Goal: Task Accomplishment & Management: Complete application form

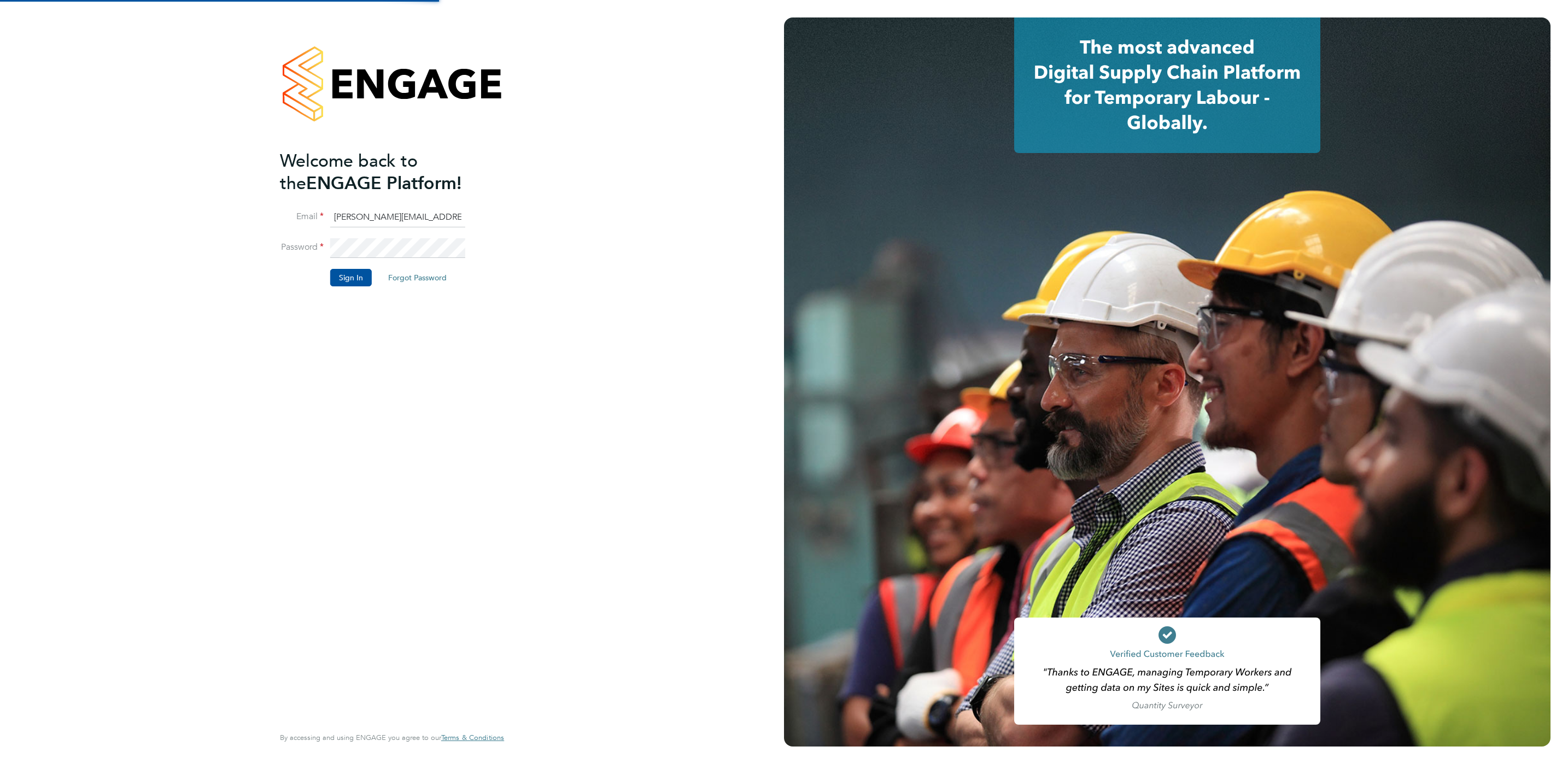
click at [385, 282] on button "Forgot Password" at bounding box center [418, 278] width 76 height 17
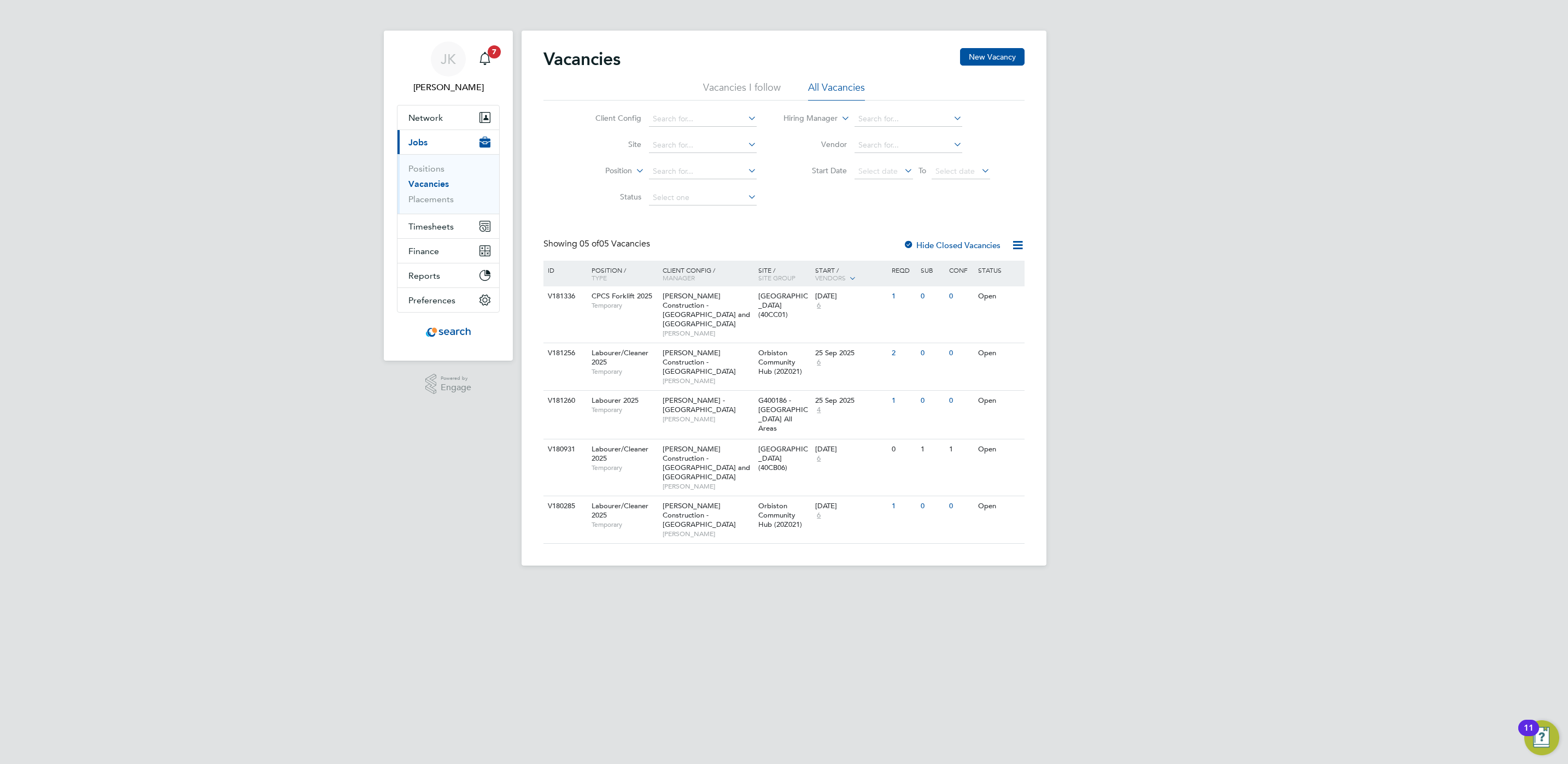
click at [1318, 315] on div "[PERSON_NAME] [PERSON_NAME] Notifications 7 Applications: Network Team Members …" at bounding box center [784, 291] width 1568 height 583
click at [698, 296] on span "[PERSON_NAME] Construction - [GEOGRAPHIC_DATA] and [GEOGRAPHIC_DATA]" at bounding box center [706, 309] width 87 height 37
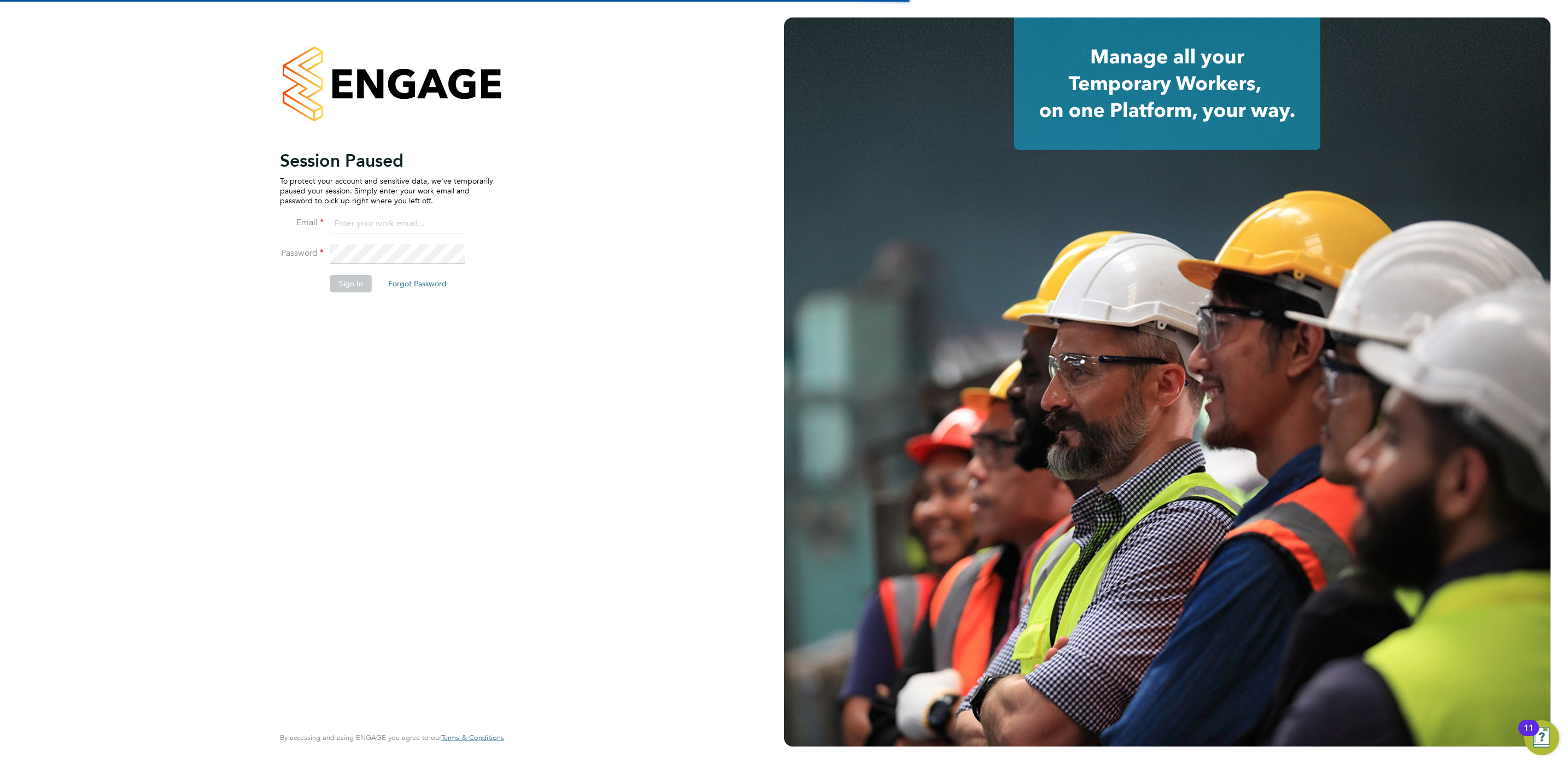
type input "[PERSON_NAME][EMAIL_ADDRESS][PERSON_NAME][DOMAIN_NAME]"
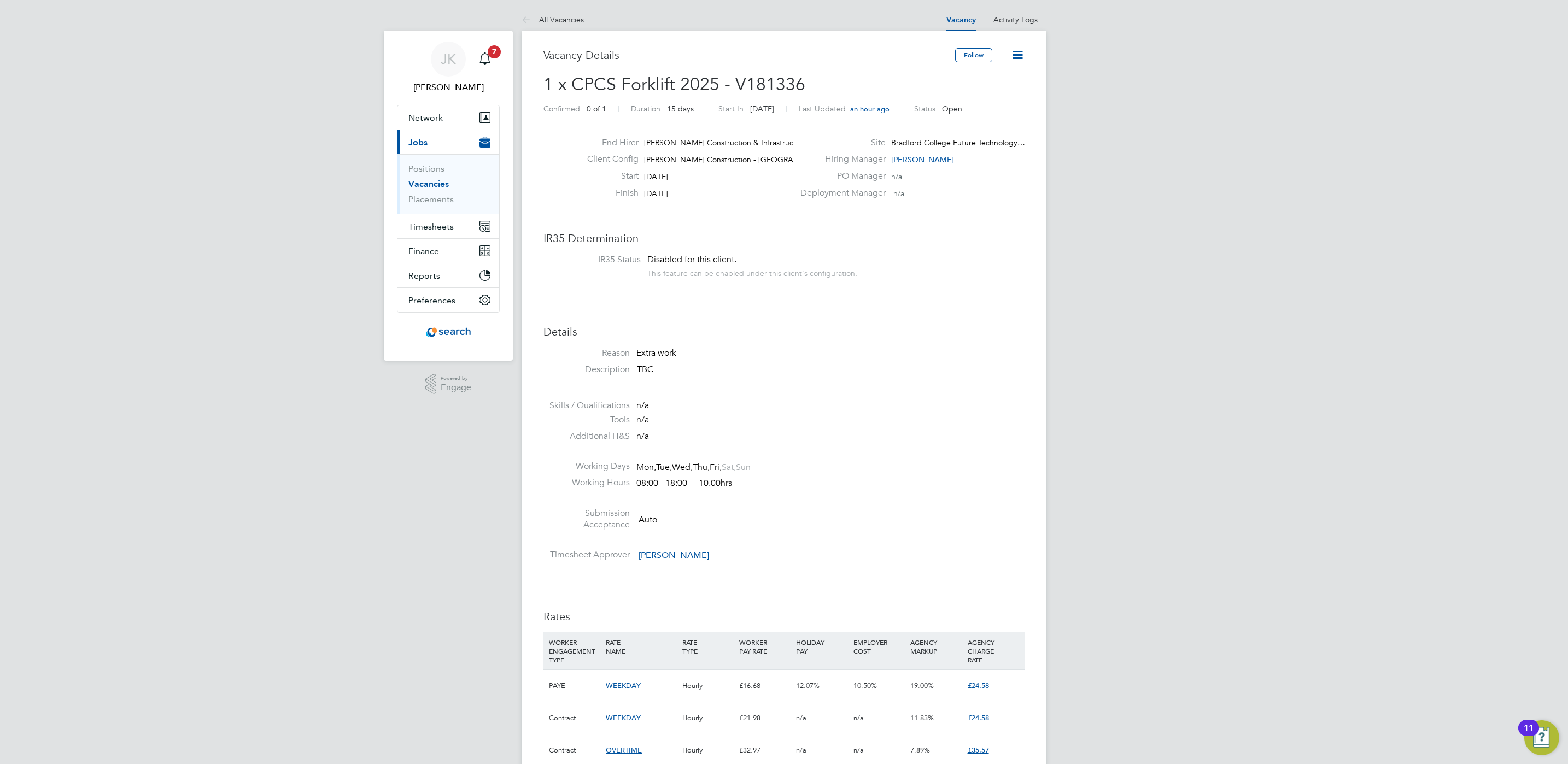
scroll to position [82, 0]
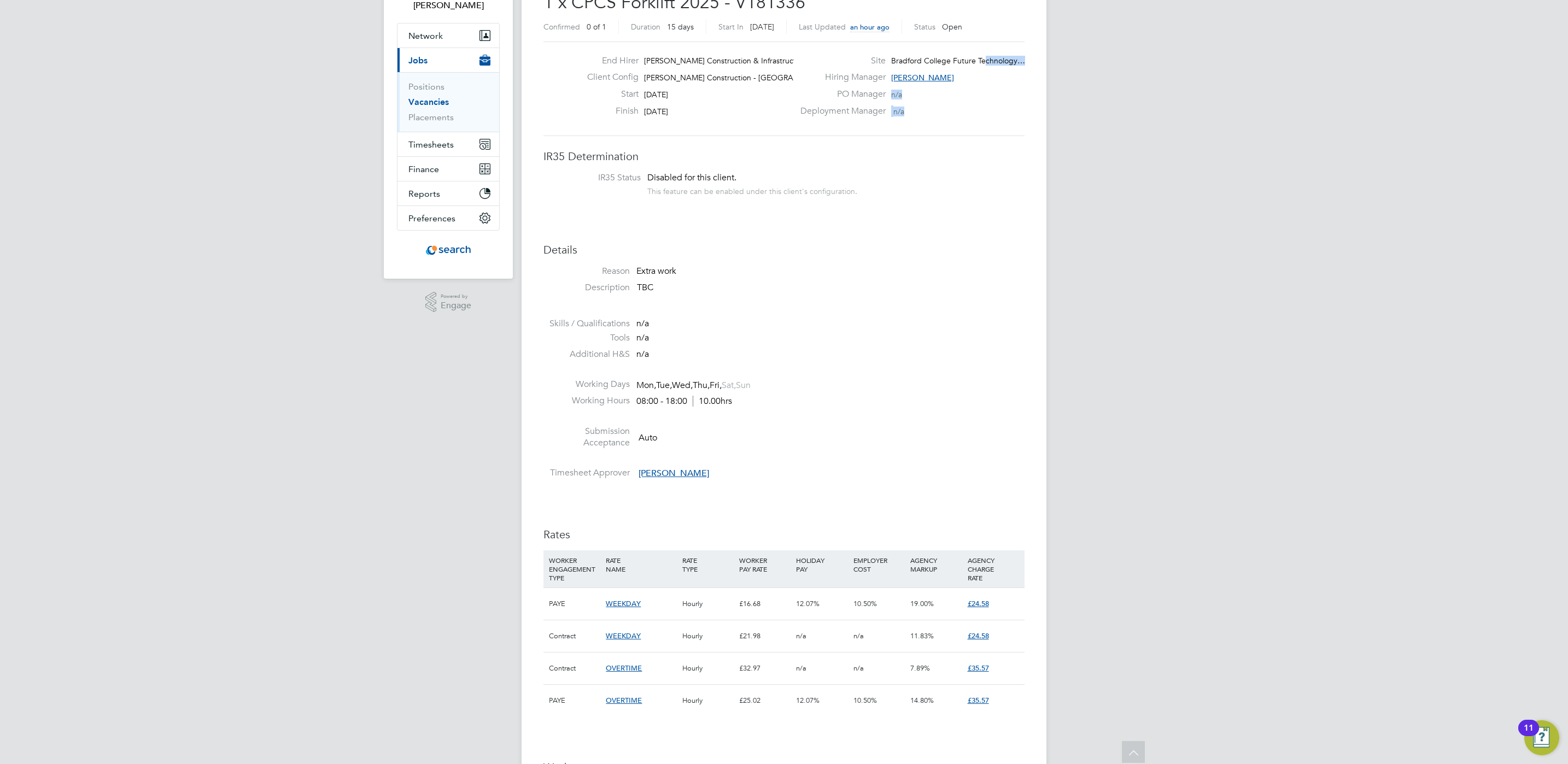
drag, startPoint x: 983, startPoint y: 63, endPoint x: 1094, endPoint y: 64, distance: 111.0
click at [1094, 64] on div "JK Joe Kynaston Notifications 7 Applications: Network Team Members Businesses S…" at bounding box center [784, 619] width 1568 height 1402
drag, startPoint x: 1427, startPoint y: 307, endPoint x: 1439, endPoint y: 299, distance: 14.4
click at [1438, 304] on div "JK Joe Kynaston Notifications 7 Applications: Network Team Members Businesses S…" at bounding box center [784, 619] width 1568 height 1402
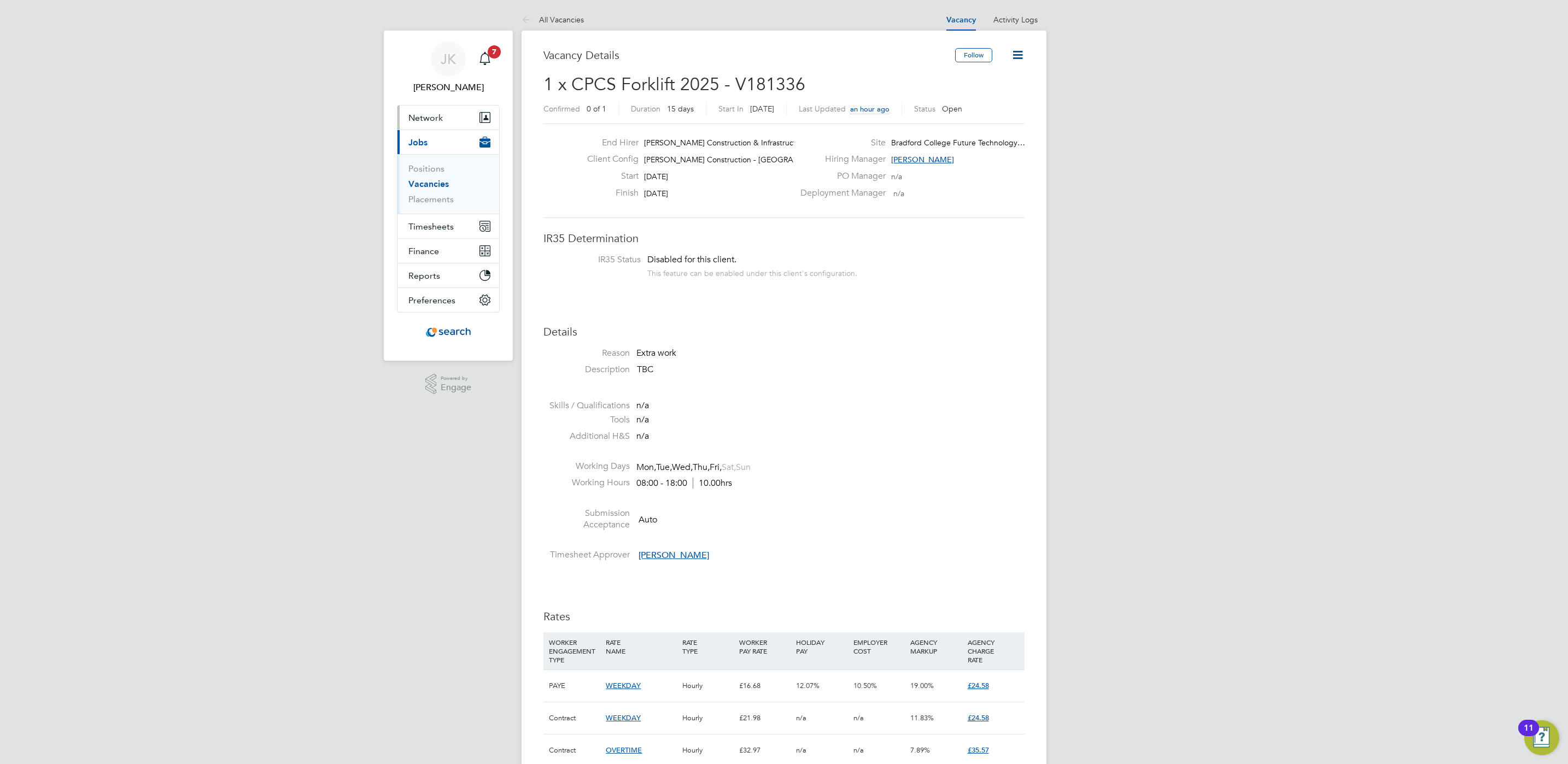
click at [430, 107] on button "Network" at bounding box center [449, 117] width 102 height 24
click at [418, 143] on span "Jobs" at bounding box center [418, 142] width 19 height 10
click at [465, 126] on button "Network" at bounding box center [449, 117] width 102 height 24
click at [443, 66] on span "JK" at bounding box center [449, 59] width 16 height 14
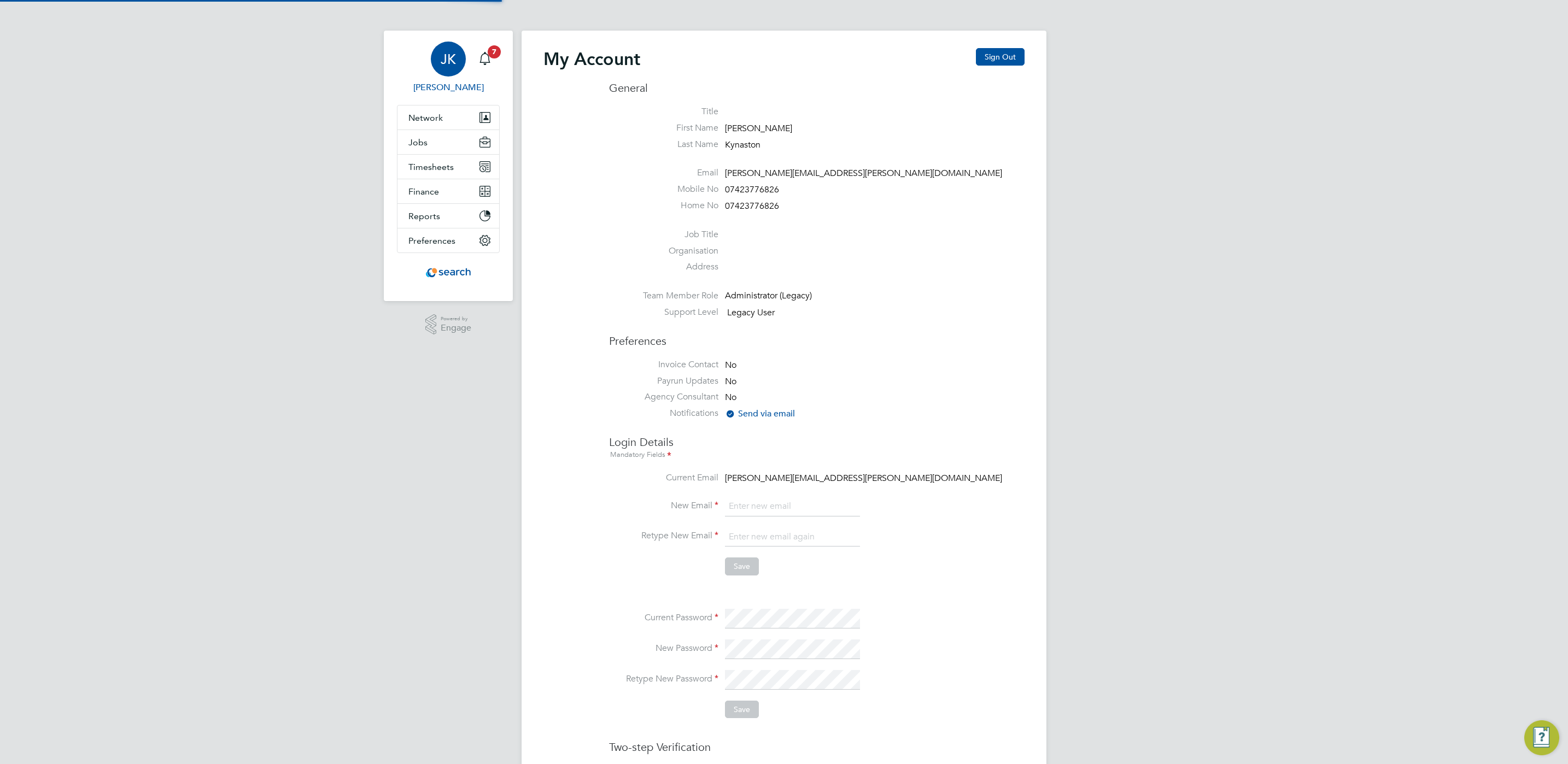
type input "[PERSON_NAME][EMAIL_ADDRESS][PERSON_NAME][DOMAIN_NAME]"
click at [453, 151] on button "Jobs" at bounding box center [449, 142] width 102 height 24
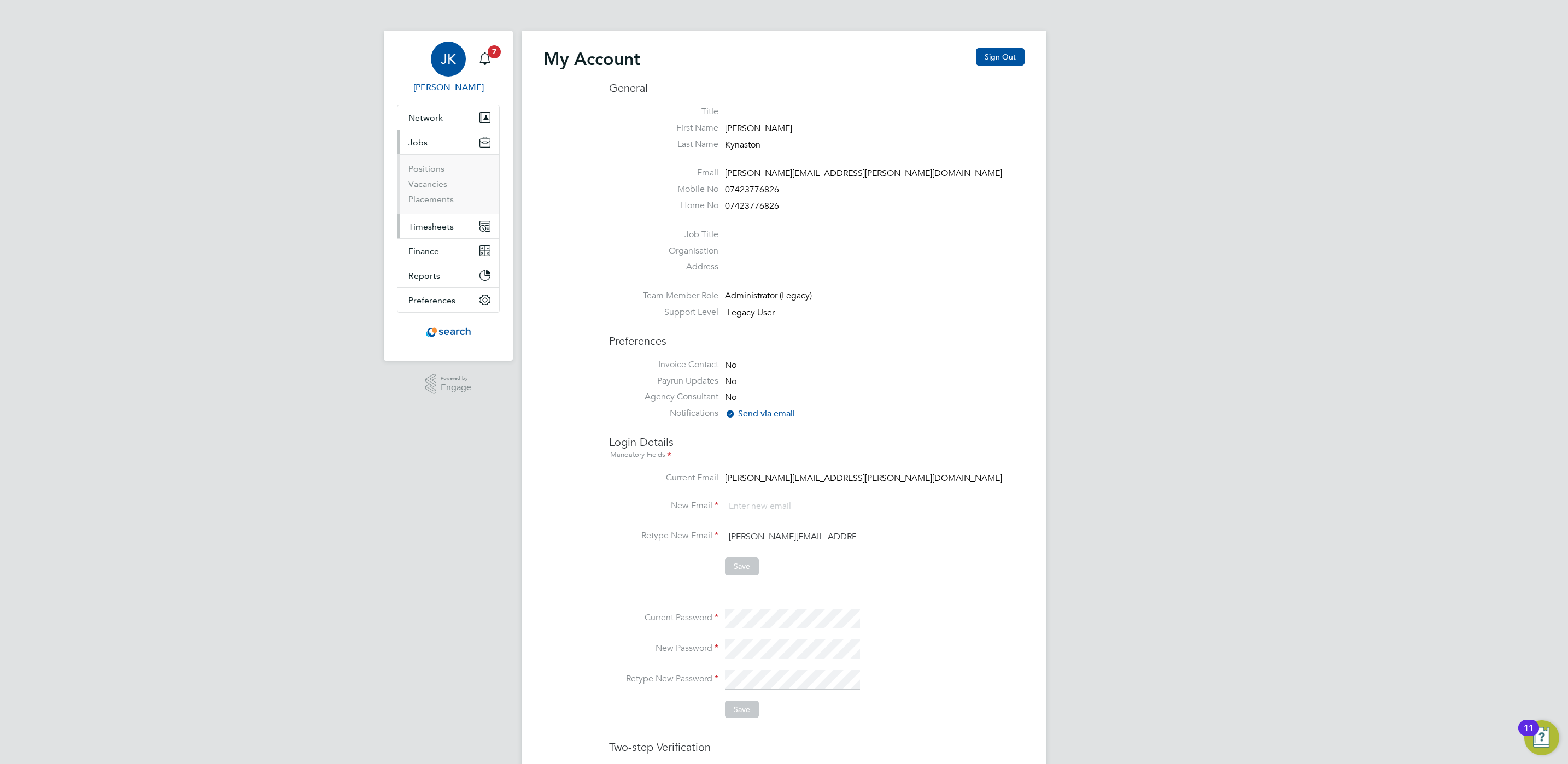
click at [466, 228] on button "Timesheets" at bounding box center [449, 226] width 102 height 24
click at [466, 138] on button "Jobs" at bounding box center [449, 142] width 102 height 24
click at [439, 128] on button "Network" at bounding box center [449, 117] width 102 height 24
click at [432, 192] on link "Workers" at bounding box center [425, 189] width 33 height 10
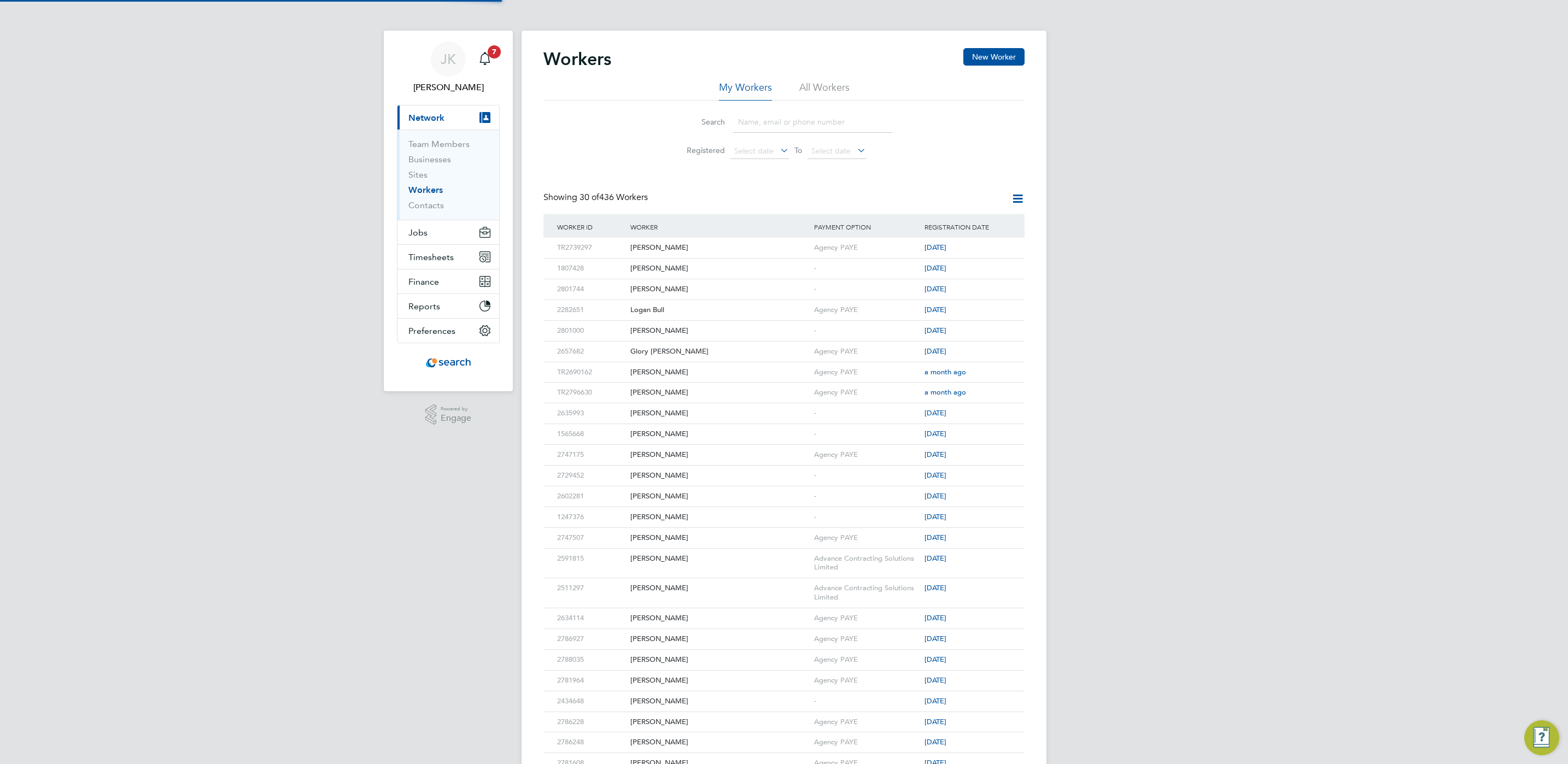
click at [989, 66] on div "Workers New Worker" at bounding box center [784, 64] width 481 height 33
click at [991, 57] on button "New Worker" at bounding box center [994, 56] width 61 height 17
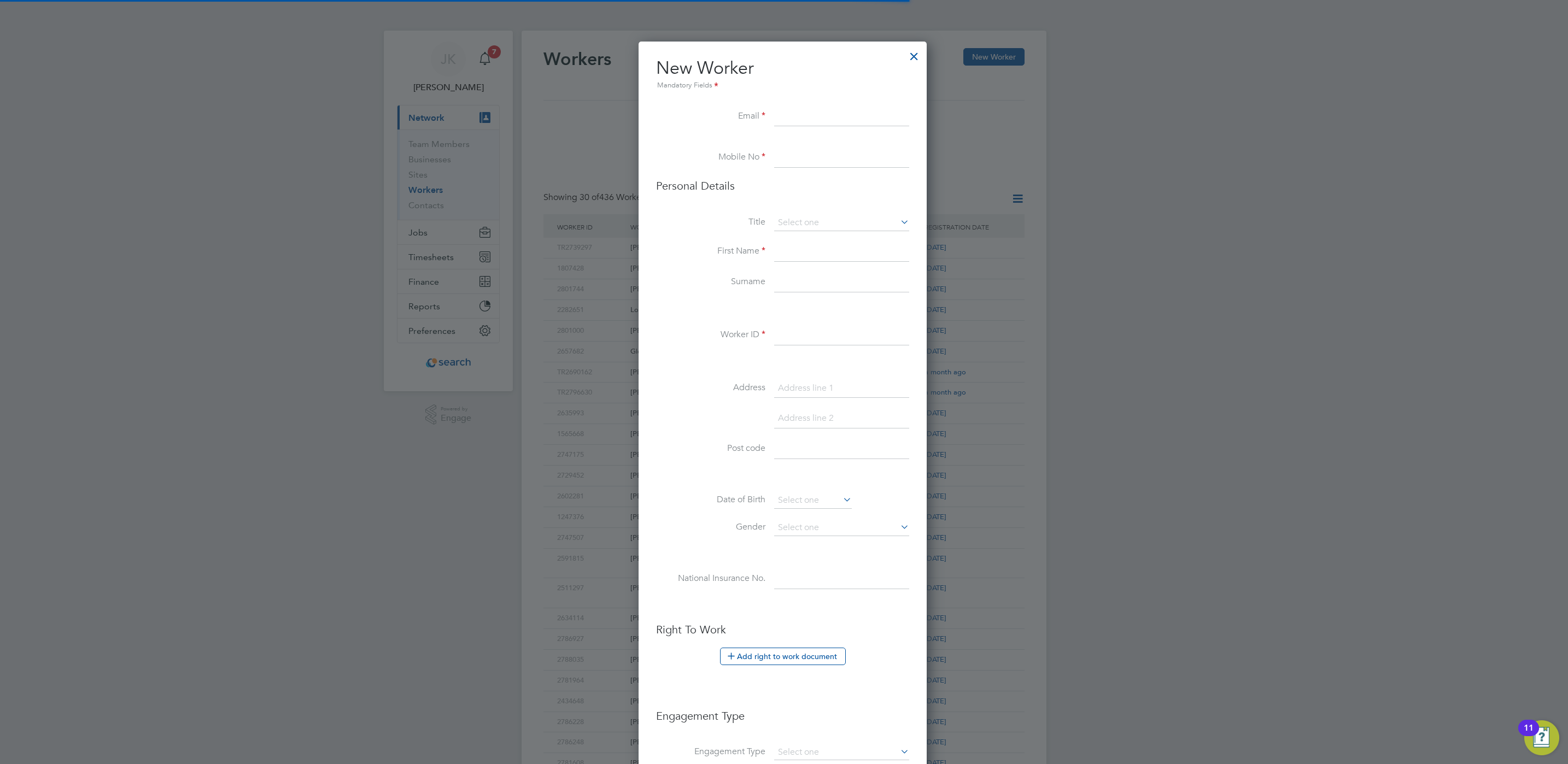
scroll to position [928, 291]
click at [824, 118] on input at bounding box center [842, 117] width 135 height 20
paste input "marklamb312@gmail.com"
type input "marklamb312@gmail.com"
click at [800, 159] on input at bounding box center [842, 158] width 135 height 20
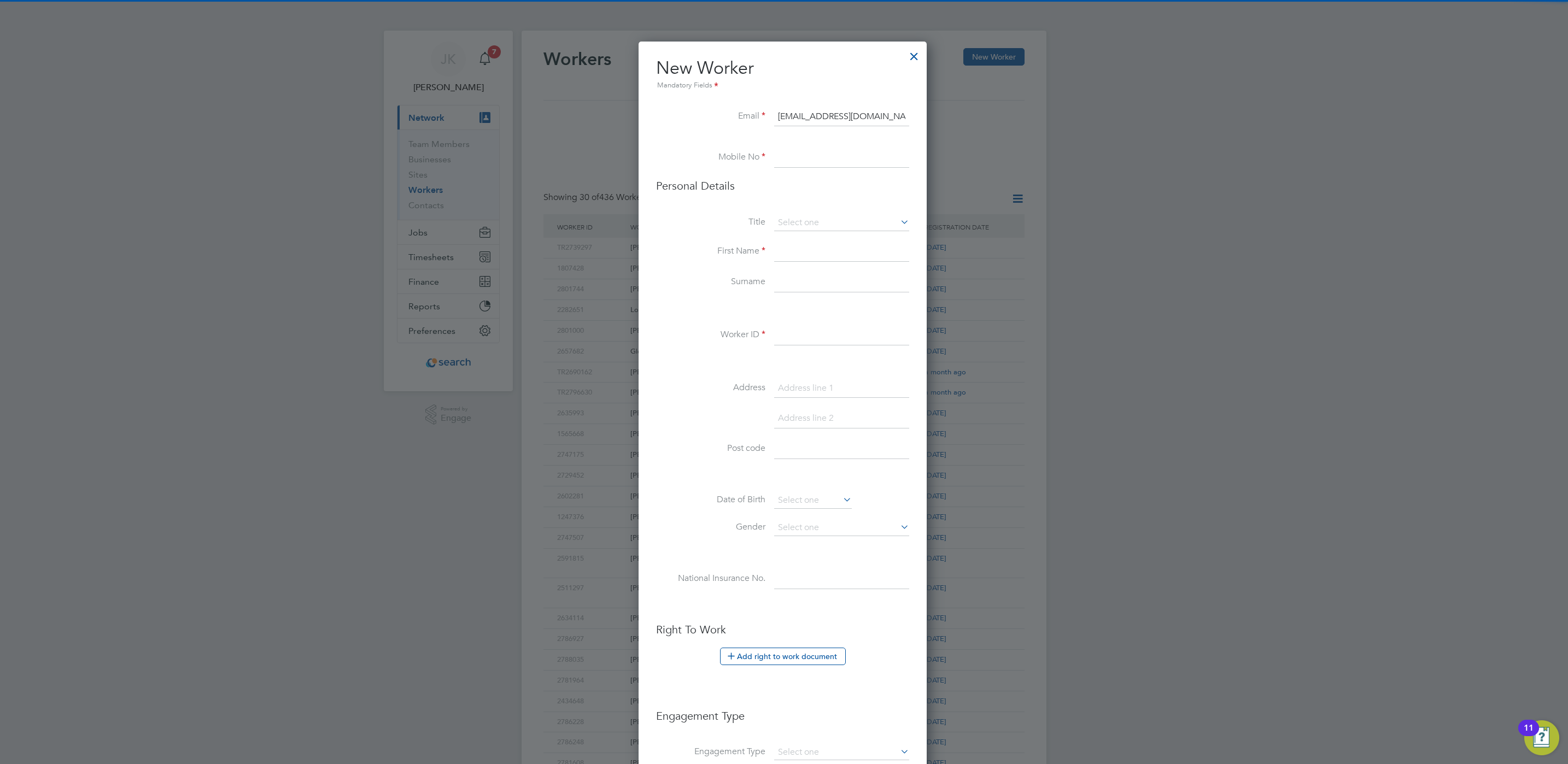
paste input "07898 003226"
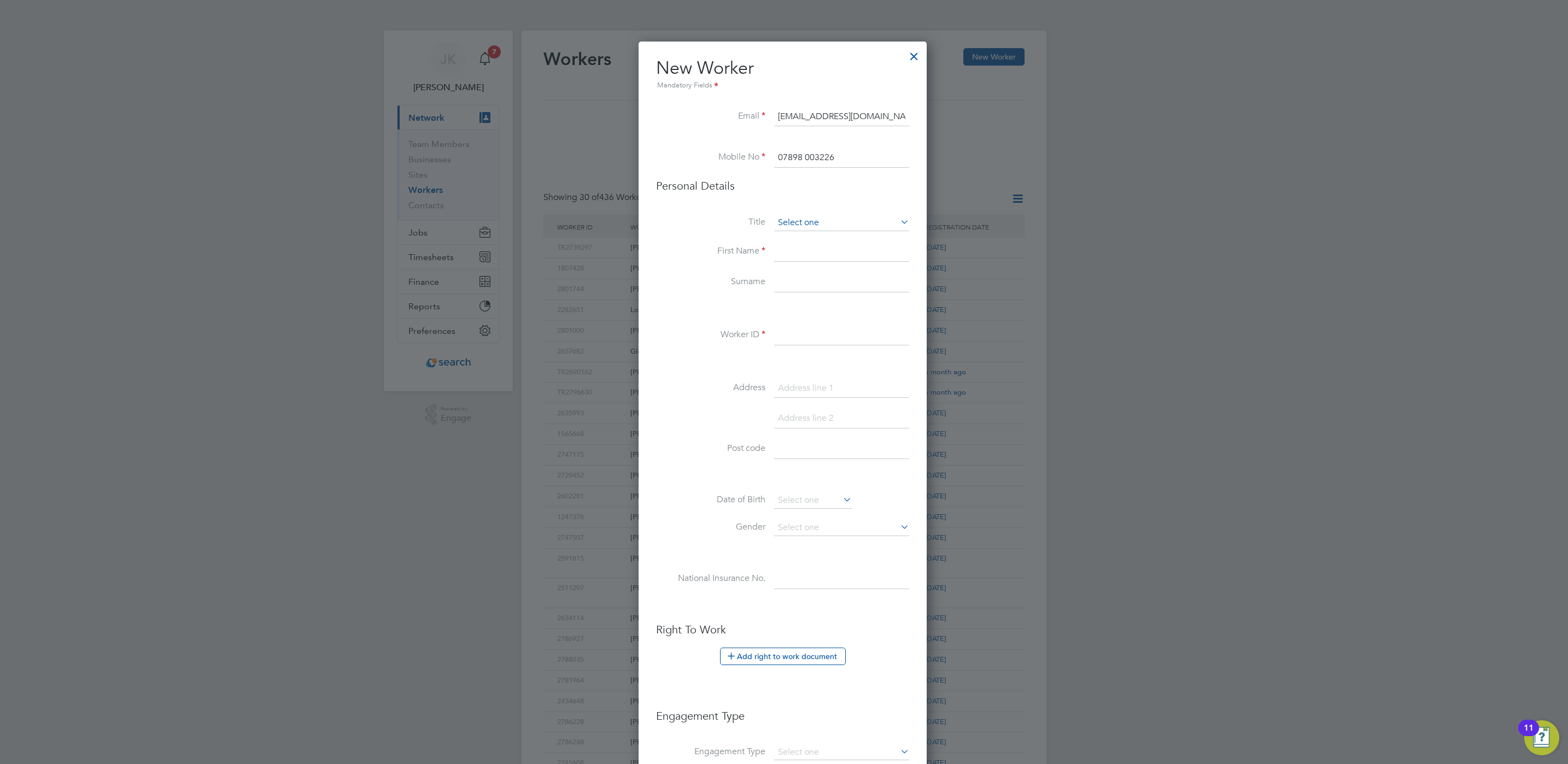
type input "07898 003226"
click at [804, 216] on input at bounding box center [842, 223] width 135 height 16
click at [797, 237] on li "Mr" at bounding box center [841, 238] width 136 height 14
type input "Mr"
click at [796, 249] on input at bounding box center [842, 252] width 135 height 20
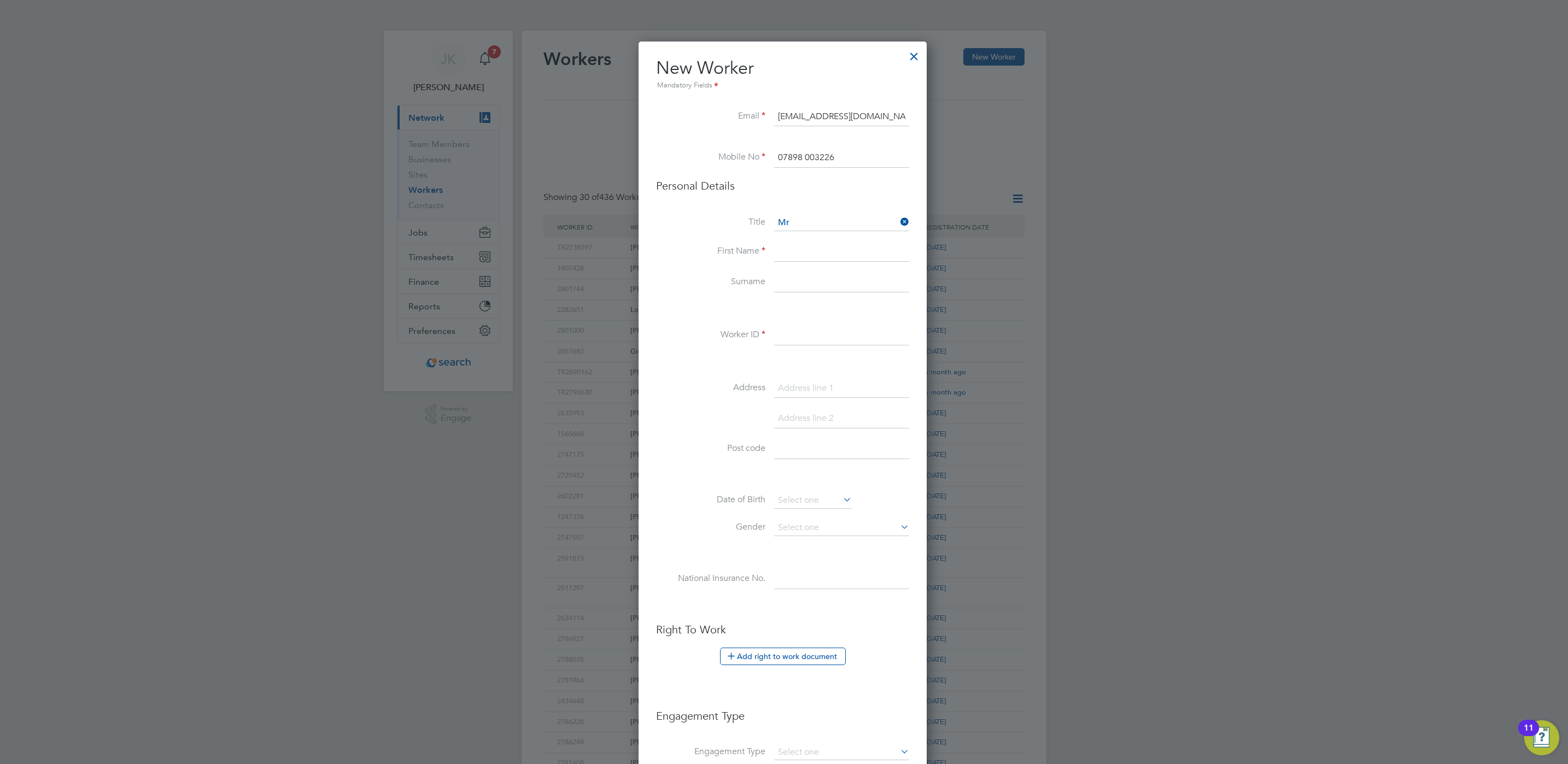
click at [815, 246] on input at bounding box center [842, 252] width 135 height 20
type input "Mark"
click at [786, 284] on input at bounding box center [842, 282] width 135 height 20
type input "Lamb"
click at [758, 326] on li "Worker ID" at bounding box center [782, 340] width 253 height 31
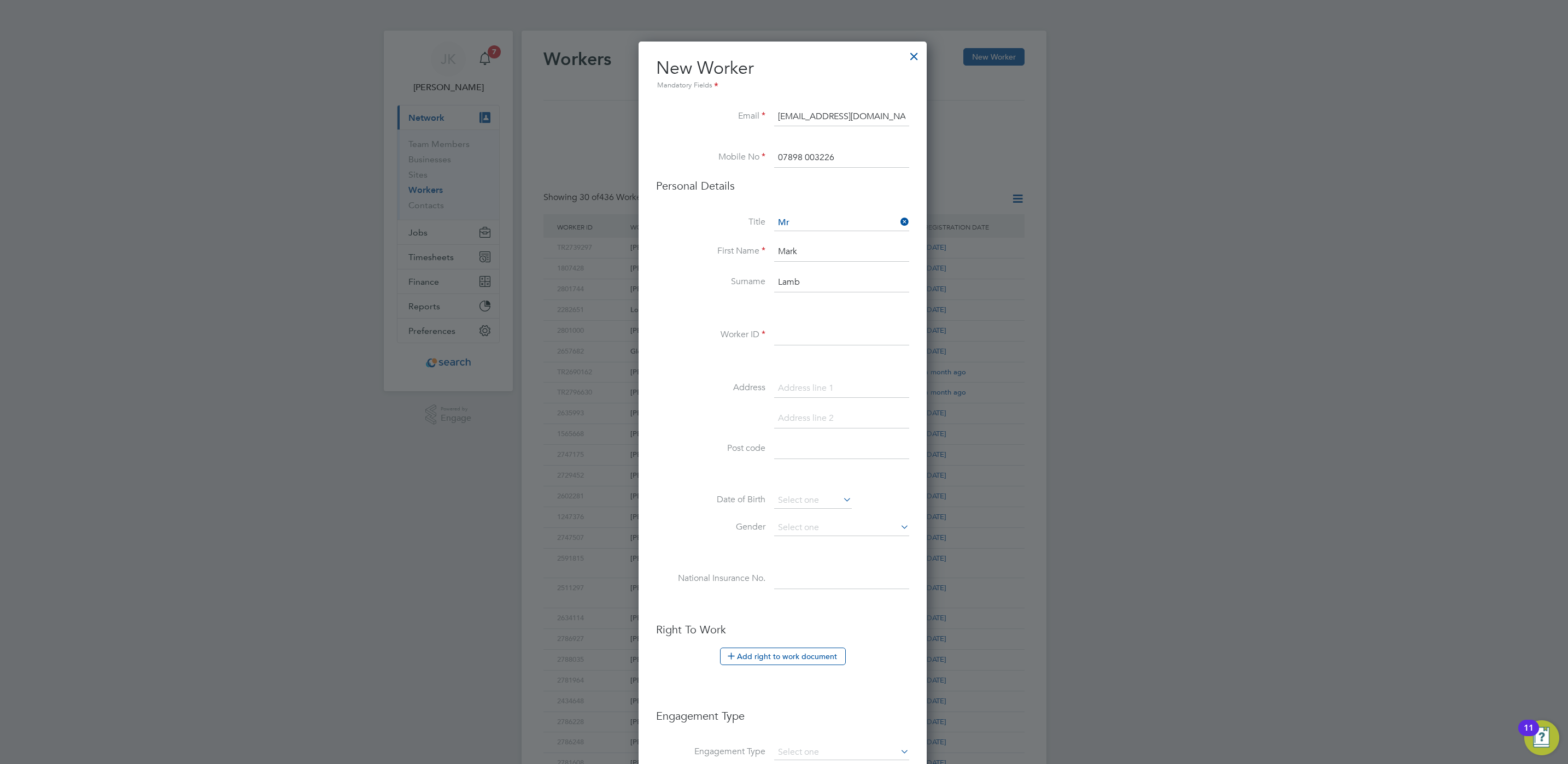
click at [787, 329] on input at bounding box center [842, 335] width 135 height 20
type input "TR2658232"
click at [857, 371] on div "Title Mr First Name Mark Surname Lamb Worker ID TR2658232 Address Post code Dat…" at bounding box center [782, 413] width 253 height 397
click at [847, 384] on input at bounding box center [842, 388] width 135 height 20
click at [836, 384] on input at bounding box center [842, 388] width 135 height 20
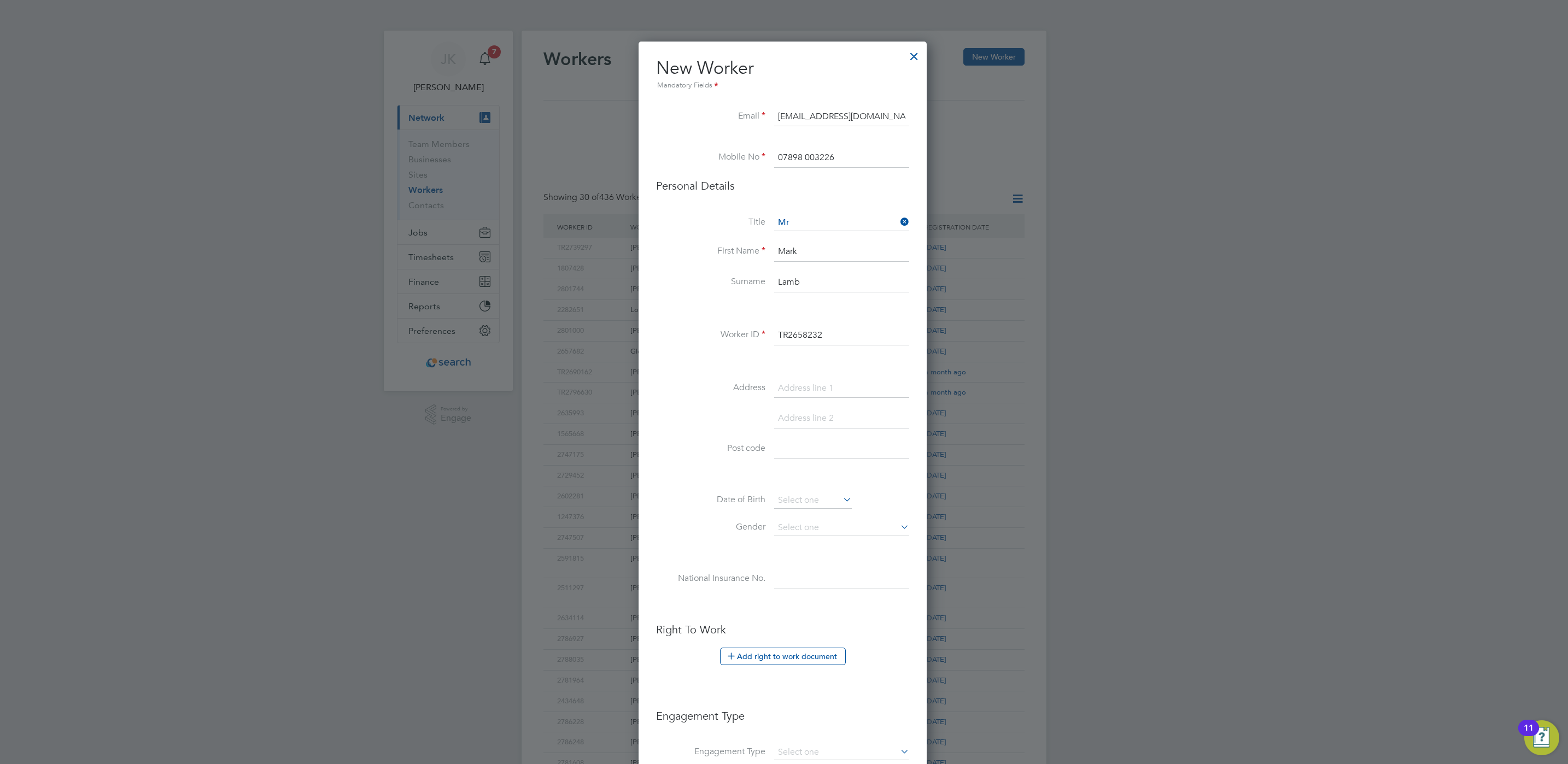
paste input "174 Canterbury Avenue"
type input "174 Canterbury Avenue"
click at [796, 448] on input at bounding box center [842, 449] width 135 height 20
click at [793, 456] on input at bounding box center [842, 449] width 135 height 20
paste input "BD5 9LA"
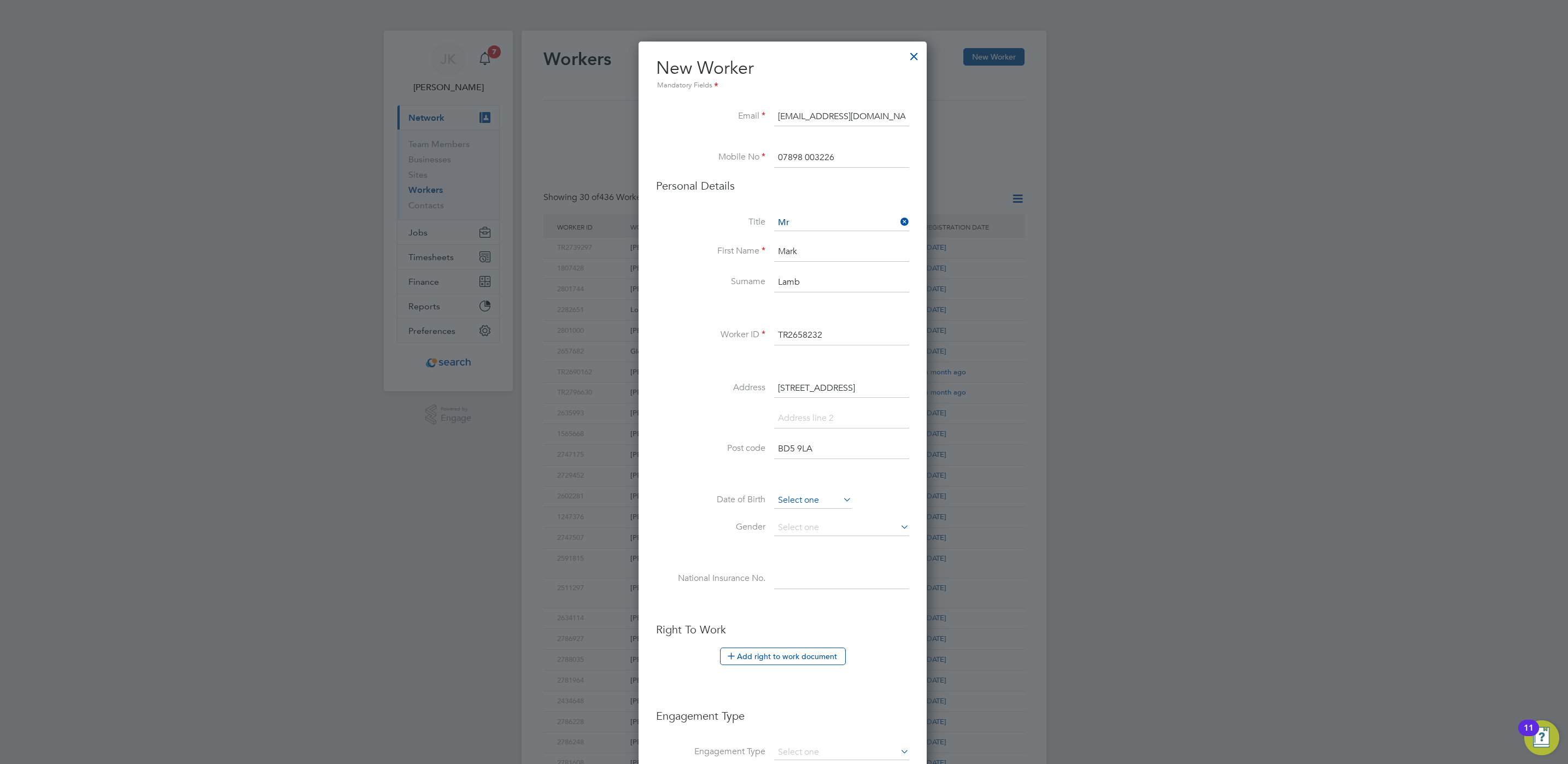
type input "BD5 9LA"
click at [800, 500] on input at bounding box center [813, 500] width 78 height 16
click at [890, 307] on span "2012" at bounding box center [882, 308] width 20 height 9
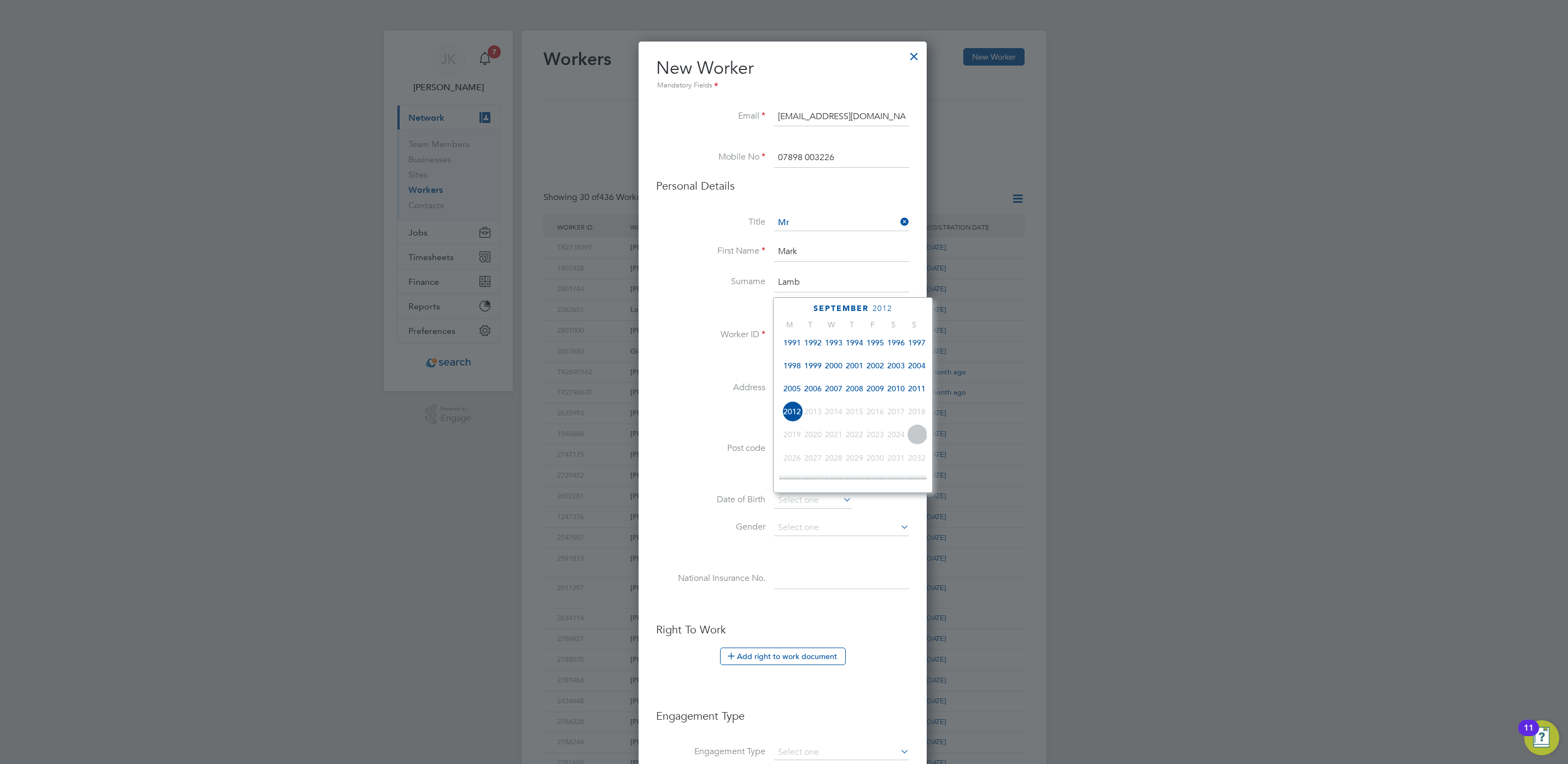
scroll to position [202, 0]
click at [791, 406] on span "1984" at bounding box center [792, 401] width 20 height 20
click at [877, 404] on span "18" at bounding box center [875, 402] width 20 height 20
type input "18 May 1984"
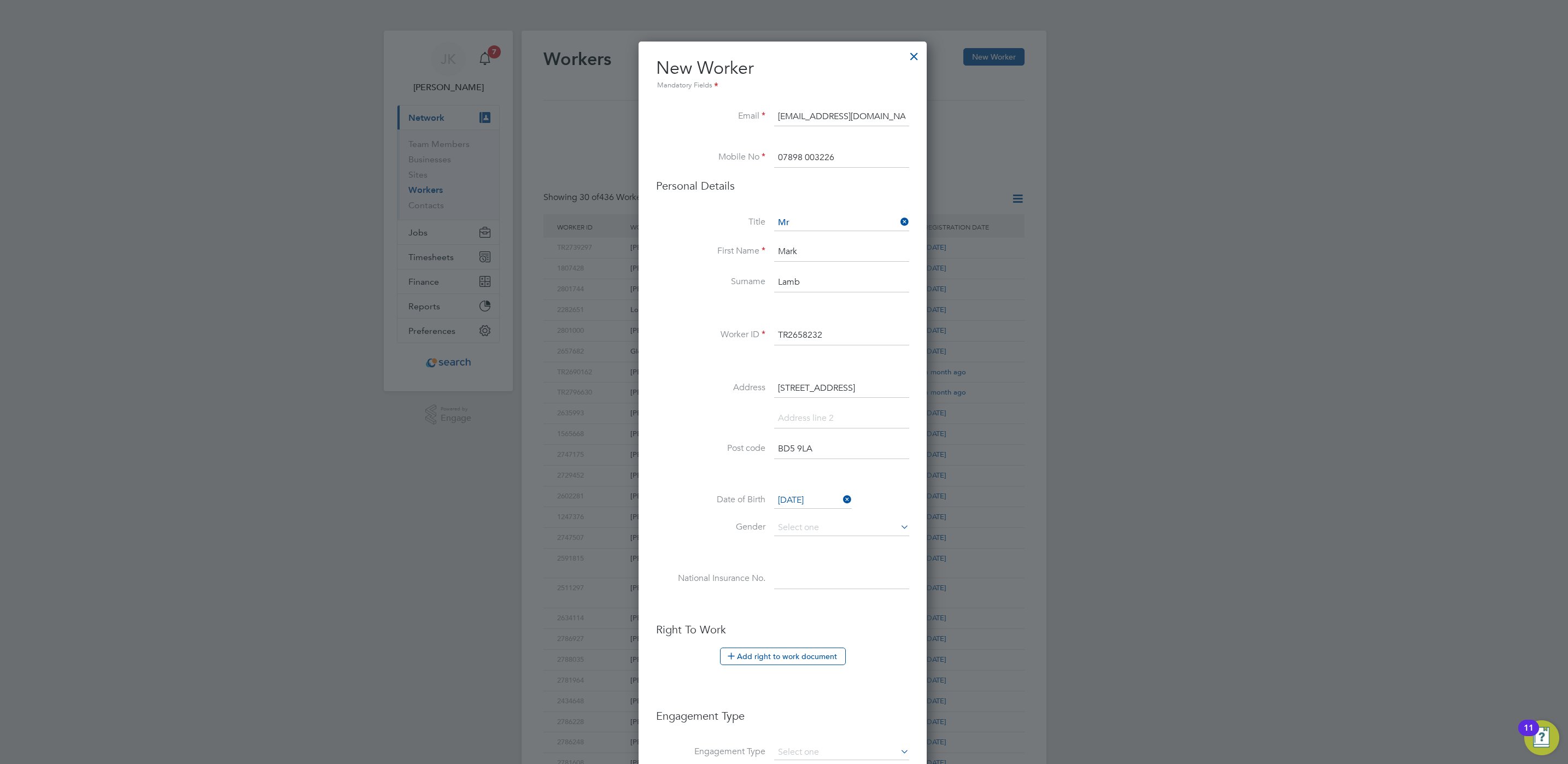
click at [822, 538] on li "Gender" at bounding box center [782, 533] width 253 height 27
click at [829, 534] on input at bounding box center [842, 528] width 135 height 16
click at [826, 545] on li "Male" at bounding box center [841, 545] width 136 height 14
type input "Male"
click at [819, 580] on input at bounding box center [842, 579] width 135 height 20
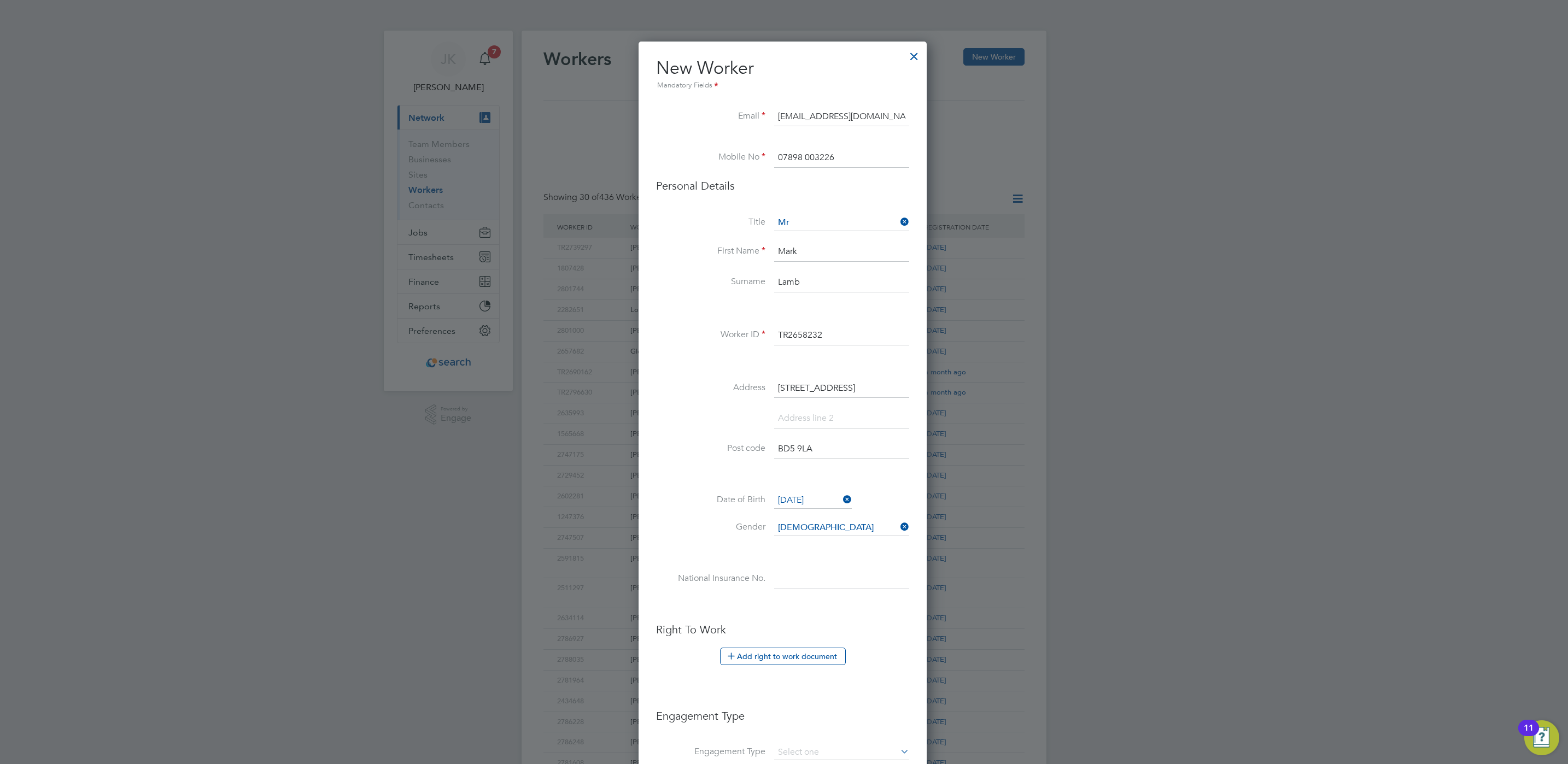
click at [823, 577] on input at bounding box center [842, 579] width 135 height 20
paste input "JK471650C"
type input "JK 47 16 50 C"
click at [713, 548] on li at bounding box center [782, 552] width 253 height 12
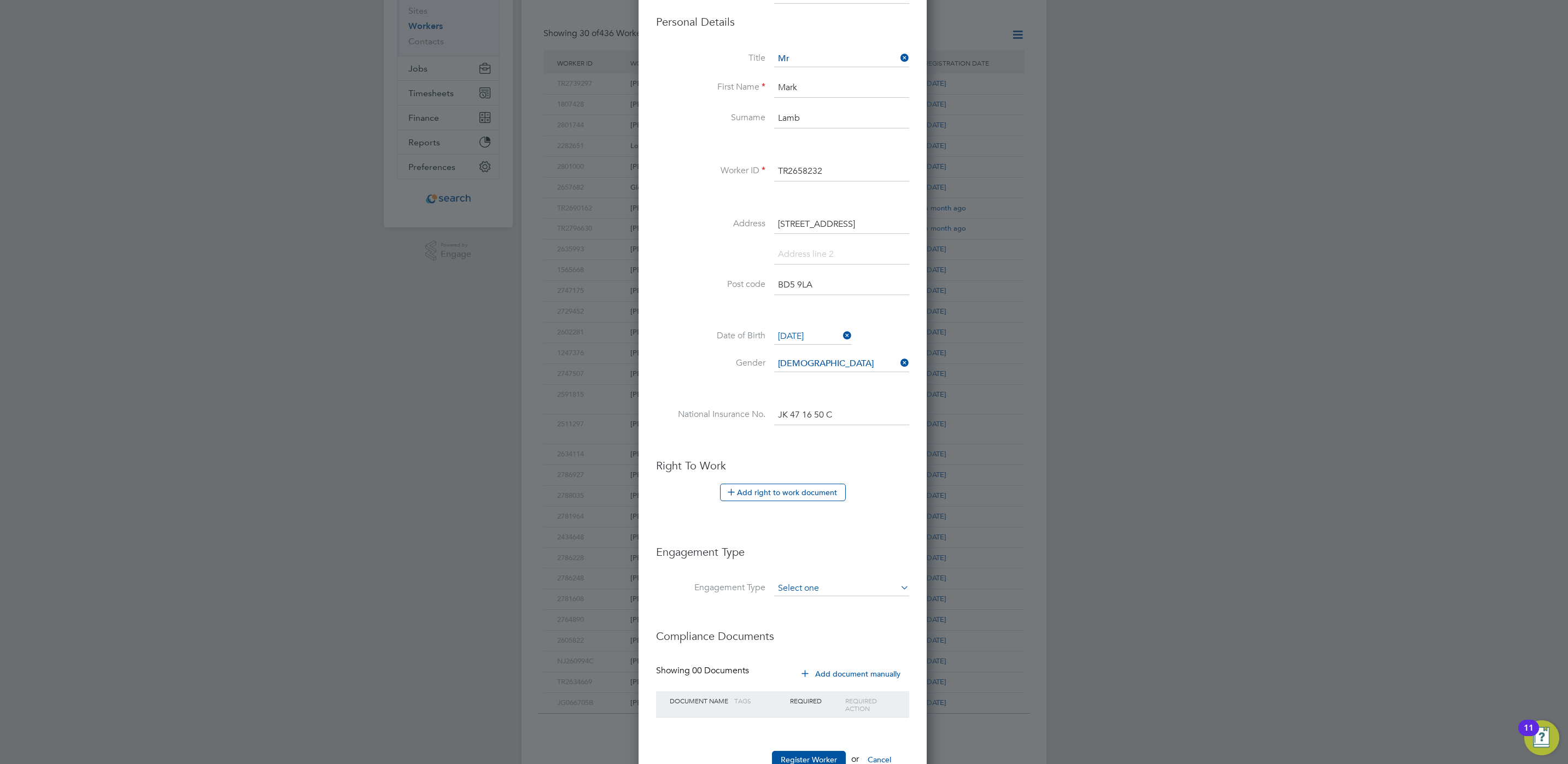
click at [814, 590] on input at bounding box center [842, 589] width 135 height 16
click at [806, 660] on li "Umbrella" at bounding box center [841, 654] width 136 height 16
type input "Umbrella"
click at [824, 565] on li "Engagement Type" at bounding box center [782, 558] width 253 height 47
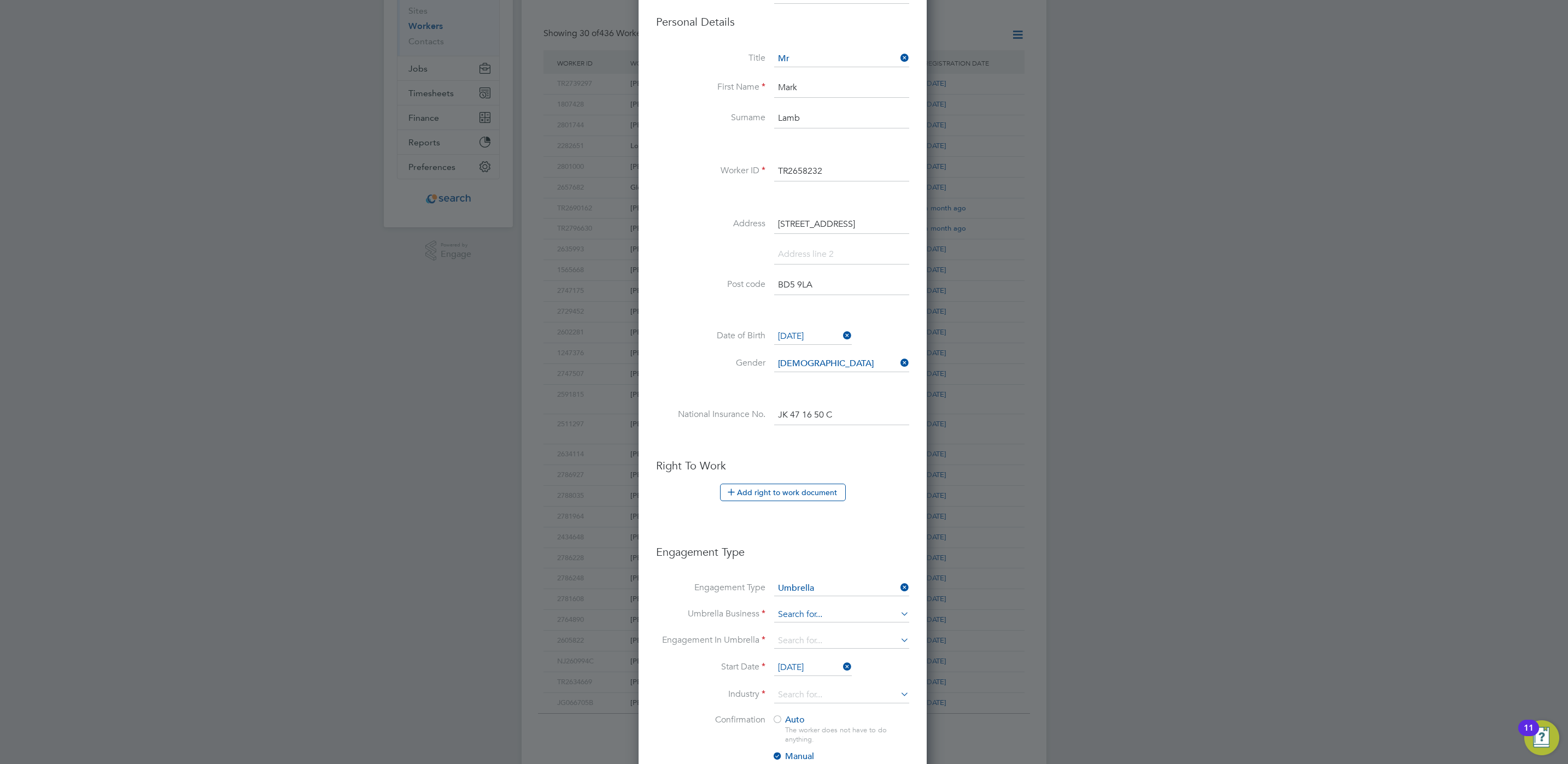
click at [818, 623] on input at bounding box center [842, 615] width 135 height 16
click at [797, 615] on input at bounding box center [842, 615] width 135 height 16
type input "W"
click at [815, 641] on li "Cre st Plus Operations Limited" at bounding box center [841, 634] width 136 height 16
type input "Crest Plus Operations Limited"
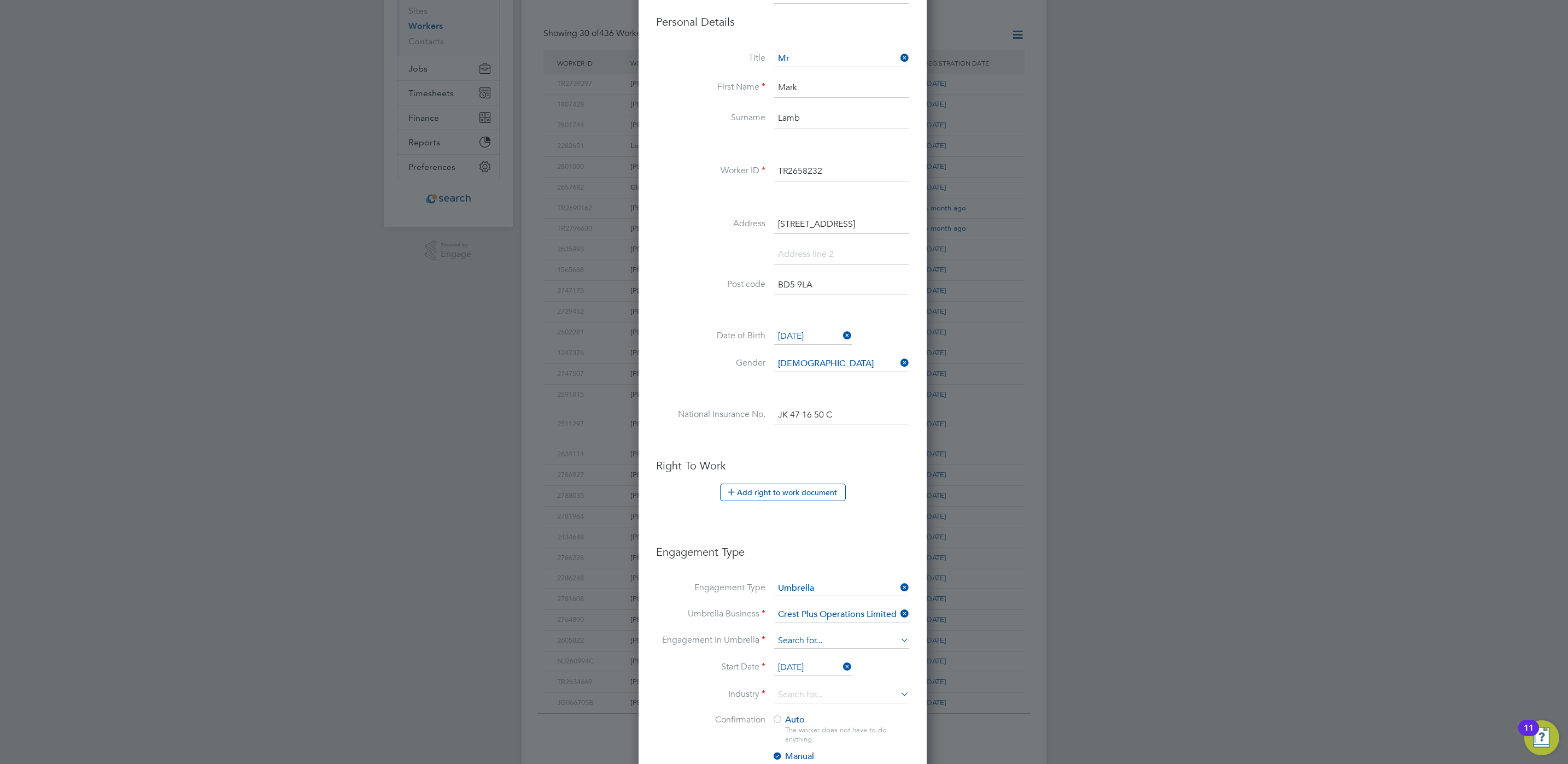
click at [814, 646] on input at bounding box center [842, 641] width 135 height 16
click at [842, 720] on li "PAYE Umbrella" at bounding box center [841, 722] width 136 height 16
type input "PAYE Umbrella"
click at [882, 673] on li "Start Date 26 Sep 2025" at bounding box center [782, 673] width 253 height 27
click at [871, 694] on input at bounding box center [842, 695] width 135 height 16
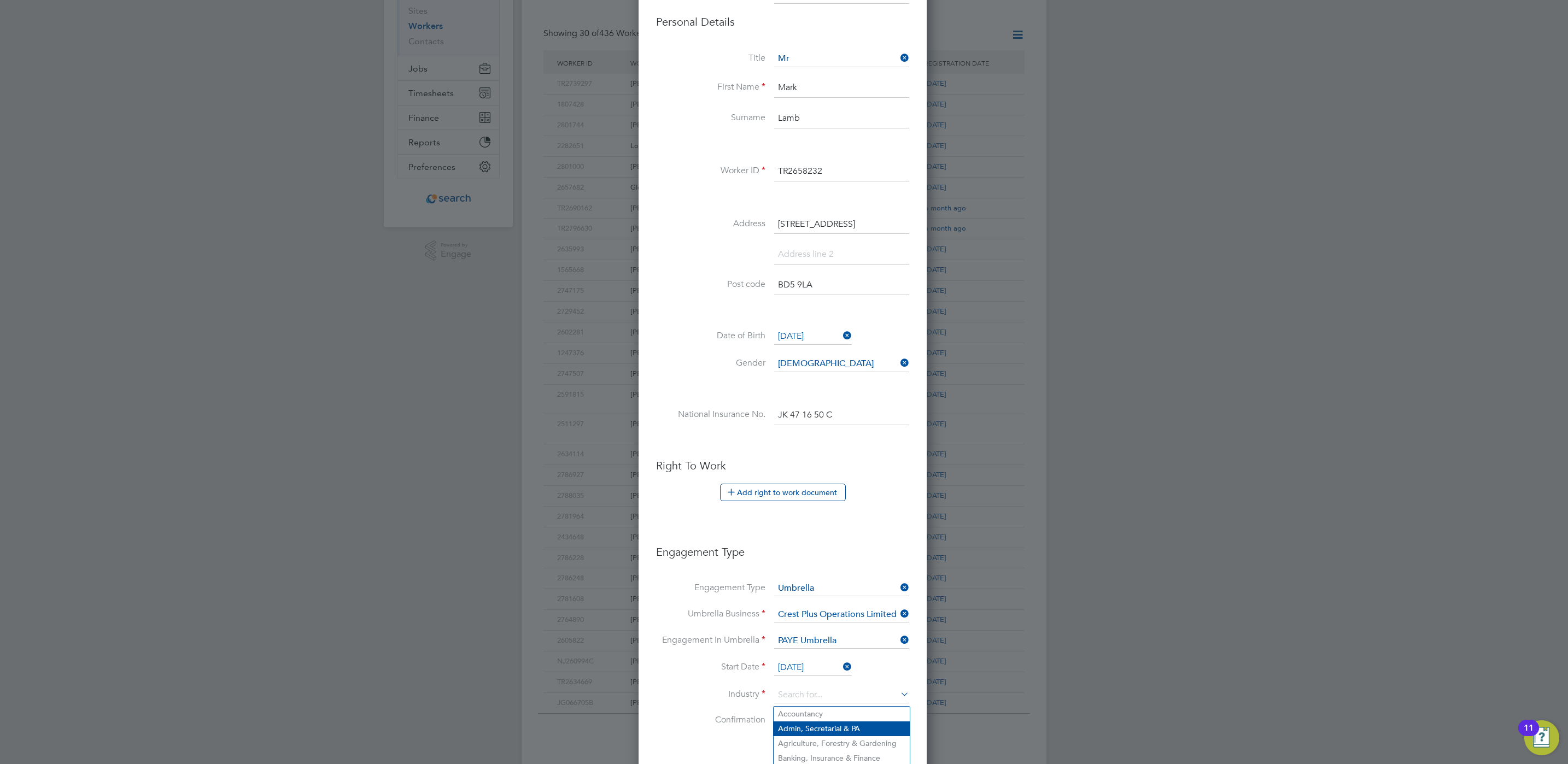
scroll to position [246, 0]
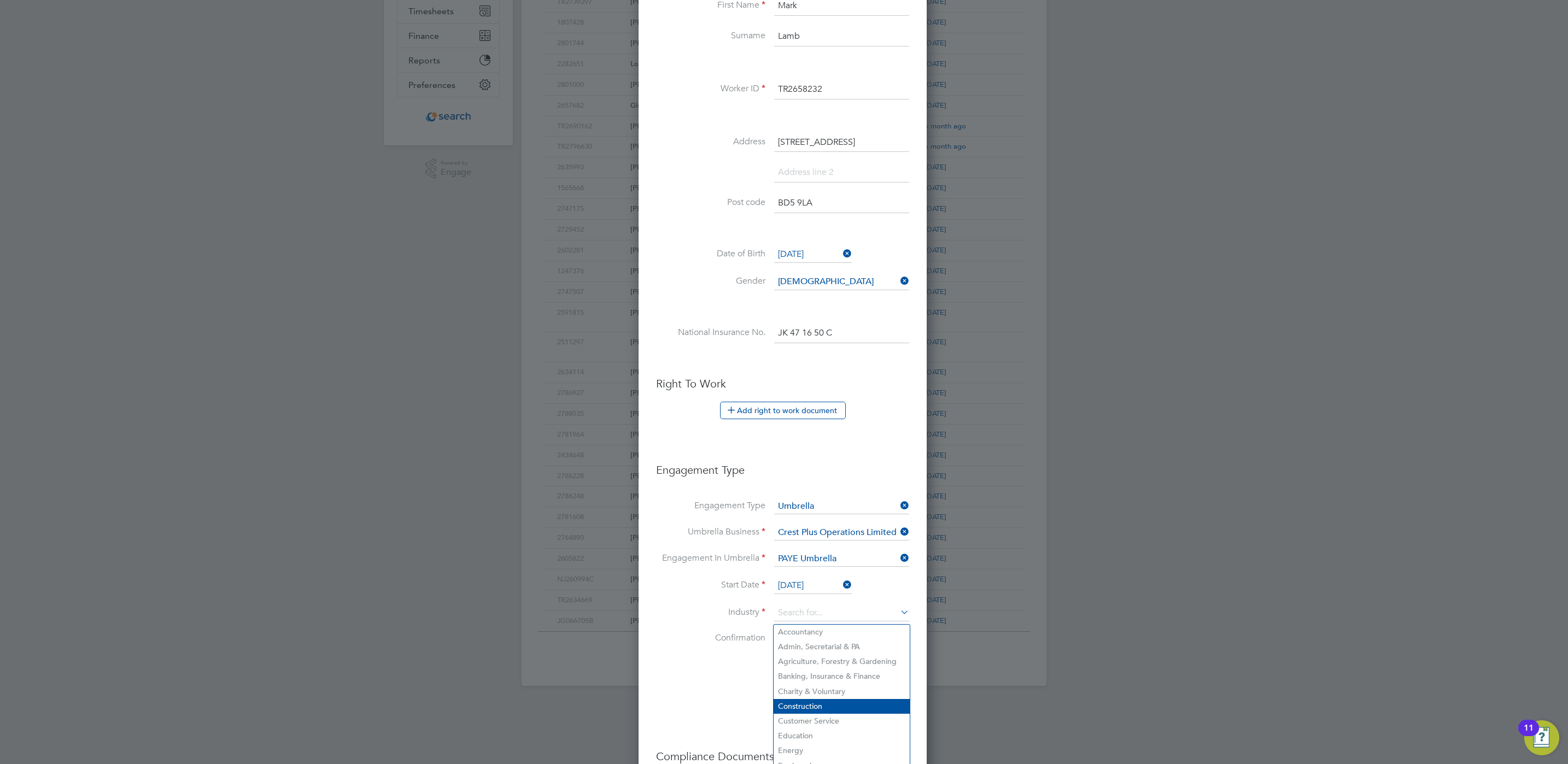
click at [843, 707] on li "Construction" at bounding box center [841, 706] width 136 height 15
type input "Construction"
click at [742, 671] on li "Confirmation Auto The worker does not have to do anything. Manual The worker mu…" at bounding box center [782, 674] width 253 height 84
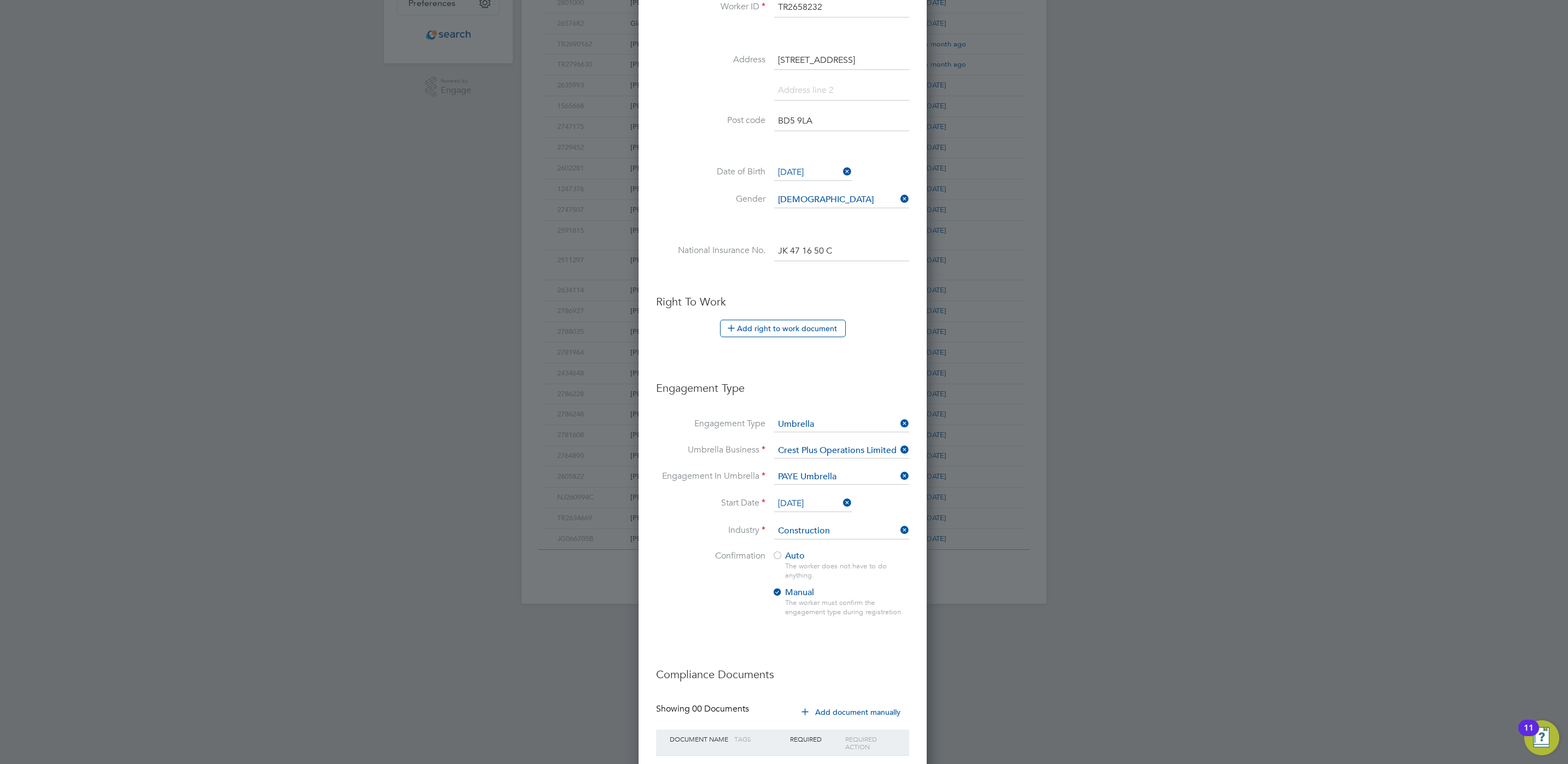
scroll to position [408, 0]
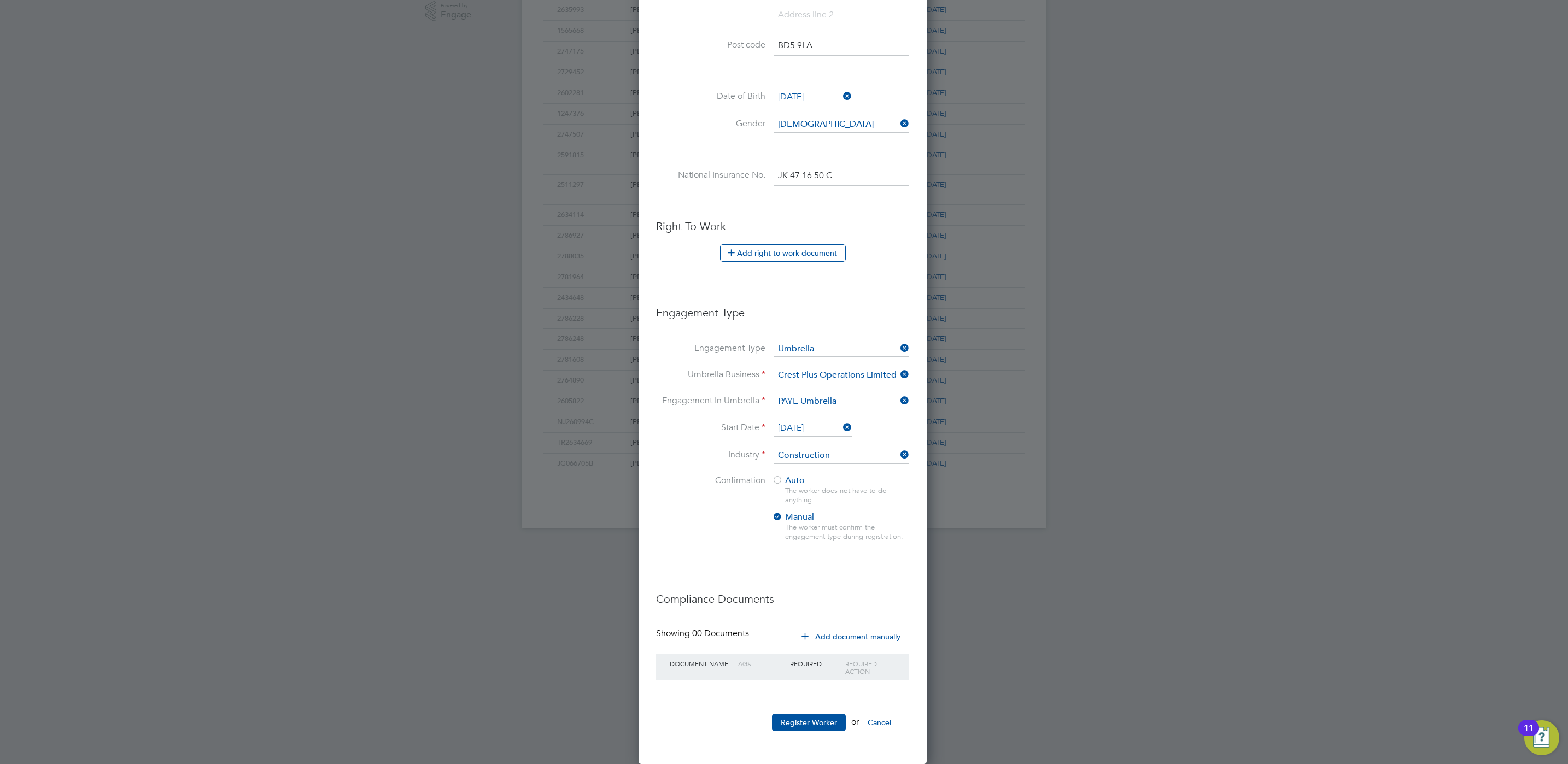
click at [846, 638] on button "Add document manually" at bounding box center [851, 637] width 115 height 17
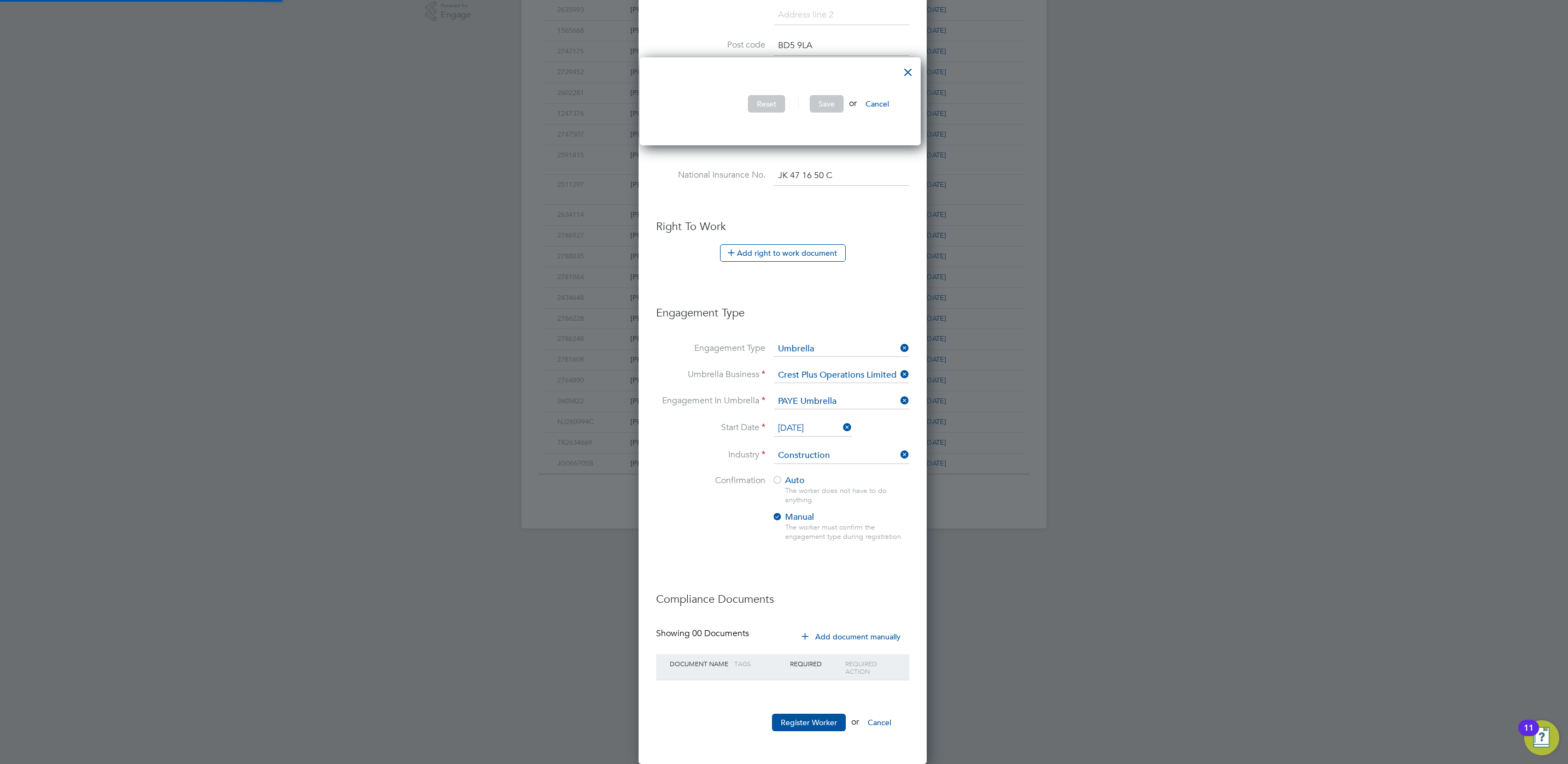
scroll to position [89, 289]
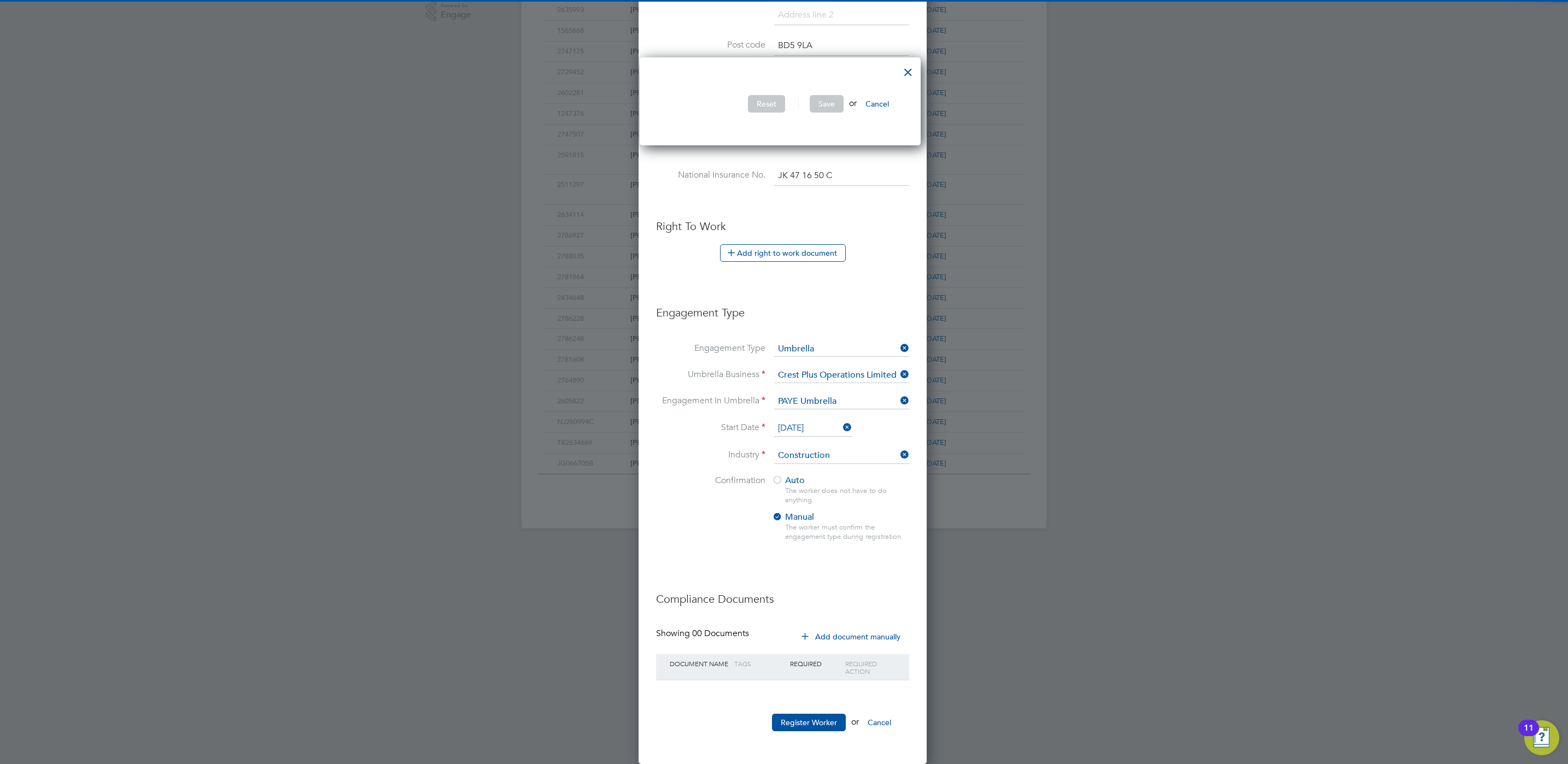
click at [838, 633] on button "Add document manually" at bounding box center [851, 637] width 115 height 17
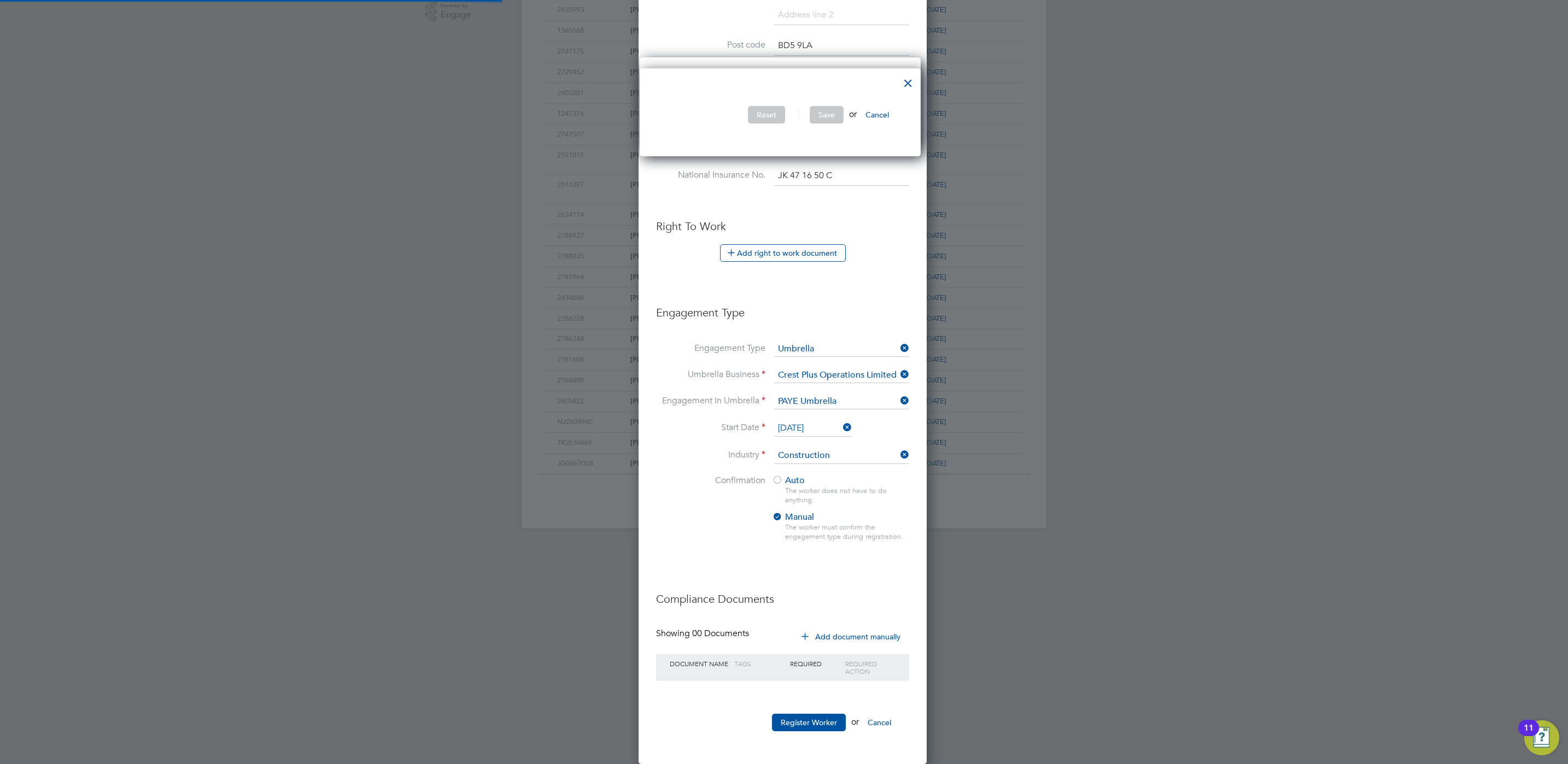
scroll to position [162, 0]
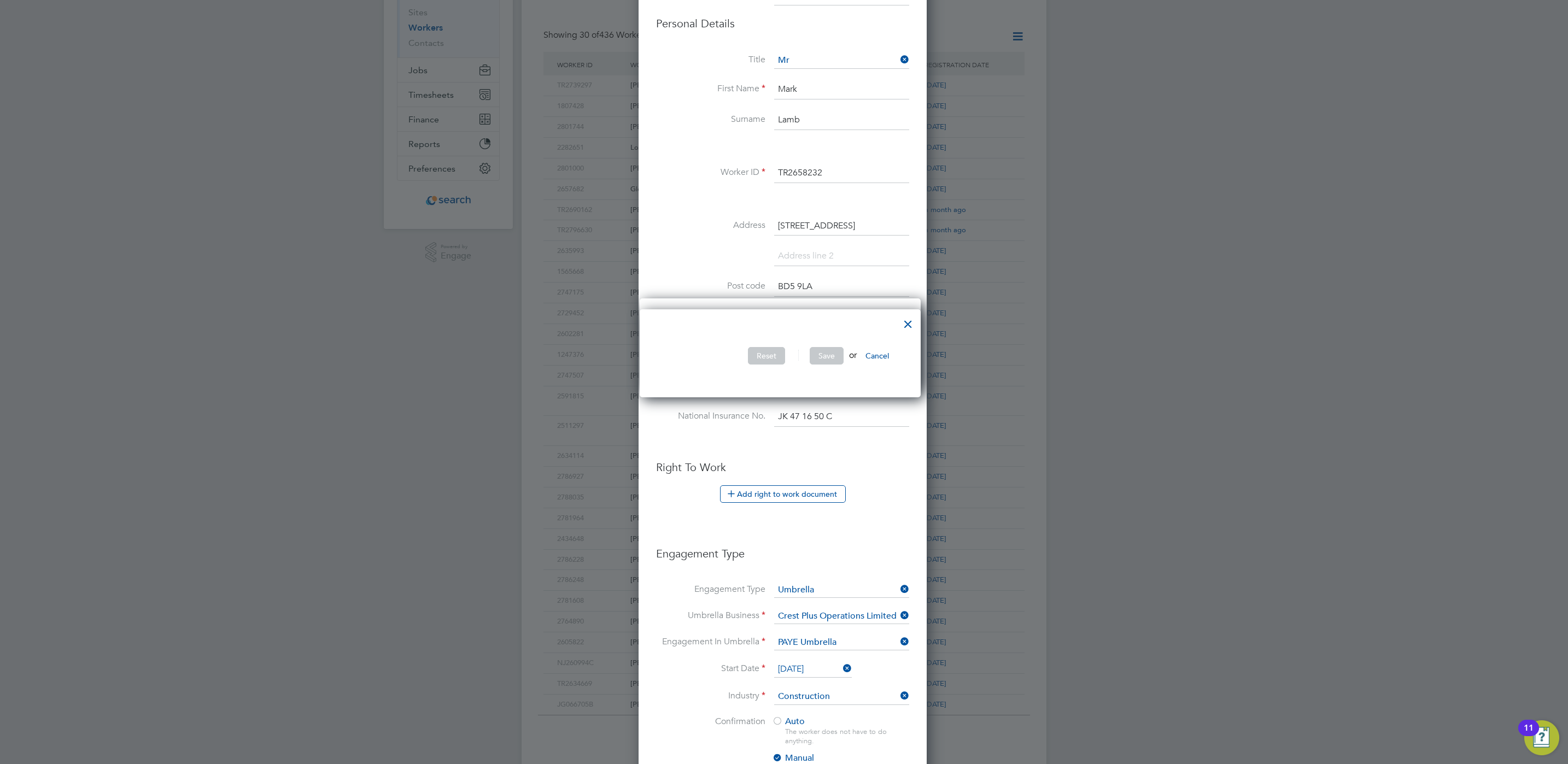
click at [903, 309] on div "Reset Save or Cancel" at bounding box center [780, 353] width 281 height 88
click at [906, 316] on div at bounding box center [908, 321] width 20 height 20
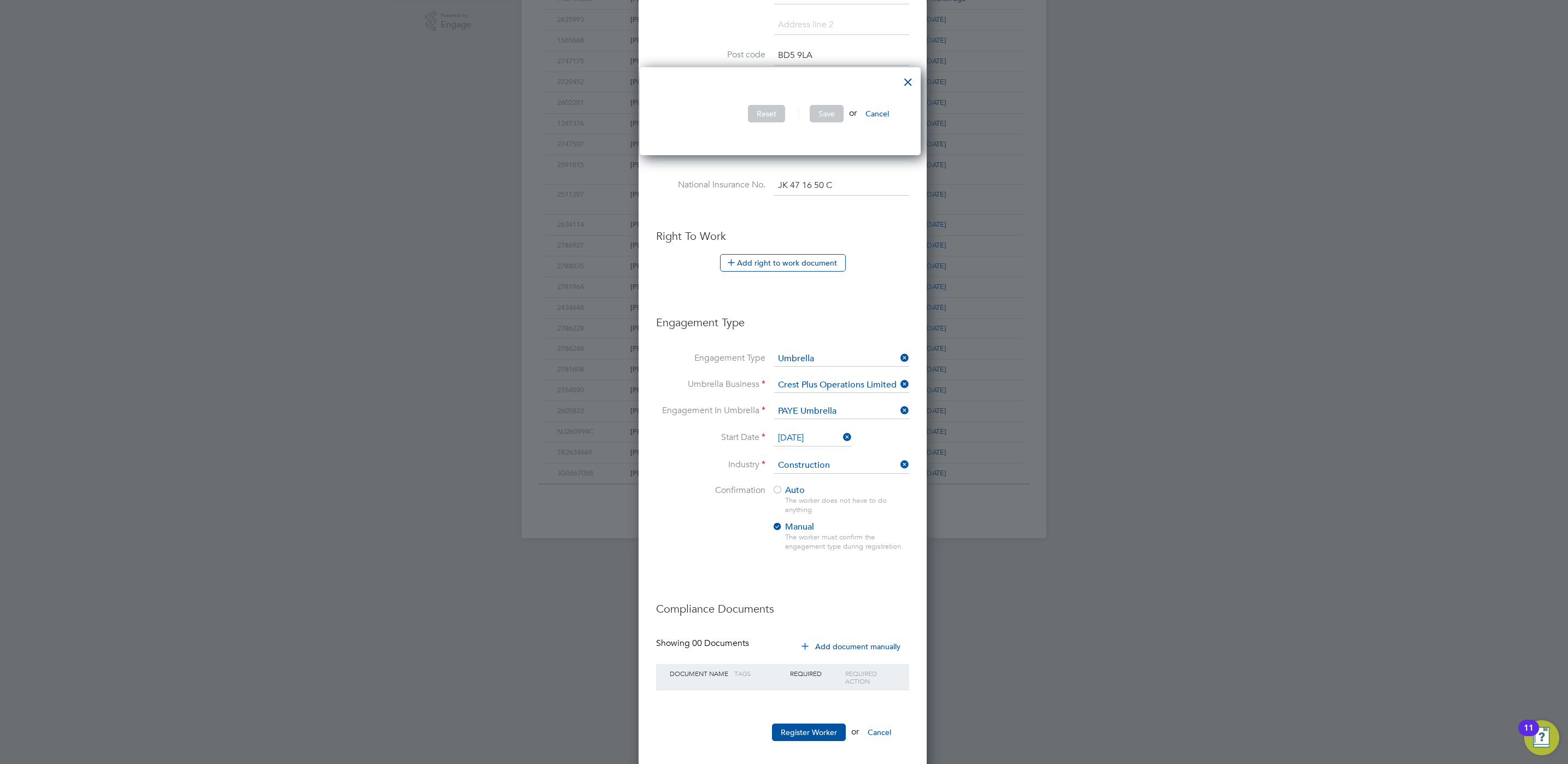
scroll to position [408, 0]
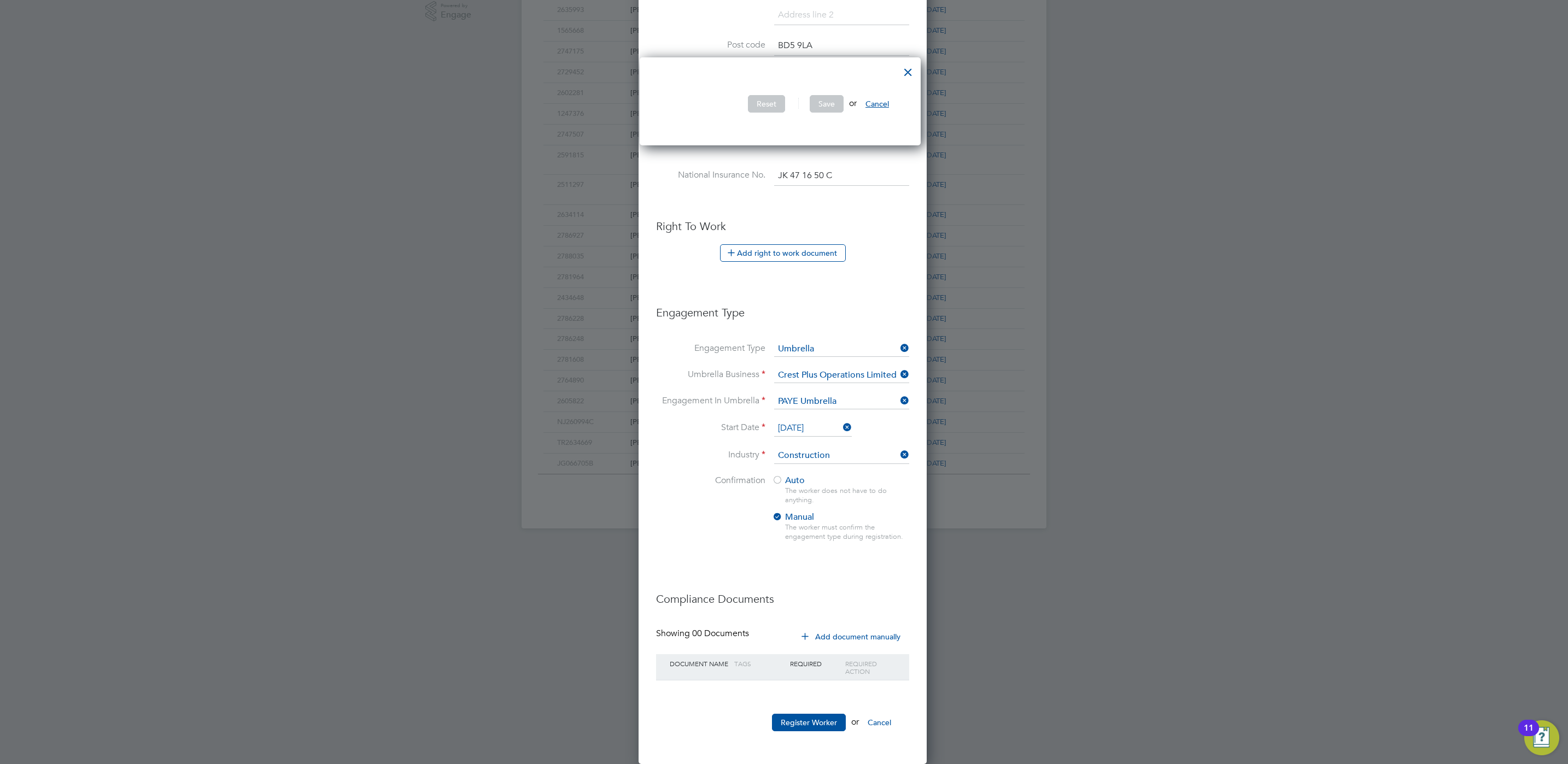
click at [882, 102] on button "Cancel" at bounding box center [877, 104] width 41 height 17
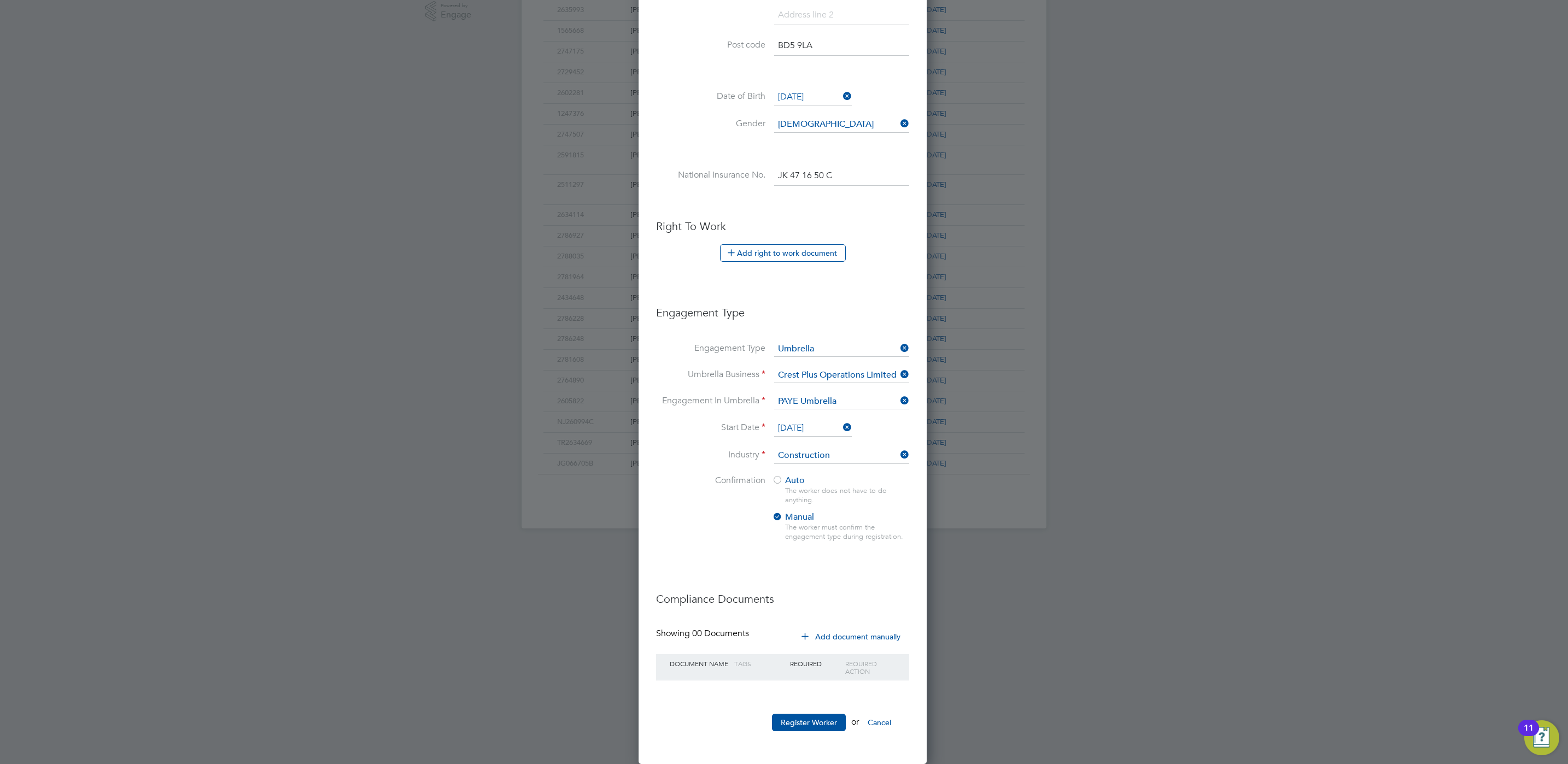
click at [809, 631] on icon at bounding box center [805, 635] width 8 height 8
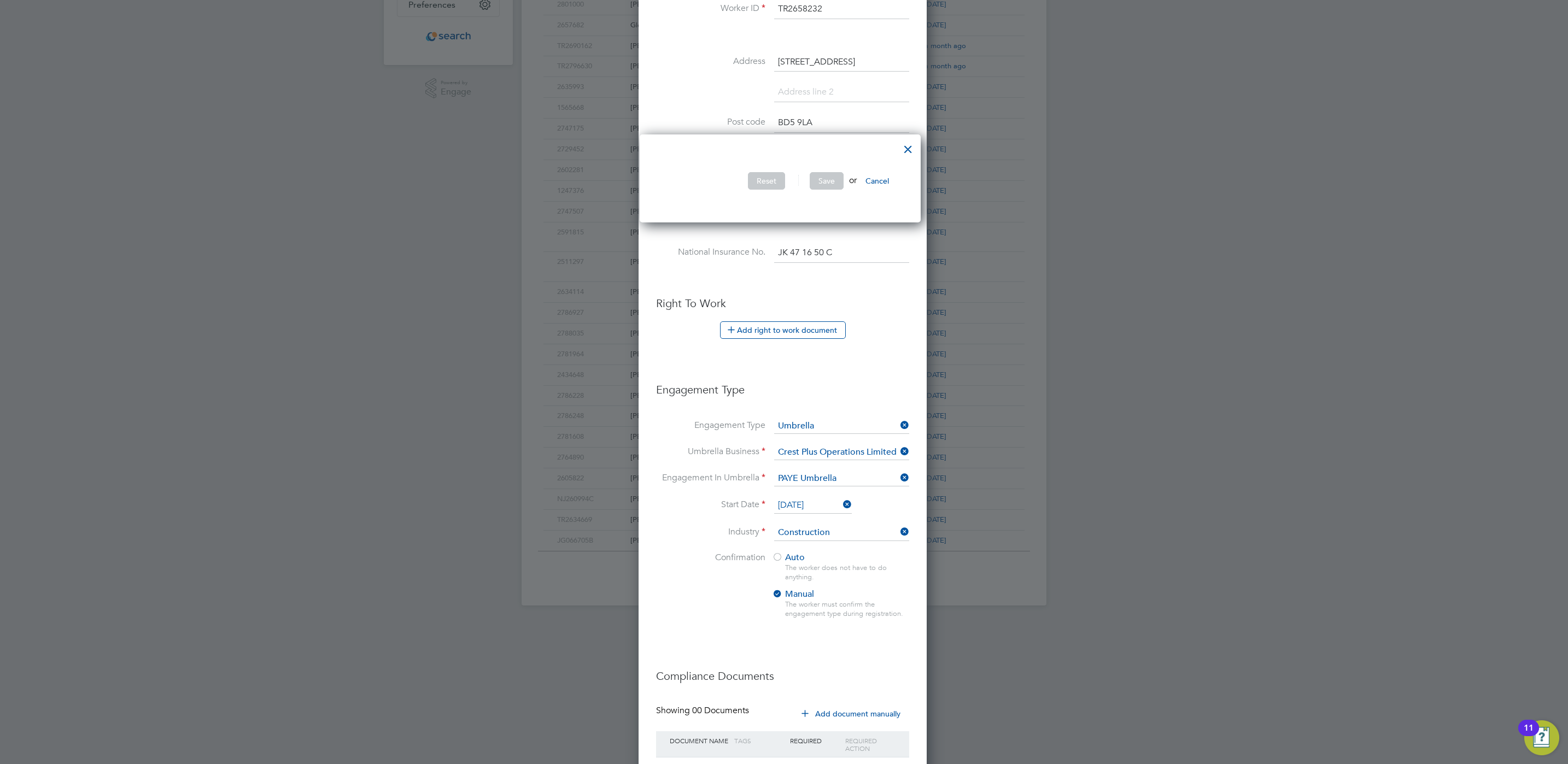
scroll to position [162, 0]
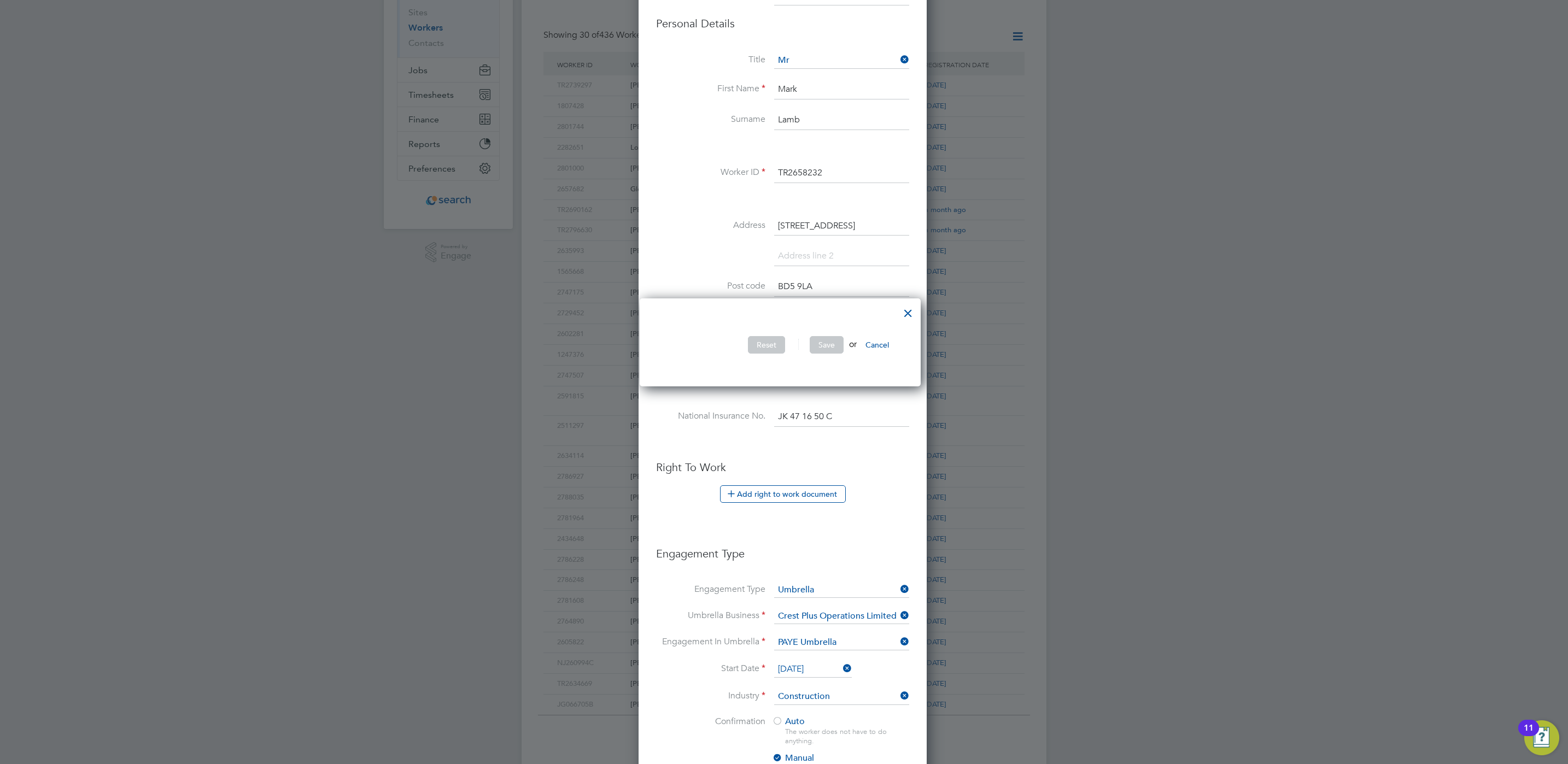
click at [888, 341] on button "Cancel" at bounding box center [877, 344] width 41 height 17
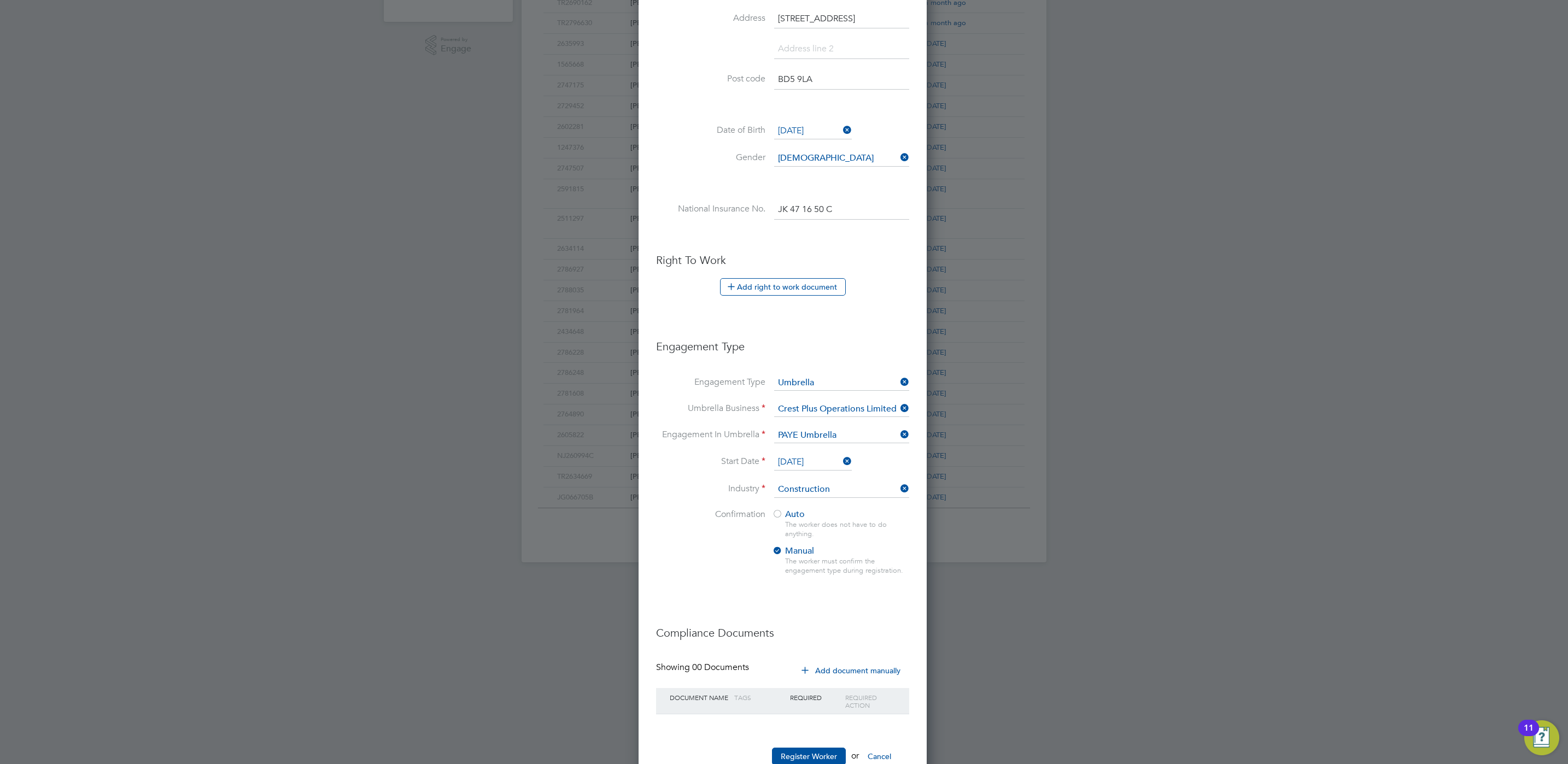
scroll to position [408, 0]
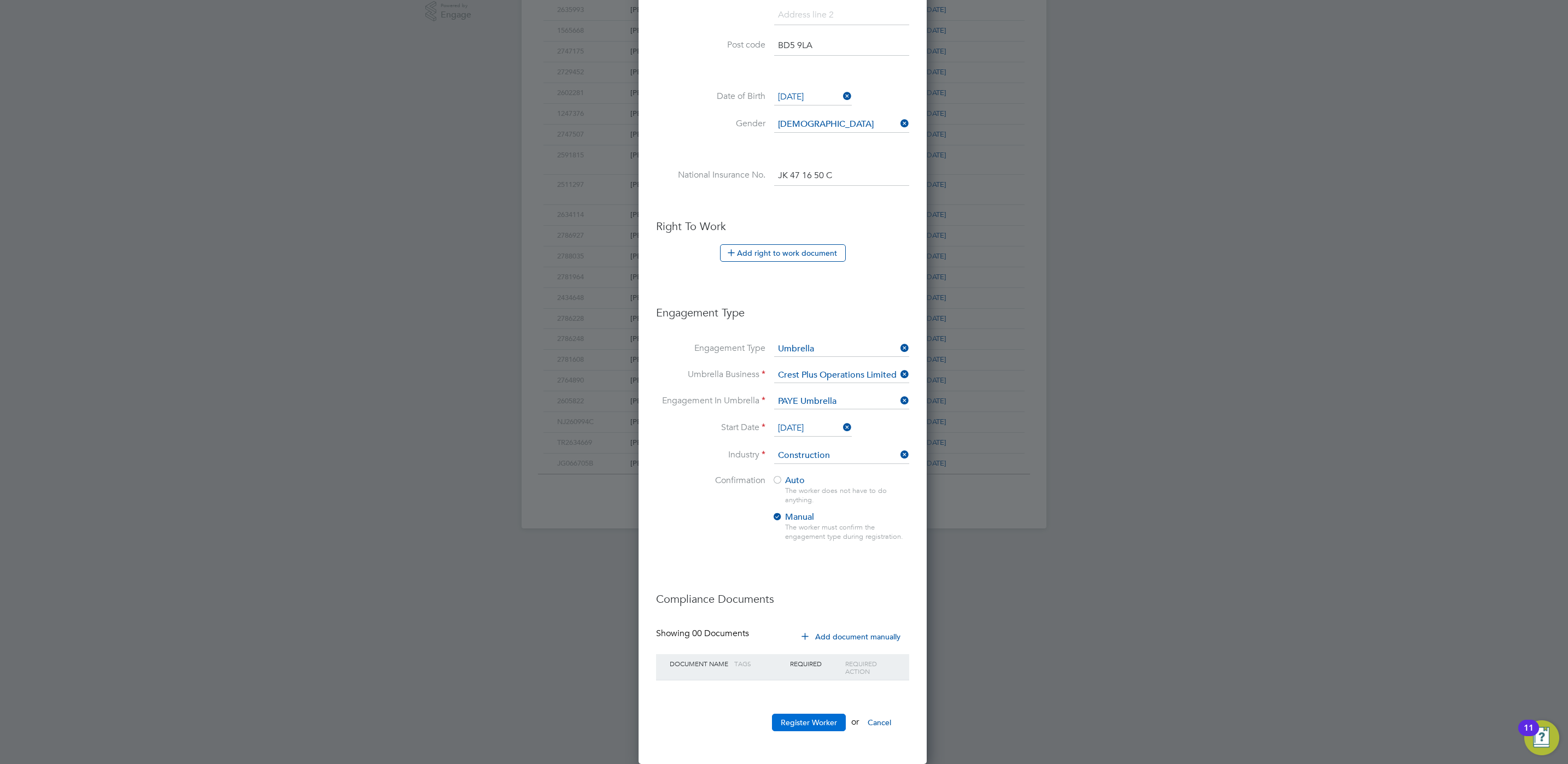
click at [837, 722] on button "Register Worker" at bounding box center [809, 722] width 74 height 17
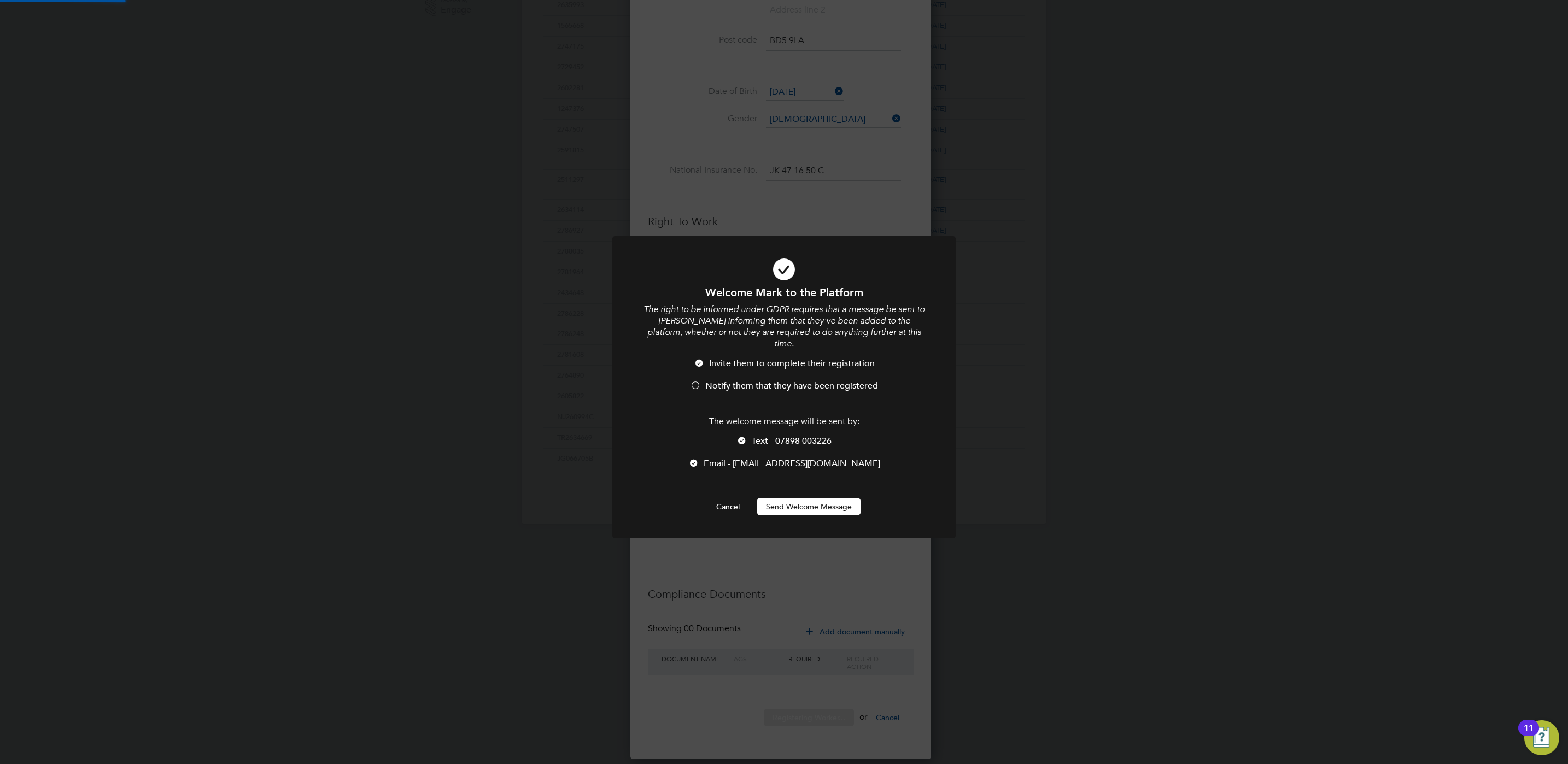
scroll to position [0, 0]
click at [755, 438] on li "Text - 07898 003226" at bounding box center [784, 446] width 284 height 23
click at [755, 458] on span "Email - marklamb312@gmail.com" at bounding box center [792, 464] width 177 height 11
click at [818, 502] on button "Send Welcome Message" at bounding box center [809, 507] width 104 height 17
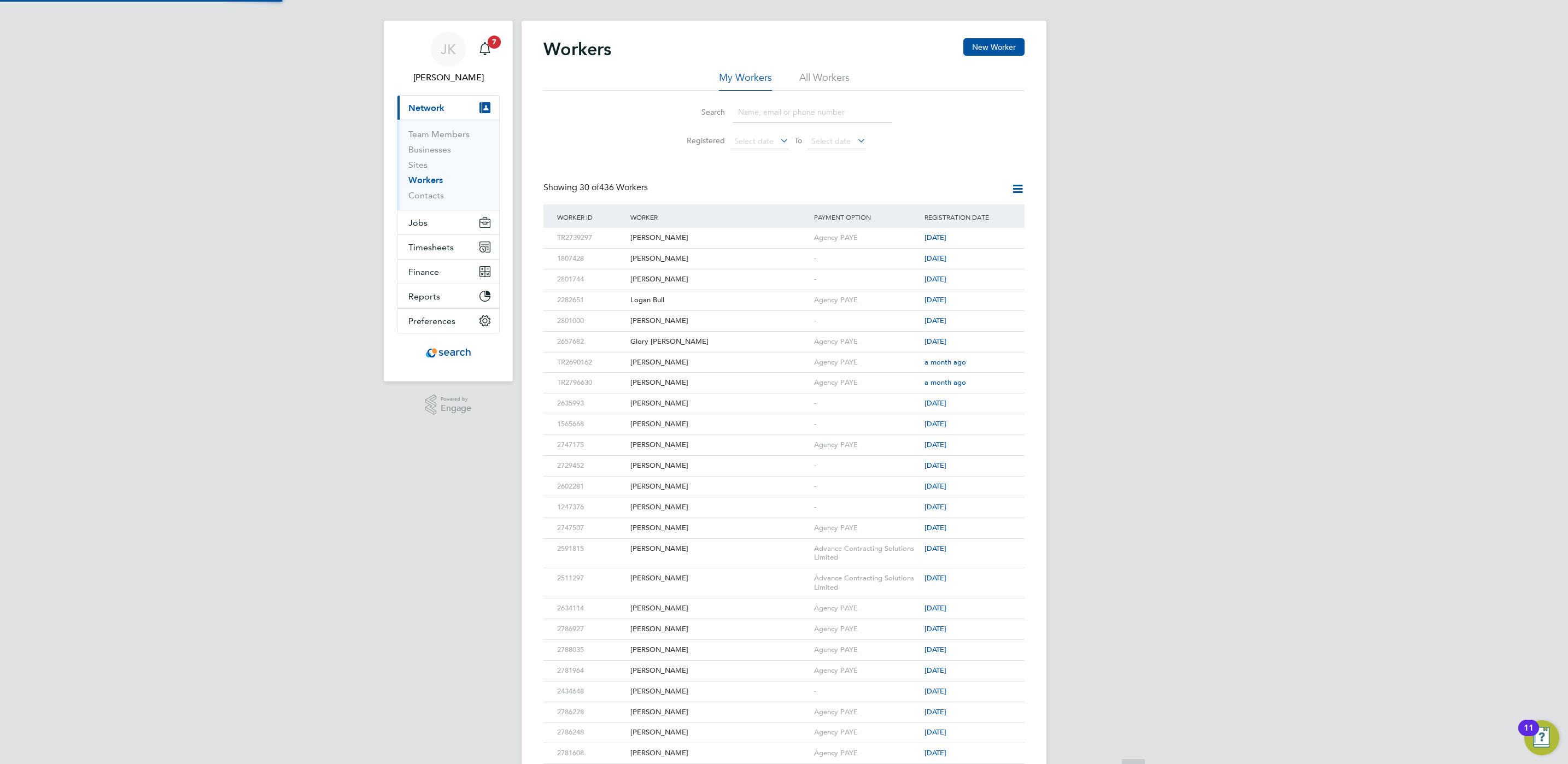
scroll to position [0, 0]
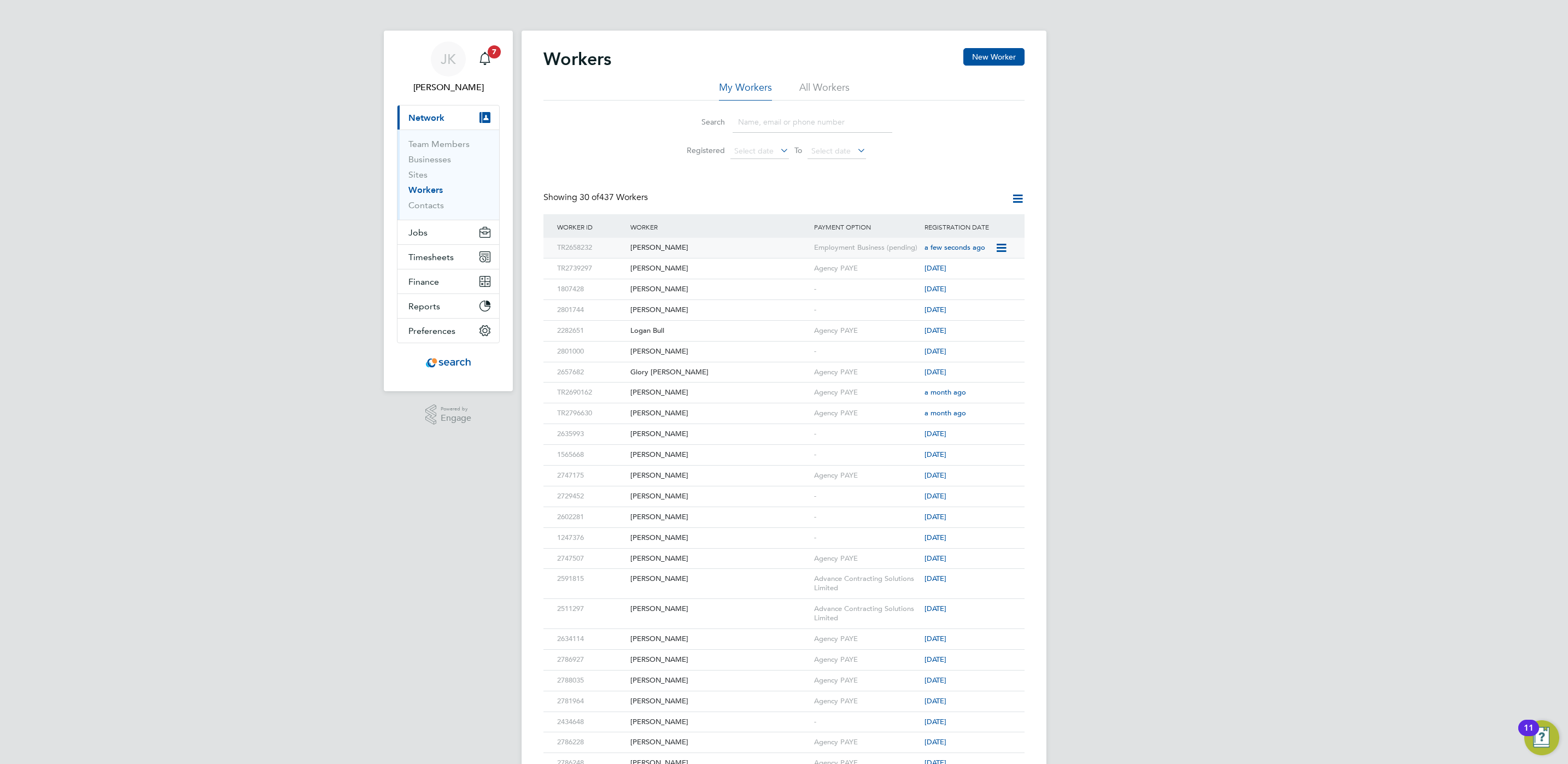
click at [844, 248] on div "Employment Business (pending)" at bounding box center [866, 248] width 111 height 20
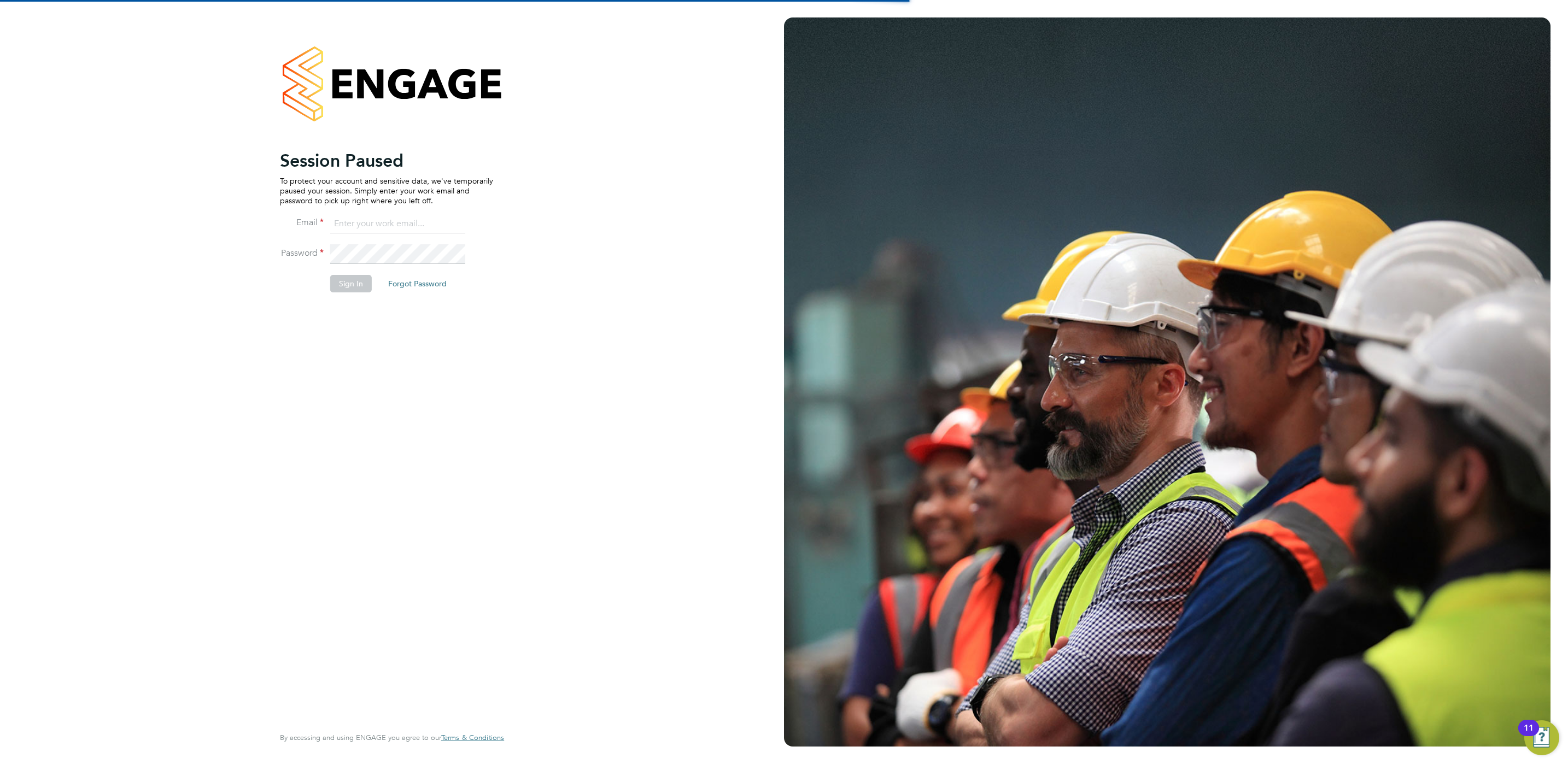
type input "[PERSON_NAME][EMAIL_ADDRESS][PERSON_NAME][DOMAIN_NAME]"
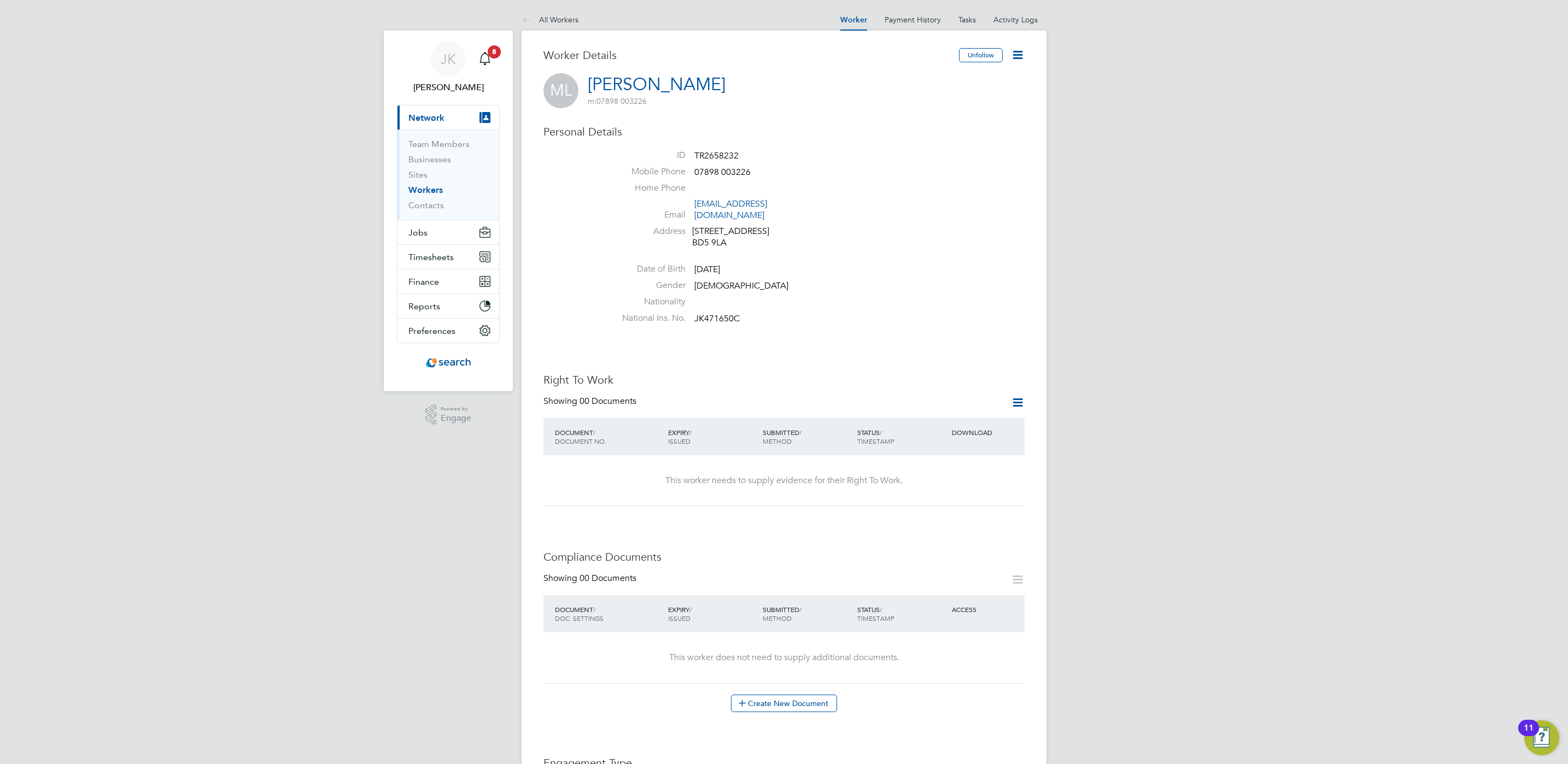
click at [1014, 401] on div "Showing 00 Documents" at bounding box center [784, 406] width 481 height 23
click at [1018, 395] on icon at bounding box center [1017, 402] width 13 height 13
click at [985, 417] on li "Add Right To Work Document" at bounding box center [957, 418] width 132 height 16
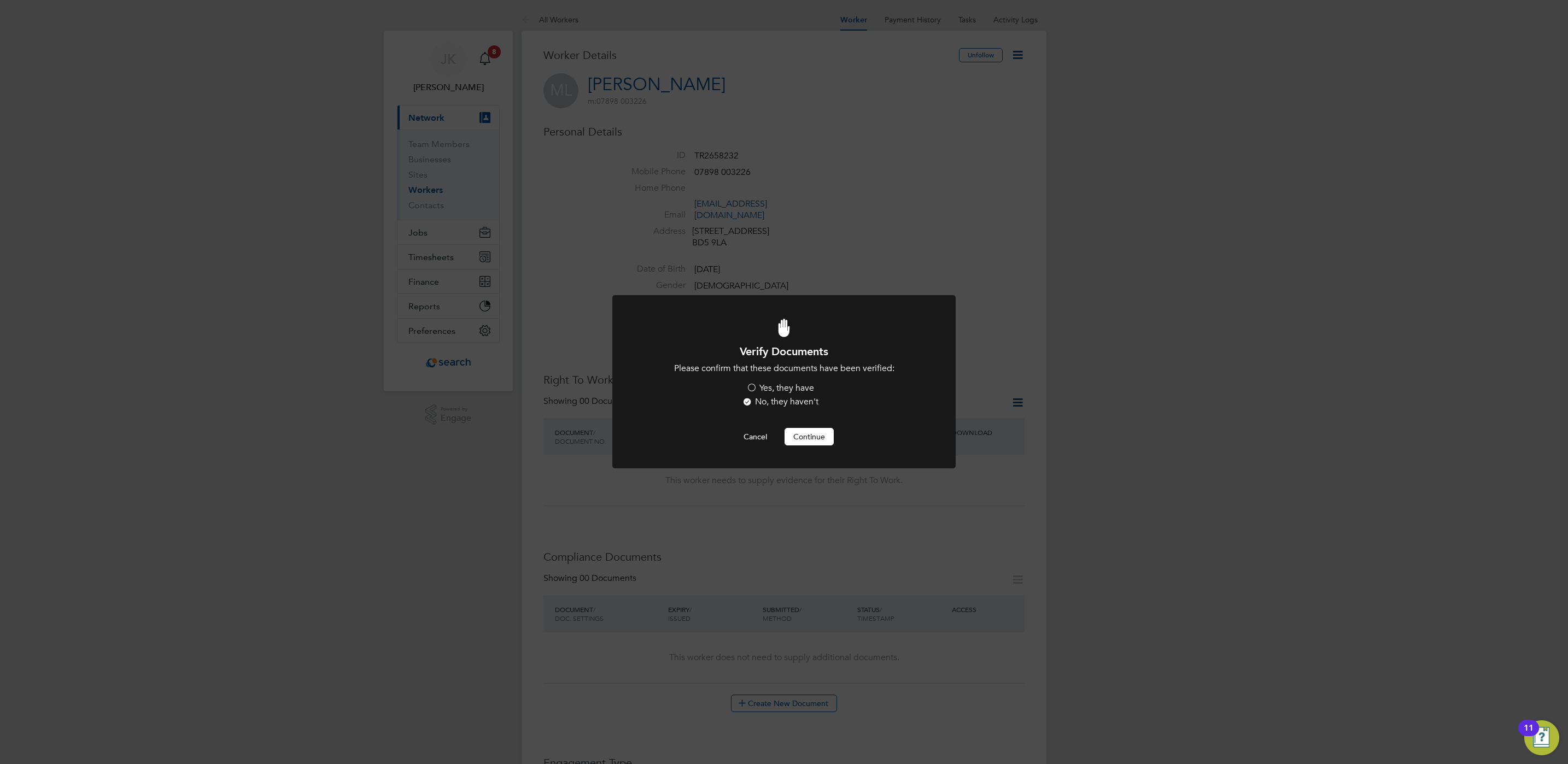
click at [768, 384] on label "Yes, they have" at bounding box center [780, 388] width 67 height 12
click at [0, 0] on input "Yes, they have" at bounding box center [0, 0] width 0 height 0
click at [804, 436] on button "Continue" at bounding box center [809, 437] width 49 height 17
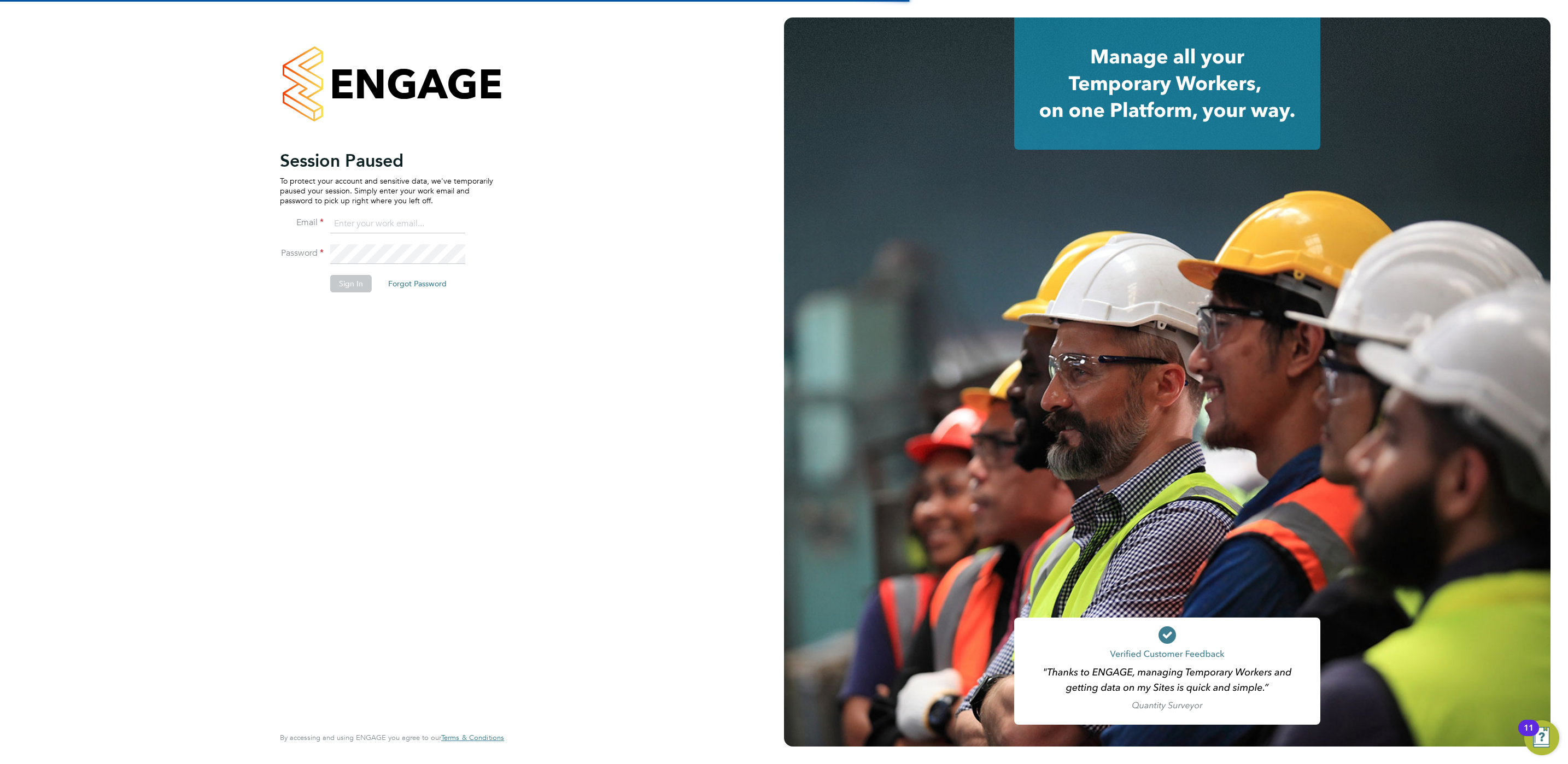
type input "[PERSON_NAME][EMAIL_ADDRESS][PERSON_NAME][DOMAIN_NAME]"
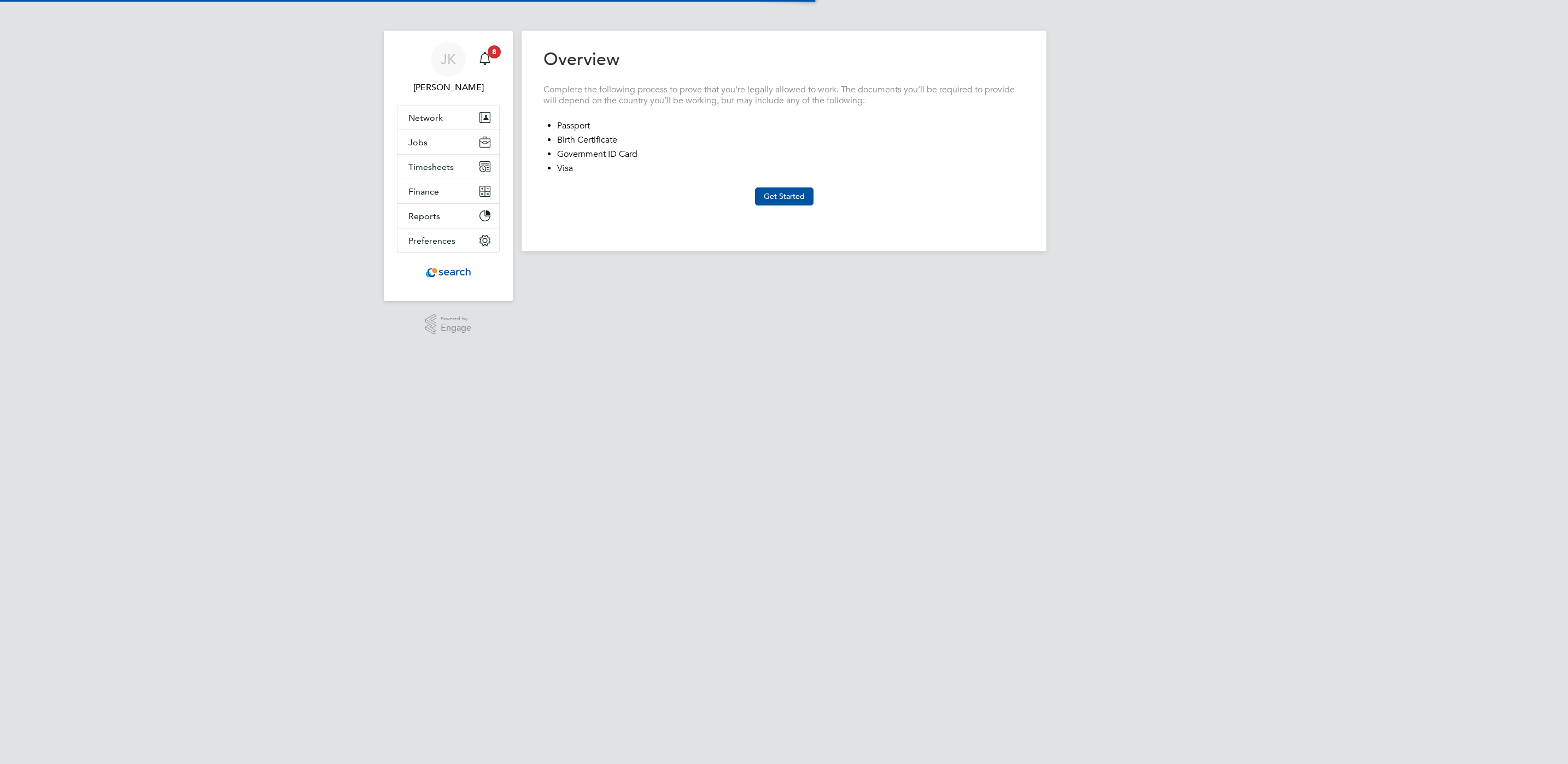
type input "[GEOGRAPHIC_DATA]"
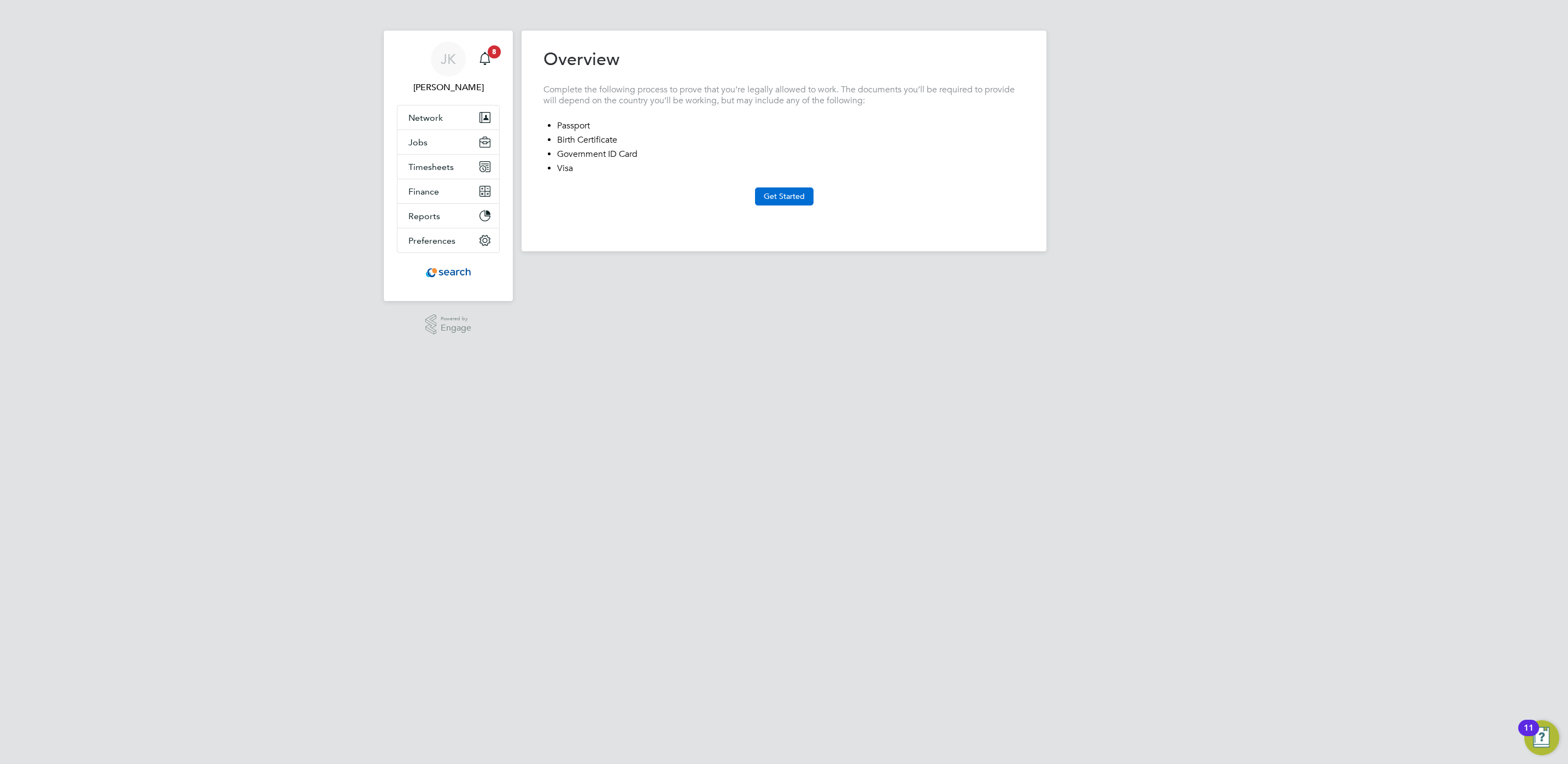
click at [779, 195] on button "Get Started" at bounding box center [784, 196] width 59 height 17
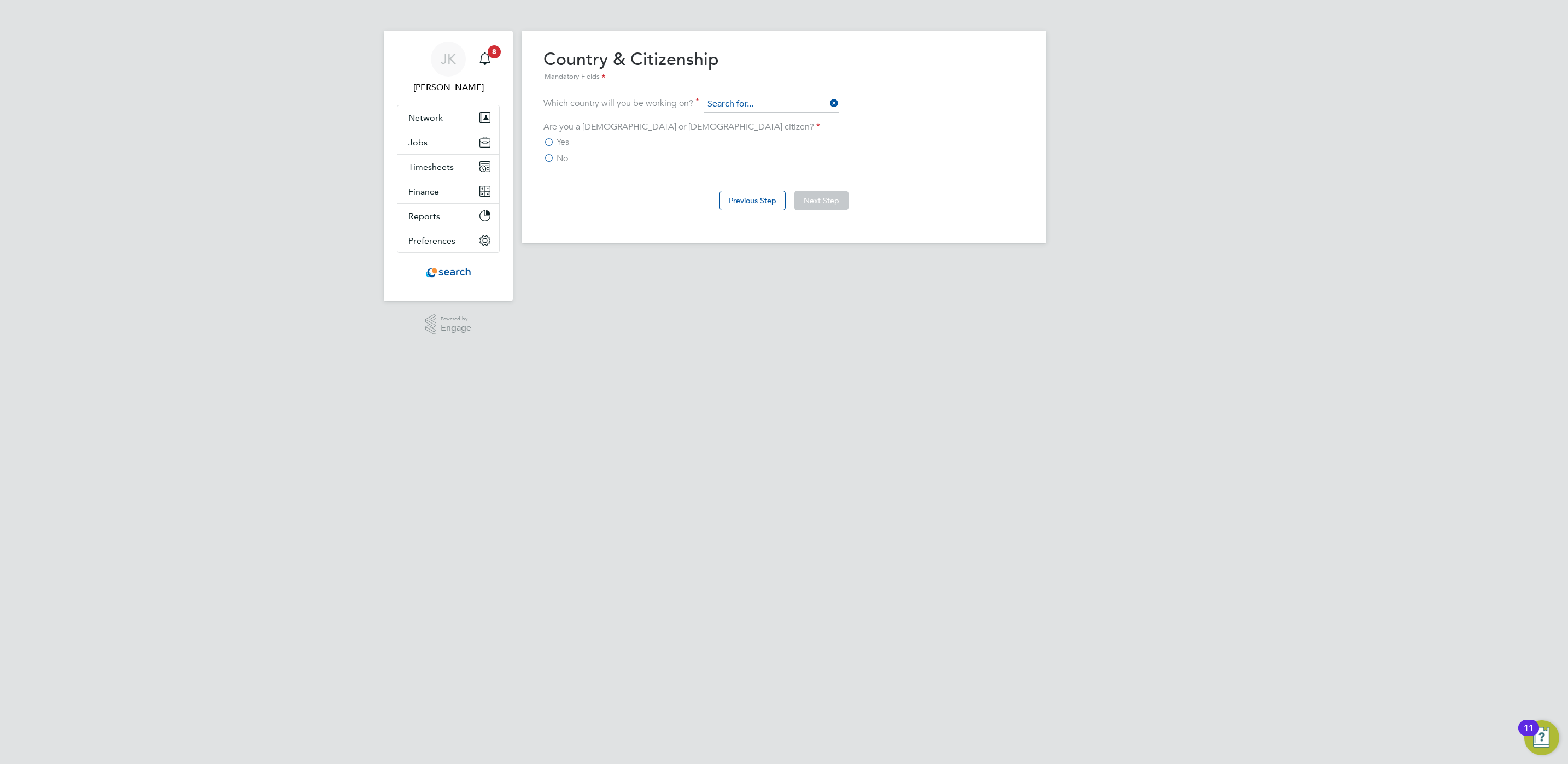
click at [760, 105] on input at bounding box center [771, 104] width 135 height 16
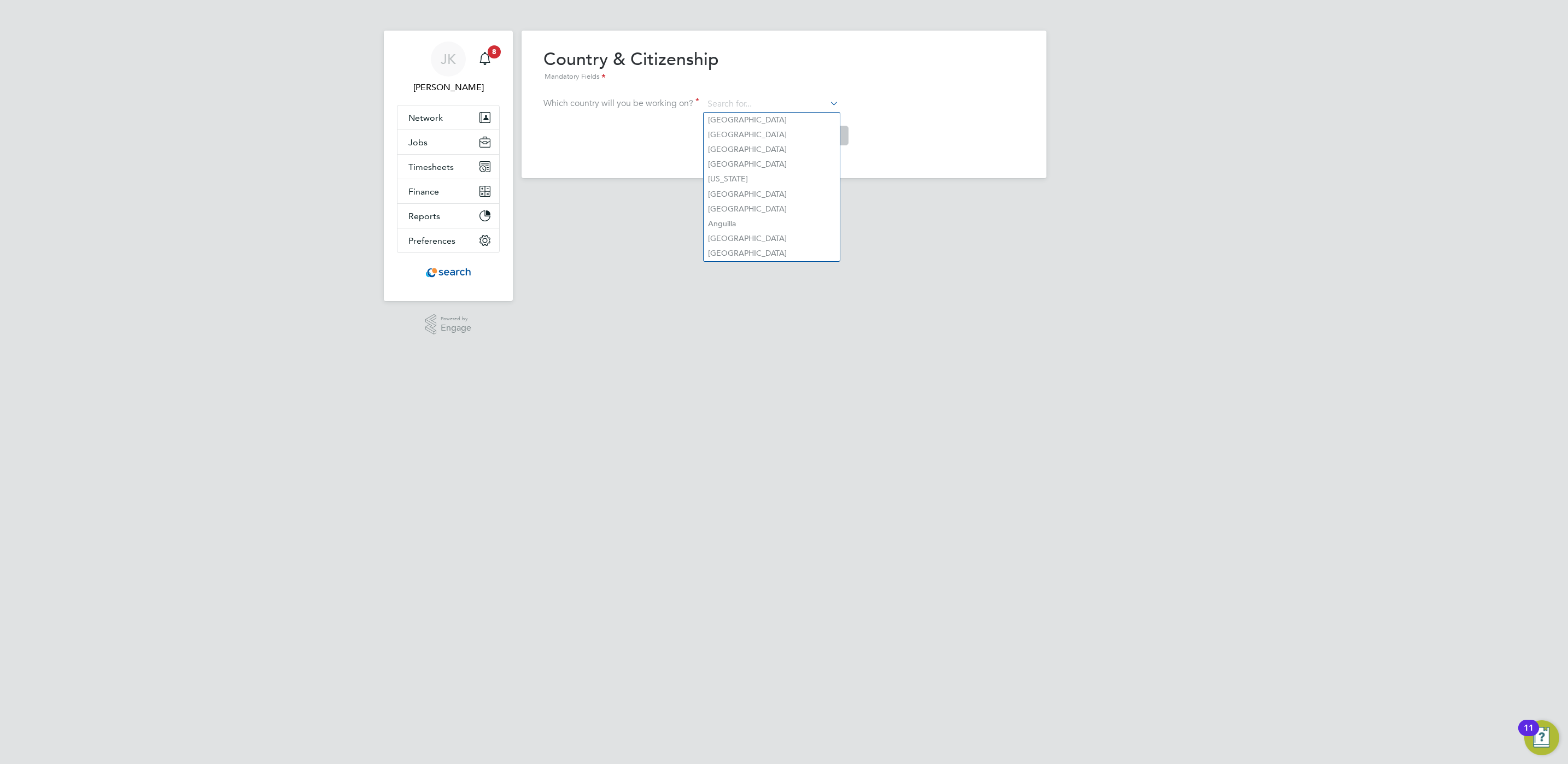
click at [625, 116] on div "Previous Step Next Step" at bounding box center [784, 135] width 481 height 44
click at [710, 105] on input at bounding box center [771, 104] width 135 height 16
click at [727, 102] on input at bounding box center [771, 104] width 135 height 16
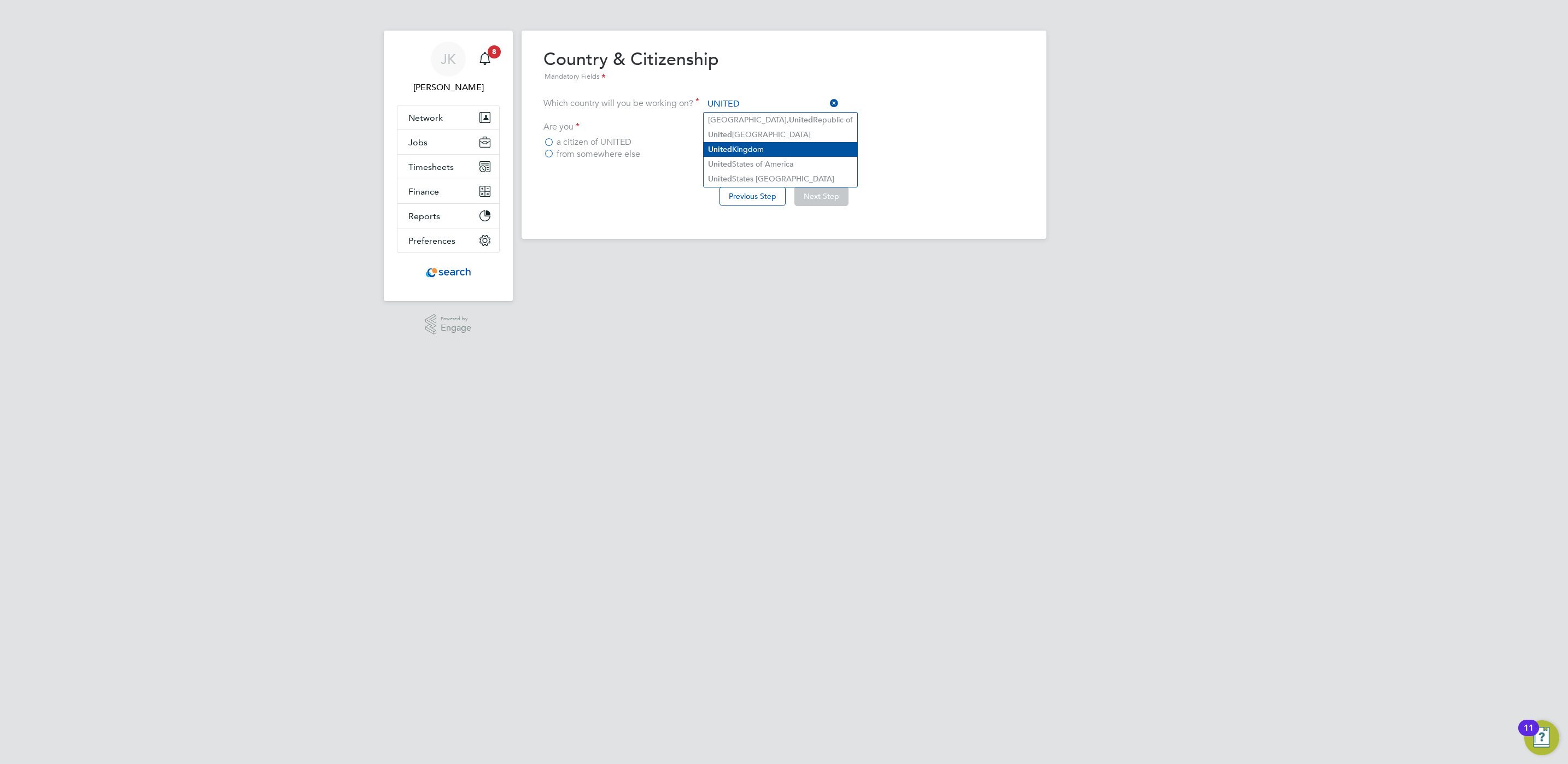
click at [800, 151] on li "United Kingdom" at bounding box center [781, 149] width 154 height 15
type input "United Kingdom"
click at [554, 140] on label "Yes" at bounding box center [556, 142] width 26 height 11
click at [0, 0] on input "Yes" at bounding box center [0, 0] width 0 height 0
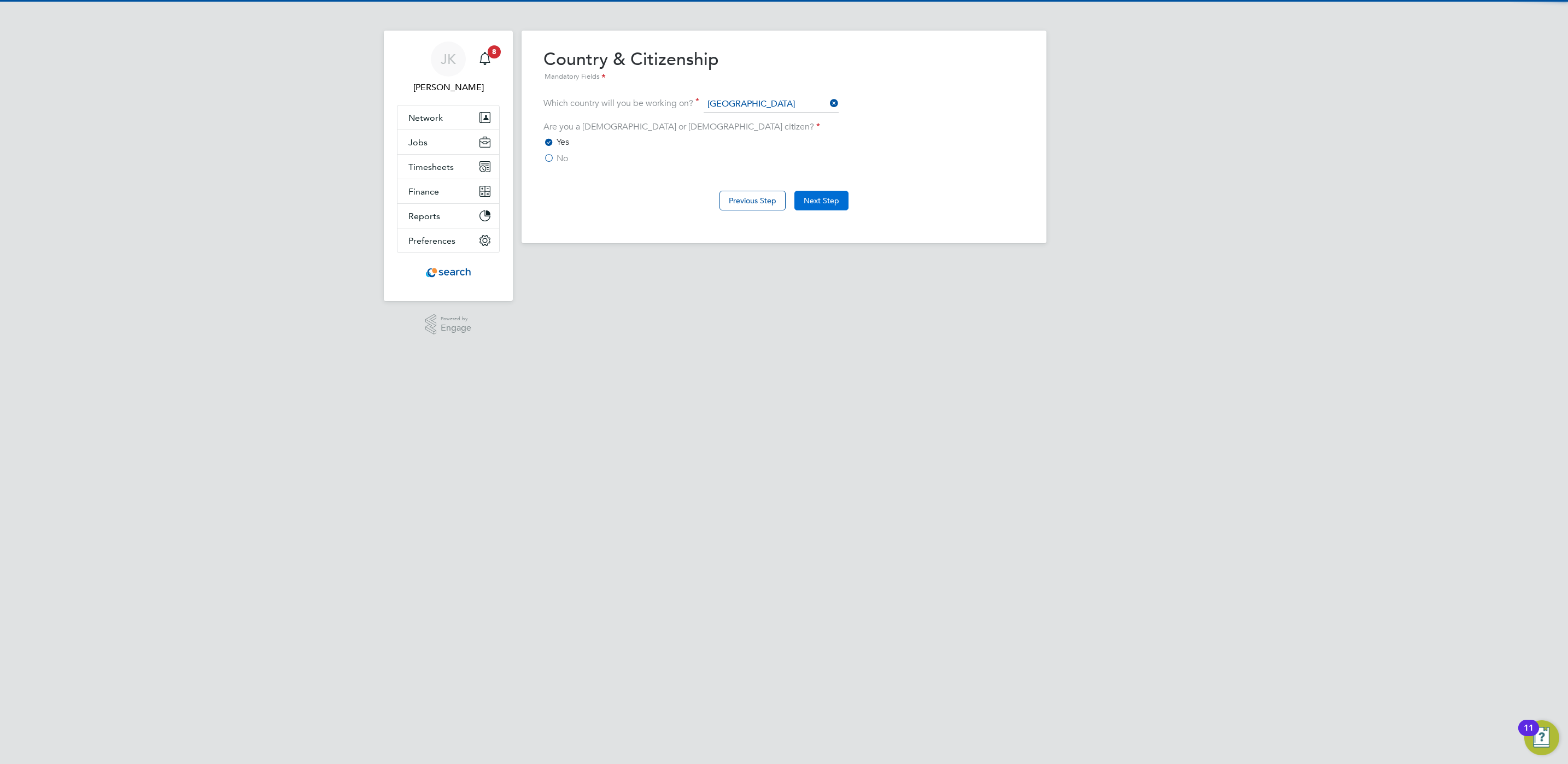
click at [827, 195] on button "Next Step" at bounding box center [821, 200] width 54 height 20
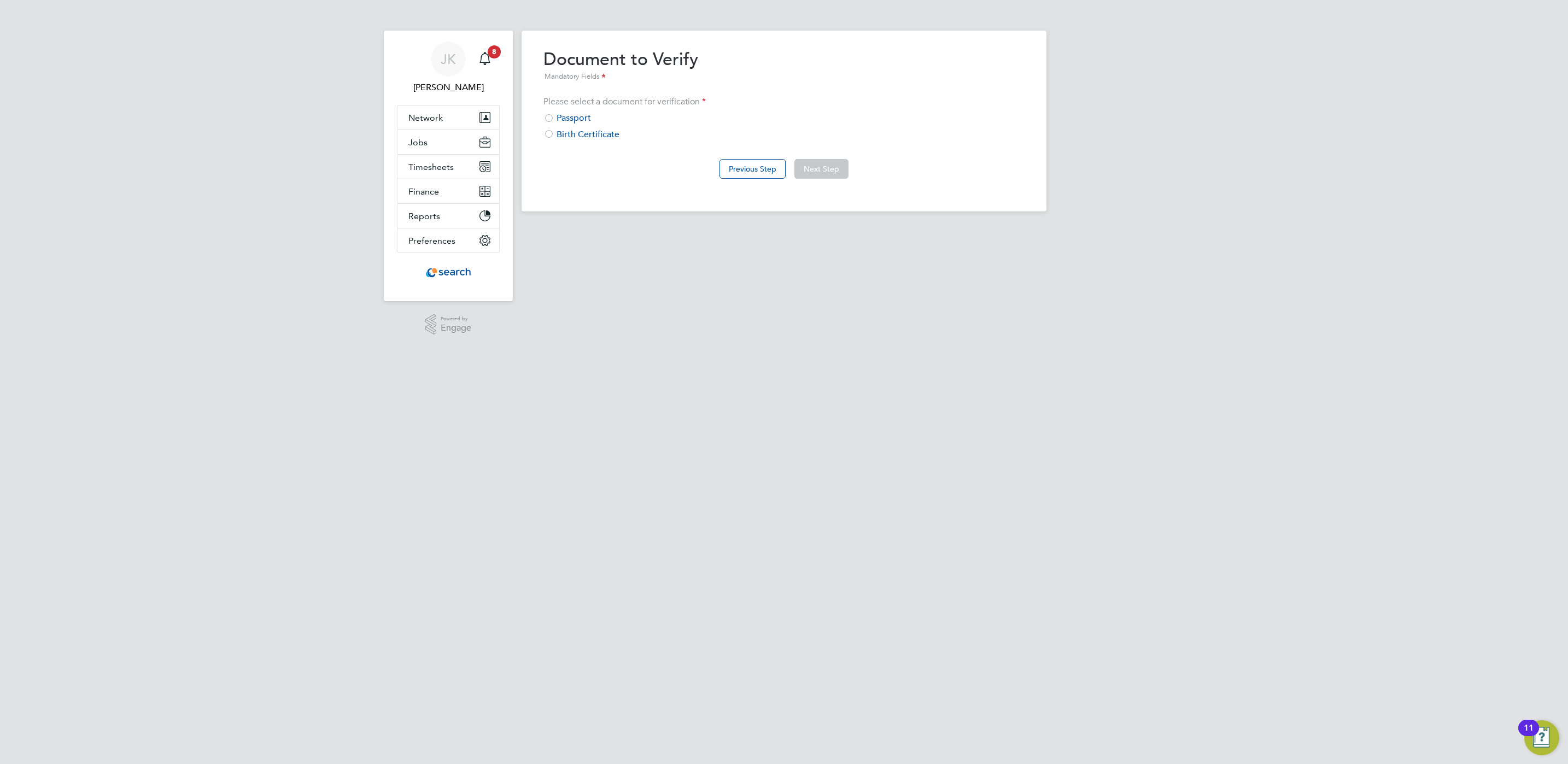
click at [565, 117] on div "Passport" at bounding box center [784, 118] width 481 height 12
click at [808, 162] on button "Next Step" at bounding box center [821, 169] width 54 height 20
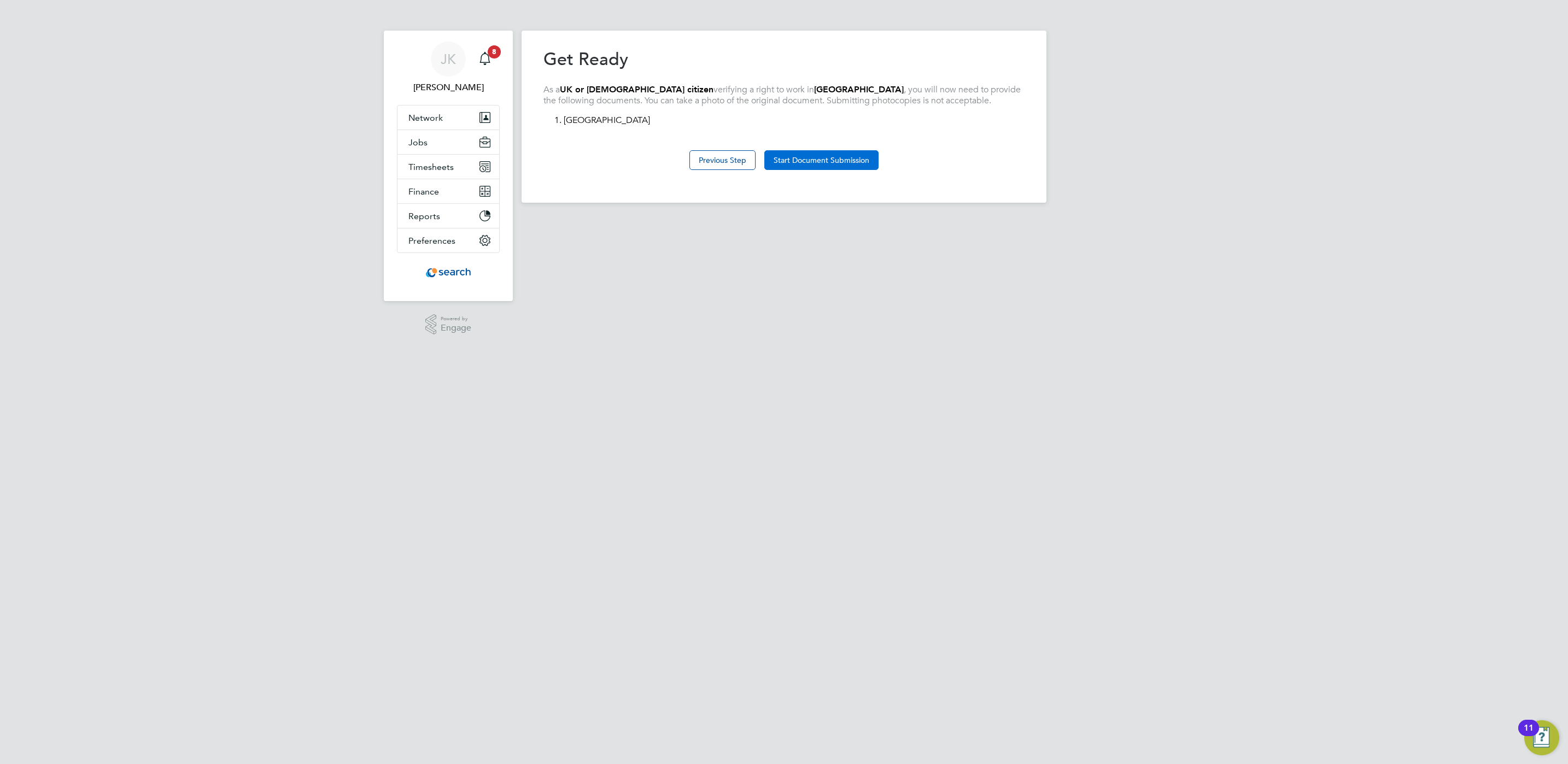
click at [830, 161] on button "Start Document Submission" at bounding box center [822, 160] width 115 height 20
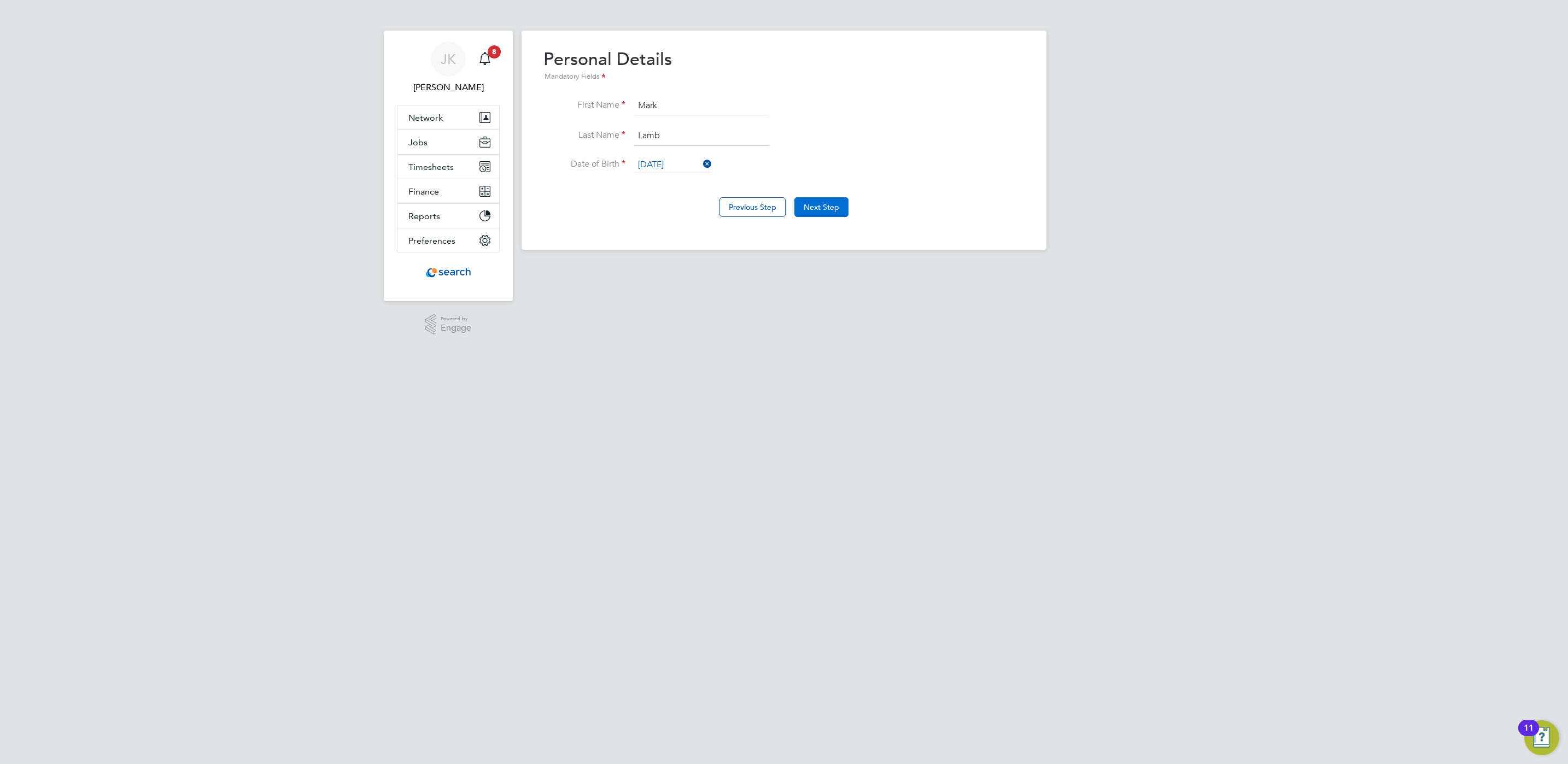
click at [835, 200] on button "Next Step" at bounding box center [821, 207] width 54 height 20
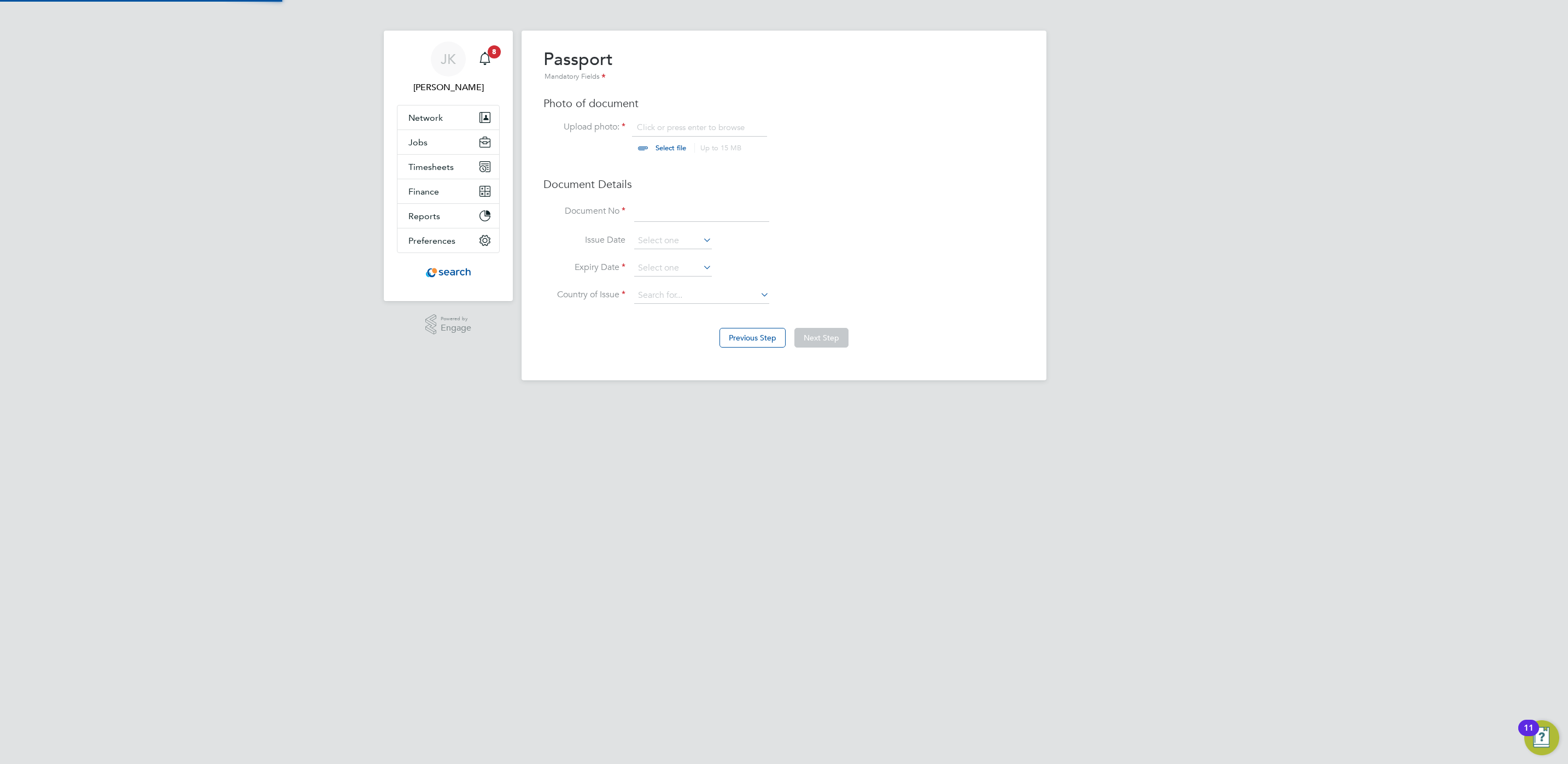
scroll to position [15, 136]
click at [676, 147] on input "file" at bounding box center [681, 138] width 172 height 33
type input "C:\fakepath\NEW PASSPORT.jpg"
click at [694, 203] on input at bounding box center [702, 212] width 135 height 20
click at [695, 260] on input at bounding box center [673, 268] width 78 height 16
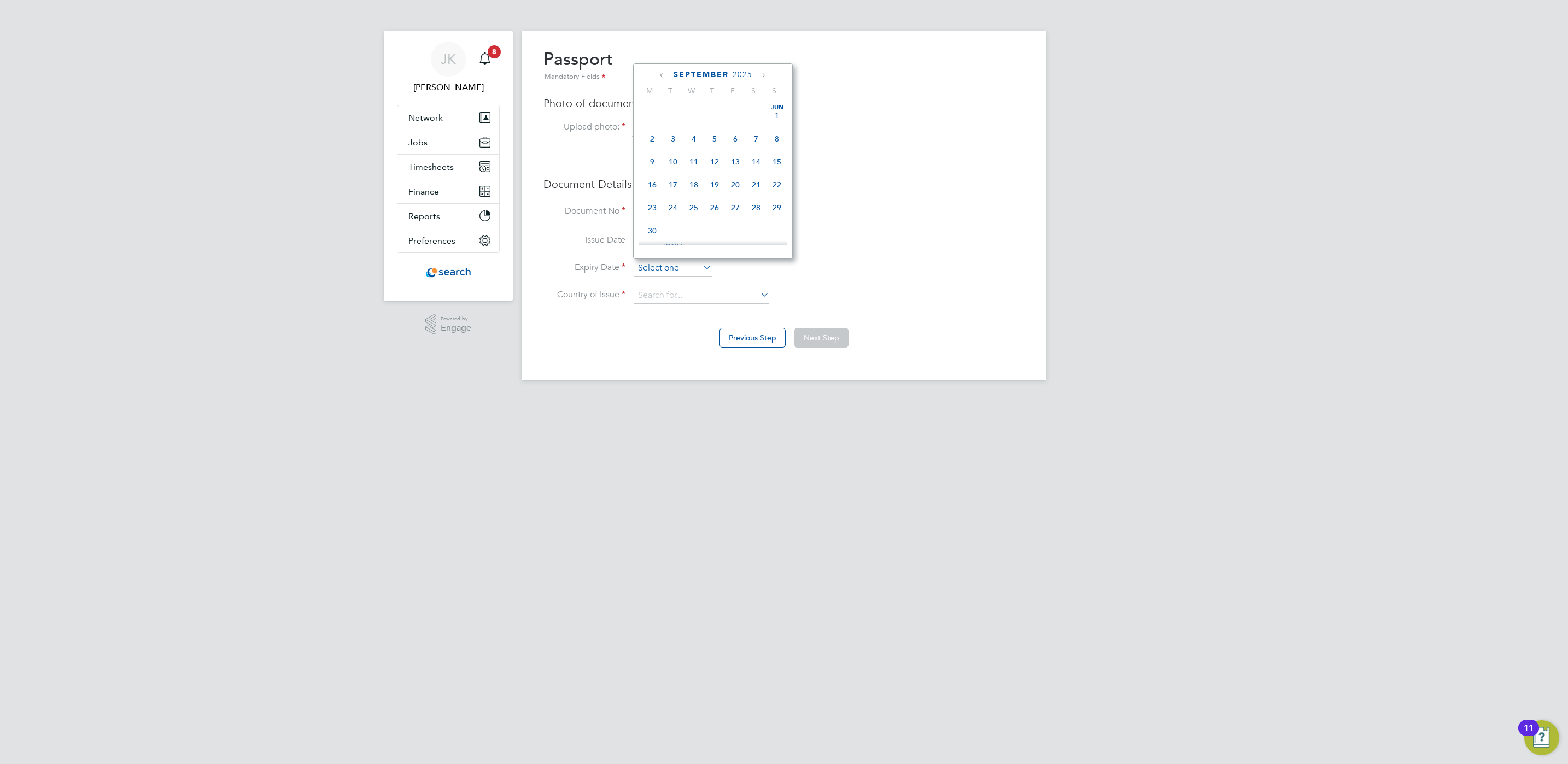
scroll to position [397, 0]
click at [736, 73] on span "2025" at bounding box center [742, 75] width 20 height 9
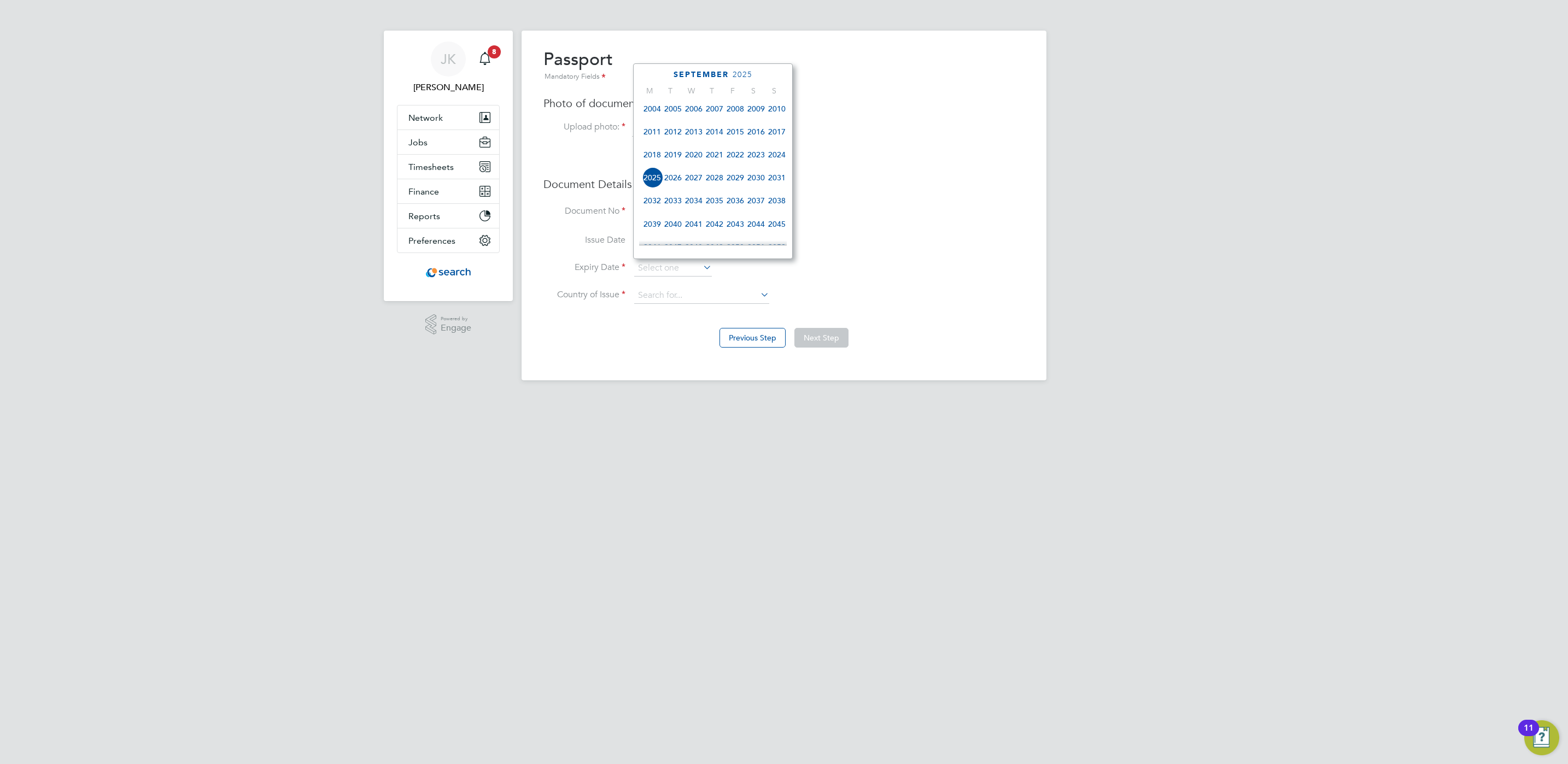
click at [775, 183] on span "2031" at bounding box center [777, 177] width 20 height 20
click at [775, 182] on span "31" at bounding box center [777, 177] width 20 height 20
type input "31 Aug 2031"
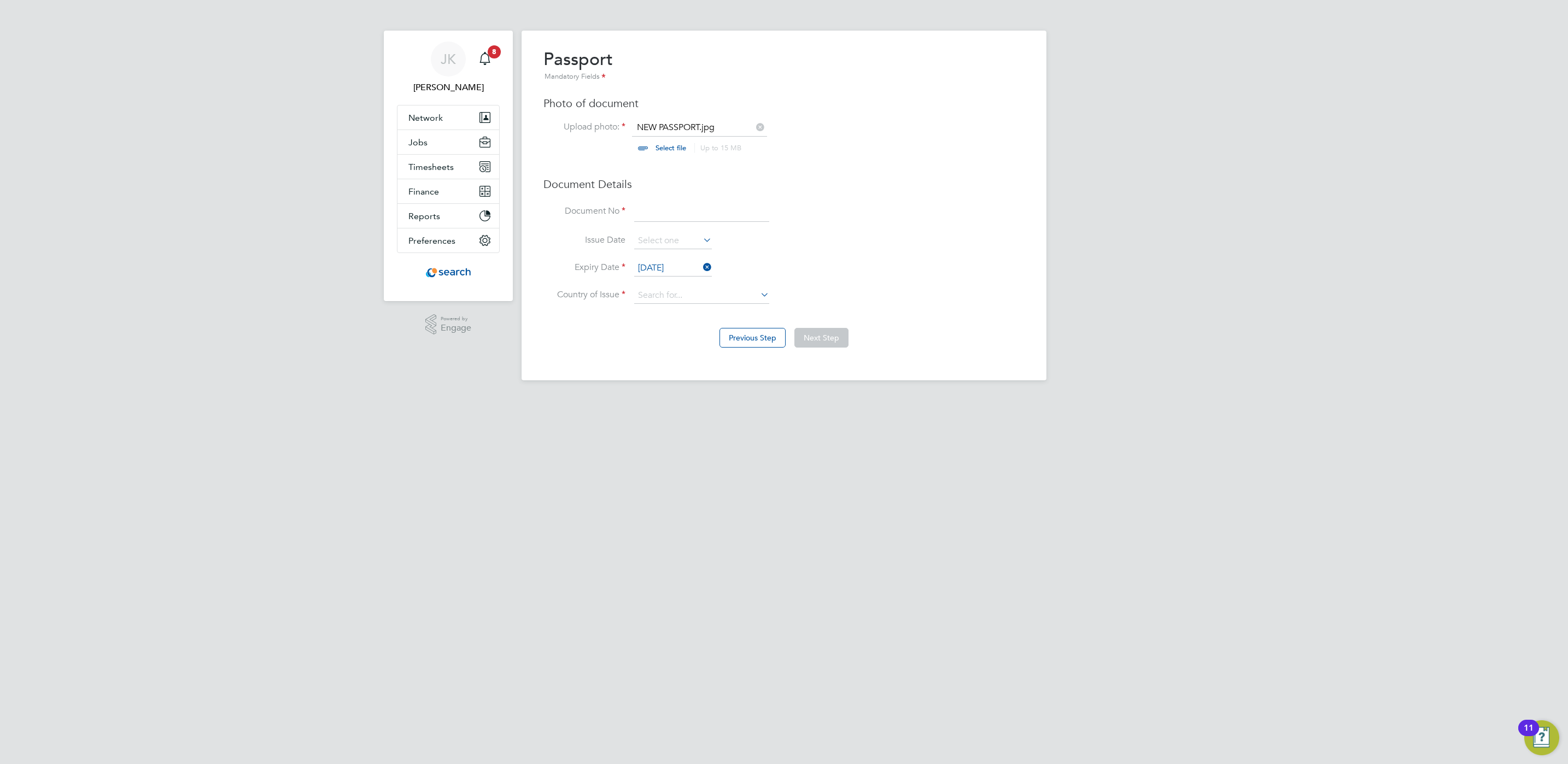
click at [775, 182] on span "31" at bounding box center [777, 177] width 20 height 20
click at [710, 295] on input at bounding box center [702, 295] width 135 height 16
click at [706, 363] on li "Uni ted Kingdom" at bounding box center [736, 370] width 206 height 15
type input "United Kingdom"
click at [706, 362] on div "Overview Complete the following process to prove that you’re legally allowed to…" at bounding box center [784, 206] width 525 height 350
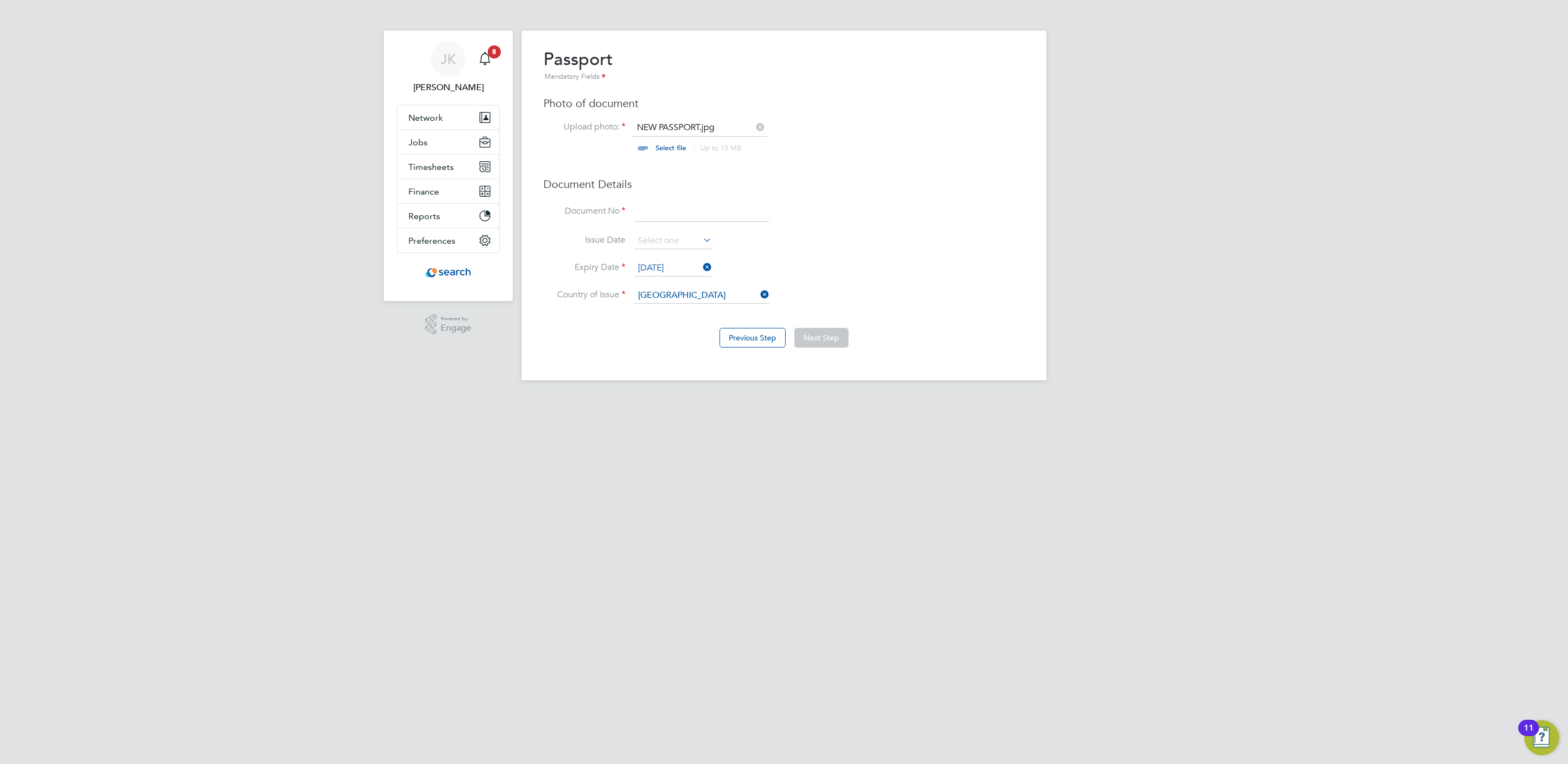
click at [665, 220] on input at bounding box center [702, 212] width 135 height 20
type input "attached"
click at [829, 345] on button "Next Step" at bounding box center [821, 337] width 54 height 20
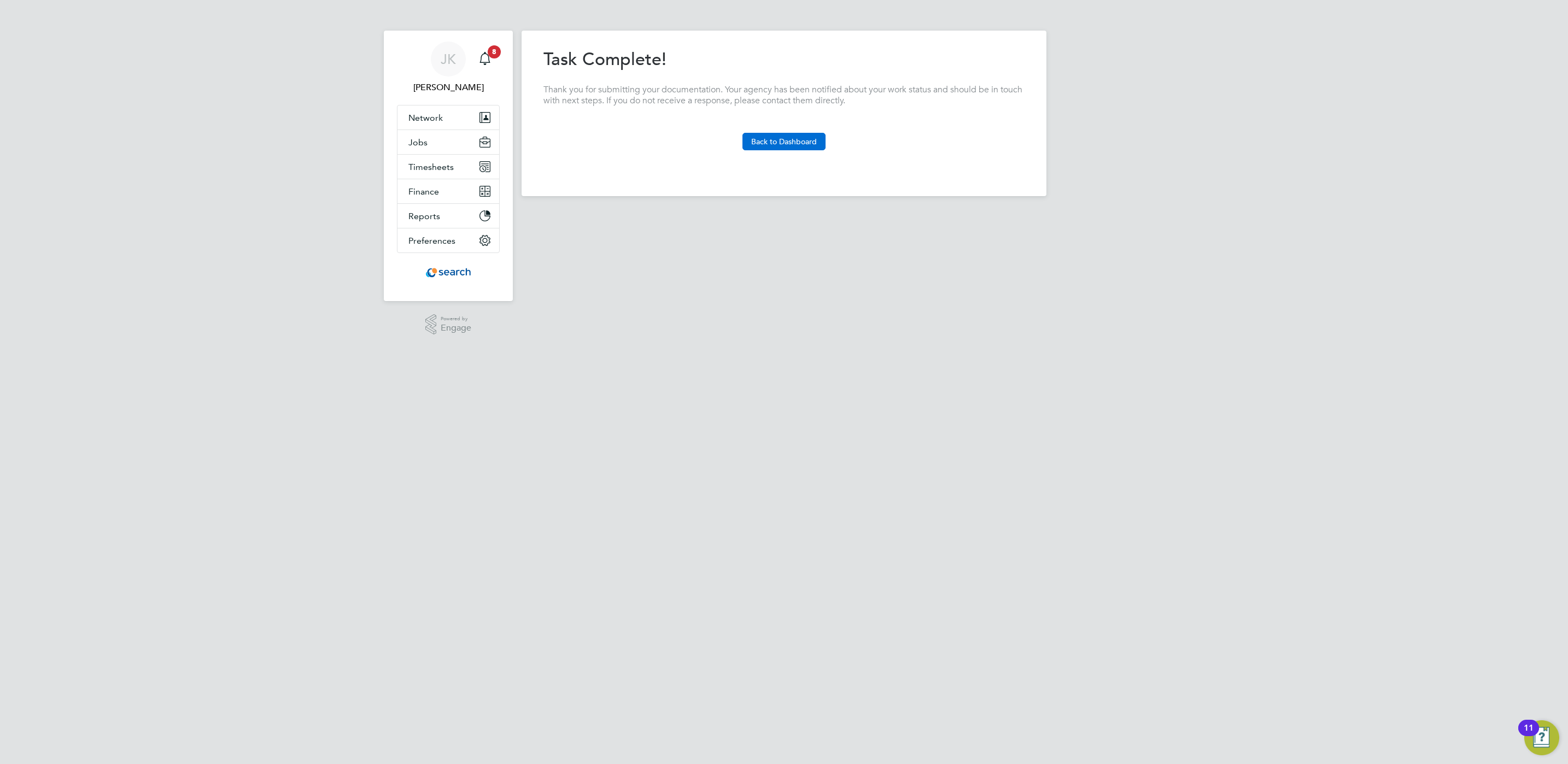
click at [781, 141] on button "Back to Dashboard" at bounding box center [784, 141] width 83 height 17
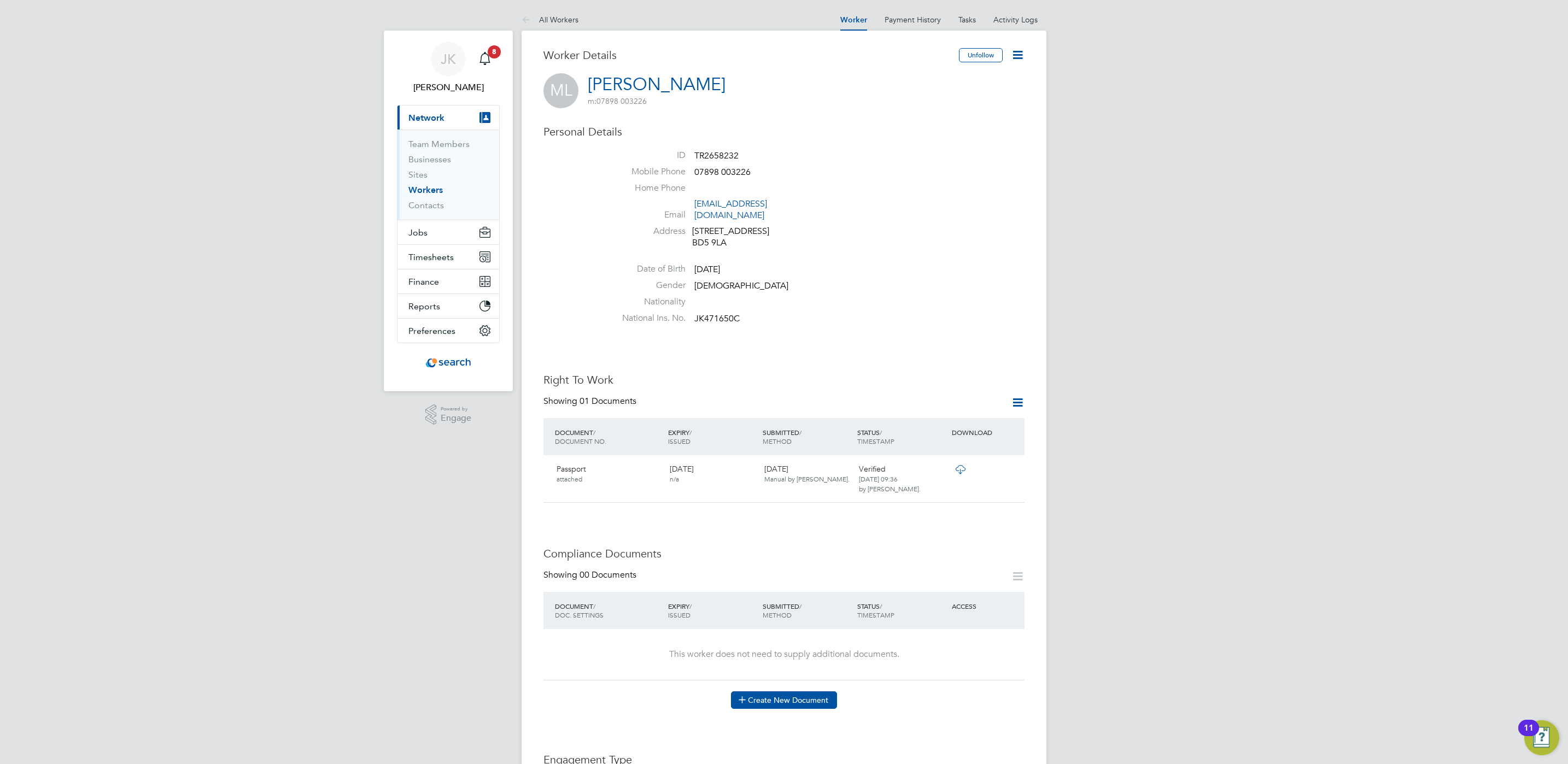
click at [782, 691] on button "Create New Document" at bounding box center [783, 700] width 106 height 17
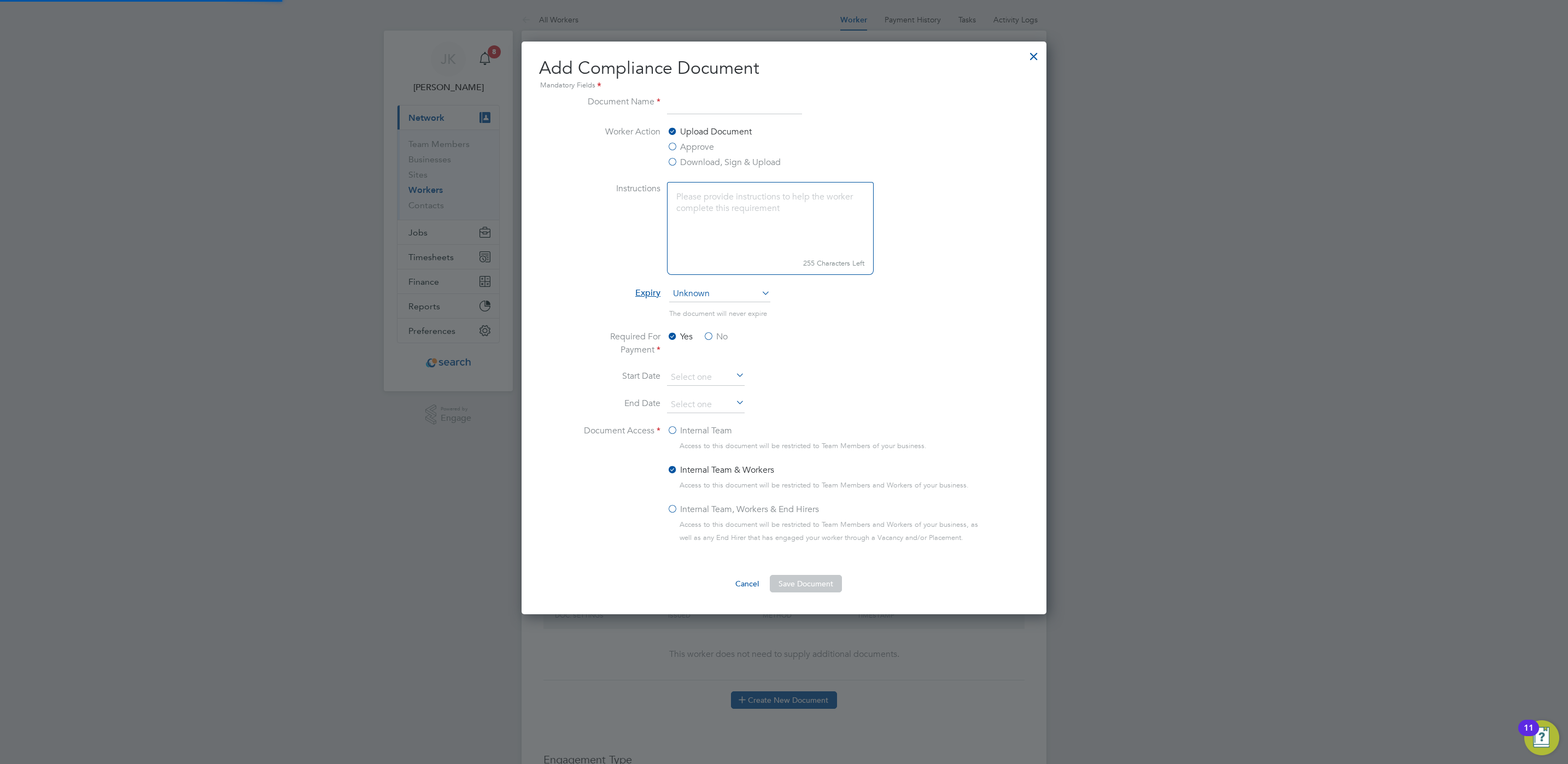
scroll to position [576, 525]
click at [684, 109] on input at bounding box center [735, 104] width 135 height 20
type input "CPCS Card"
click at [847, 156] on li "Worker Action Upload Document Approve Download, Sign & Upload" at bounding box center [784, 154] width 411 height 56
click at [758, 231] on textarea at bounding box center [770, 218] width 206 height 73
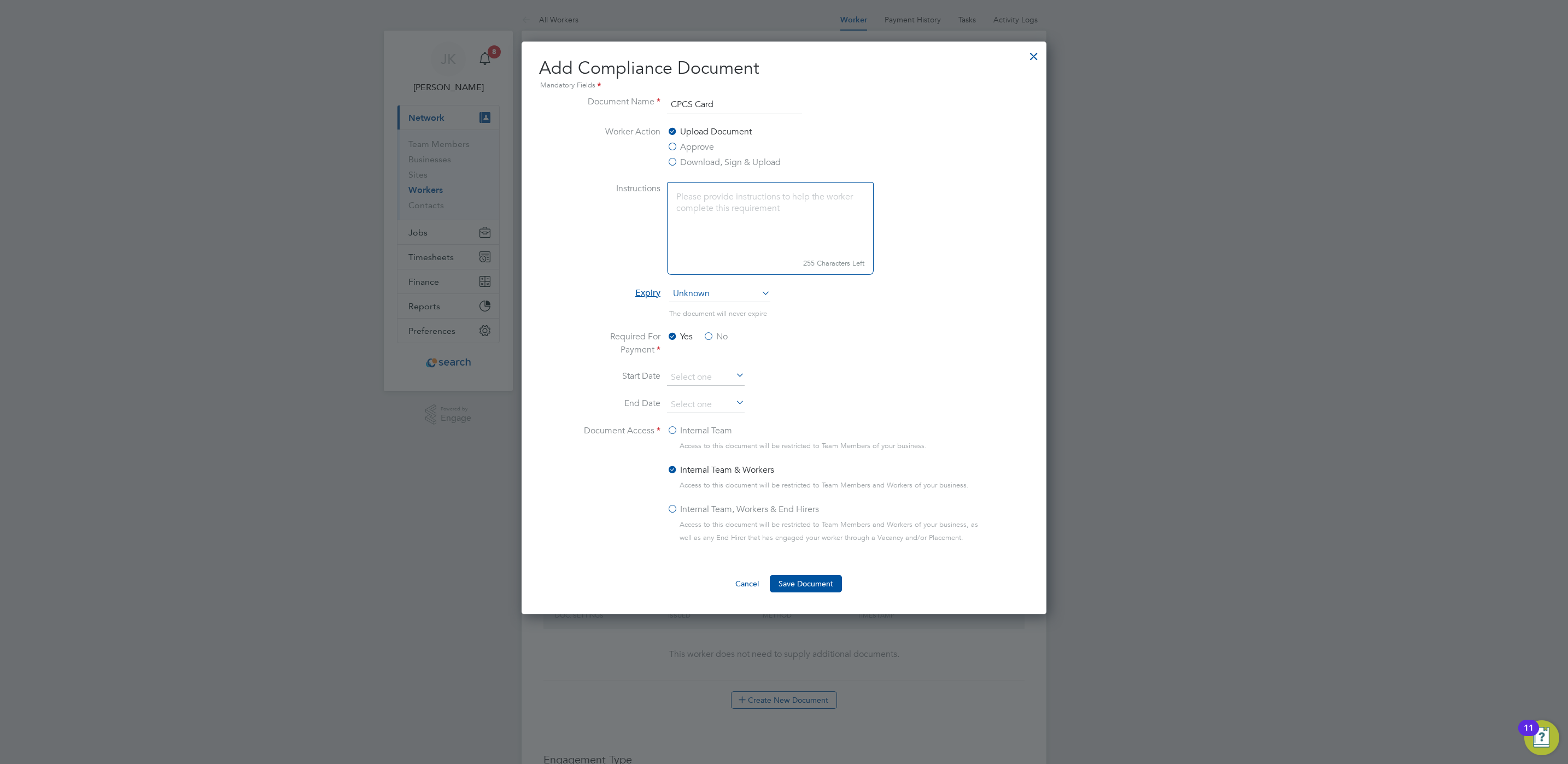
click at [734, 380] on icon at bounding box center [734, 377] width 0 height 16
click at [830, 384] on li "Start Date" at bounding box center [784, 383] width 411 height 27
click at [1037, 46] on div at bounding box center [1034, 53] width 20 height 20
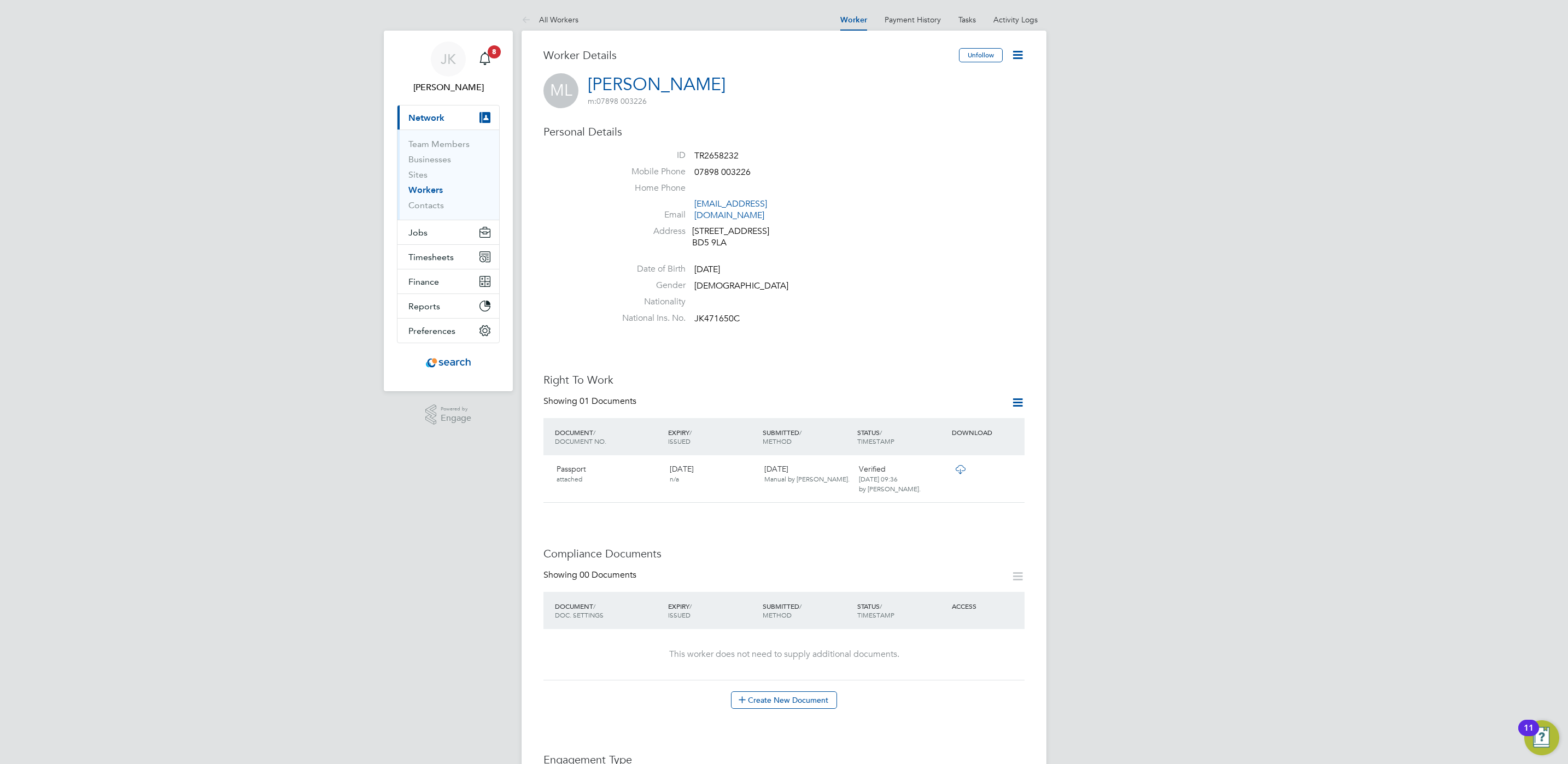
click at [1160, 218] on div "JK Joe Kynaston Notifications 8 Applications: Current page: Network Team Member…" at bounding box center [784, 622] width 1568 height 1245
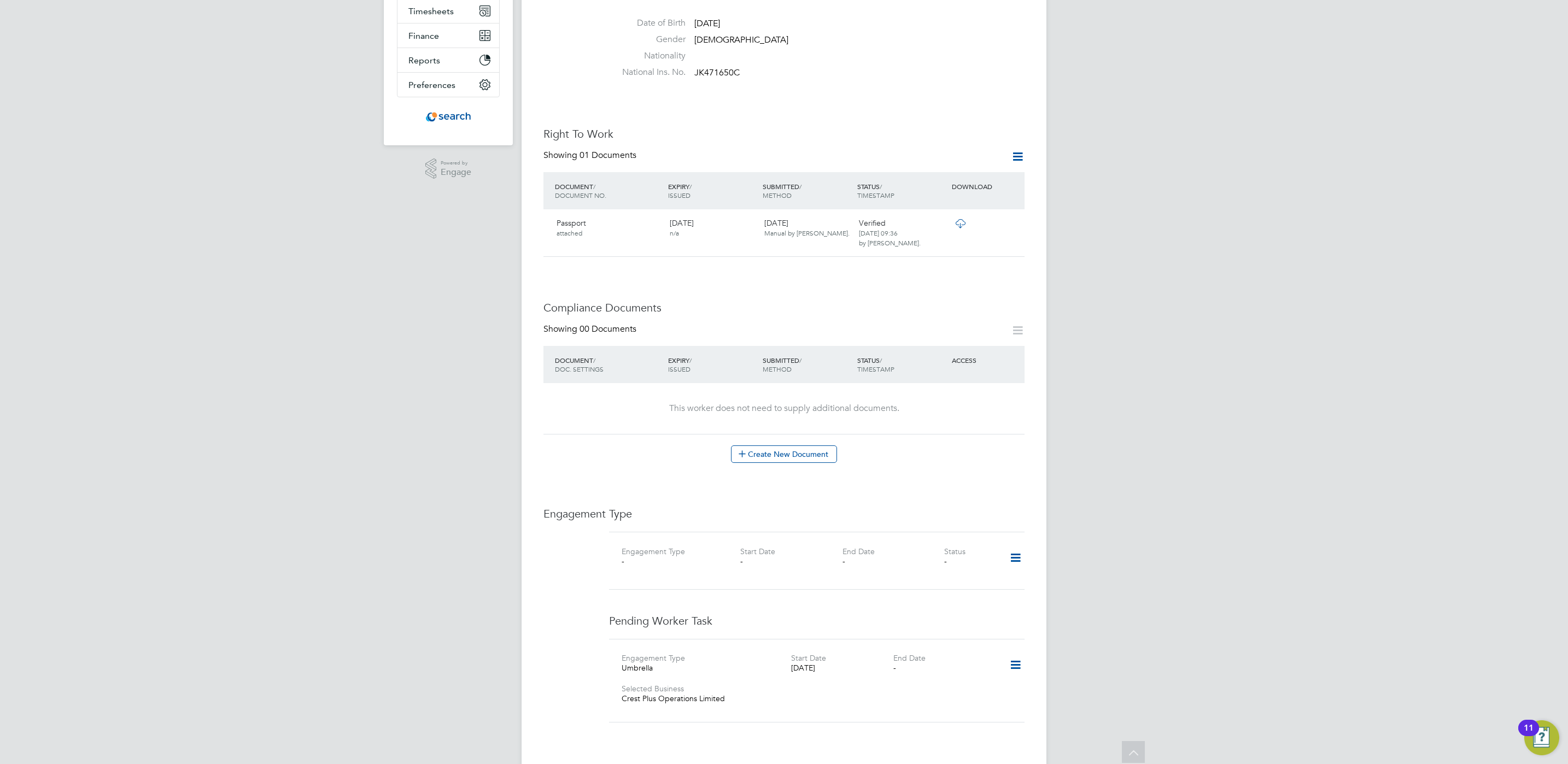
scroll to position [0, 0]
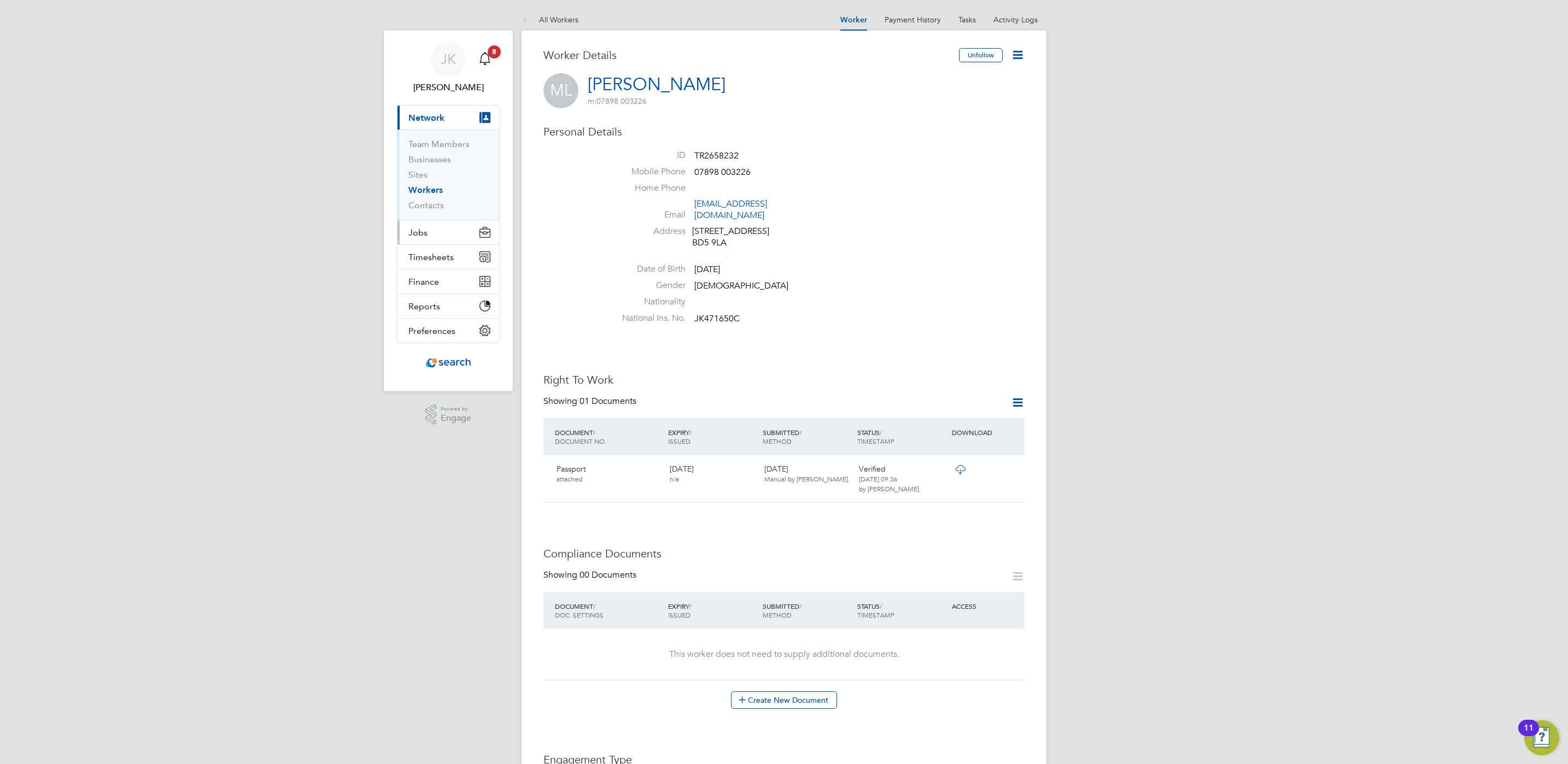
click at [466, 235] on button "Jobs" at bounding box center [449, 232] width 102 height 24
click at [433, 166] on link "Positions" at bounding box center [426, 168] width 36 height 10
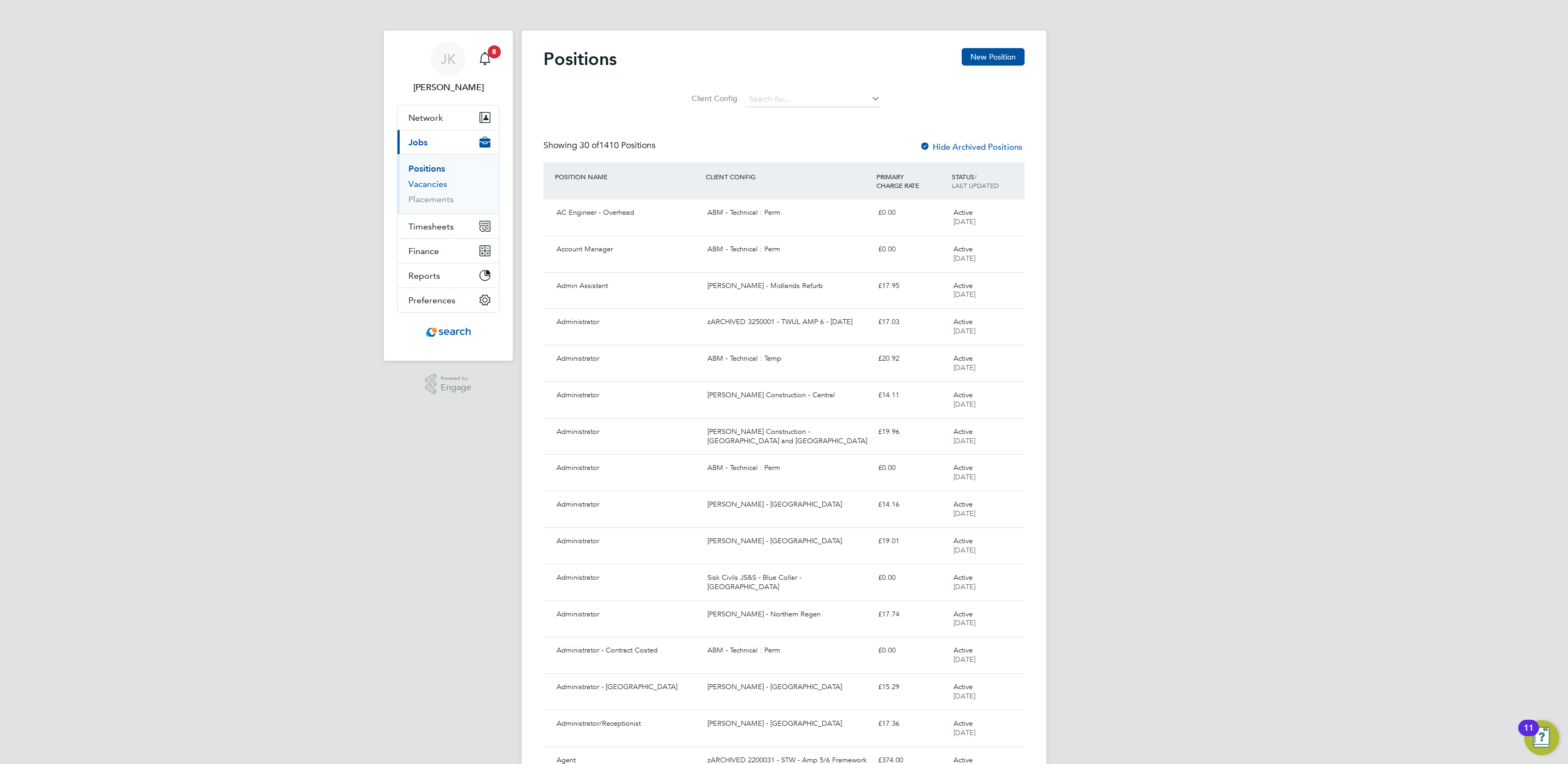
click at [421, 187] on link "Vacancies" at bounding box center [427, 184] width 38 height 10
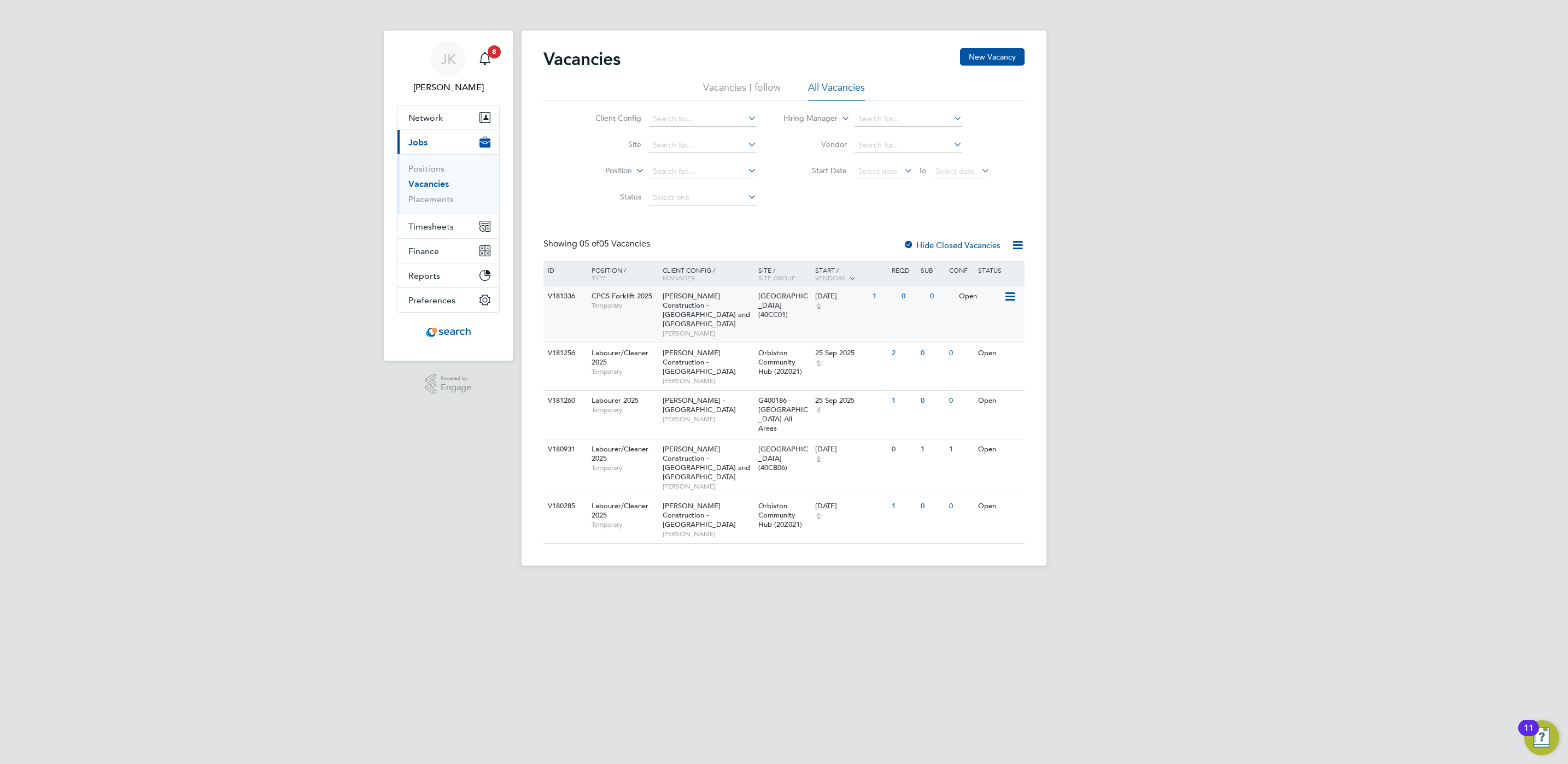
click at [913, 312] on div "V181336 CPCS Forklift 2025 Temporary Morgan Sindall Construction - Yorkshire an…" at bounding box center [784, 315] width 481 height 56
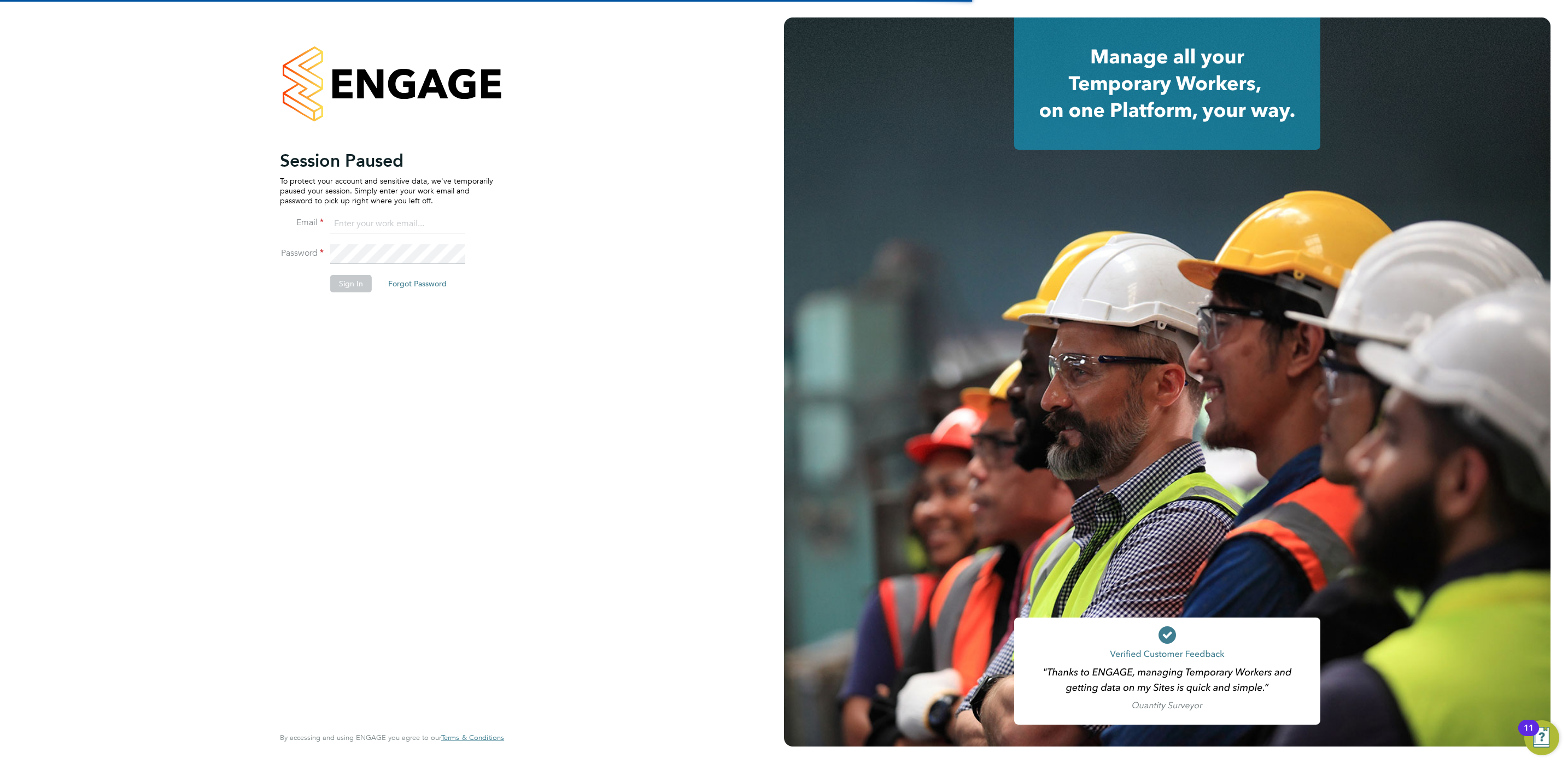
type input "[PERSON_NAME][EMAIL_ADDRESS][PERSON_NAME][DOMAIN_NAME]"
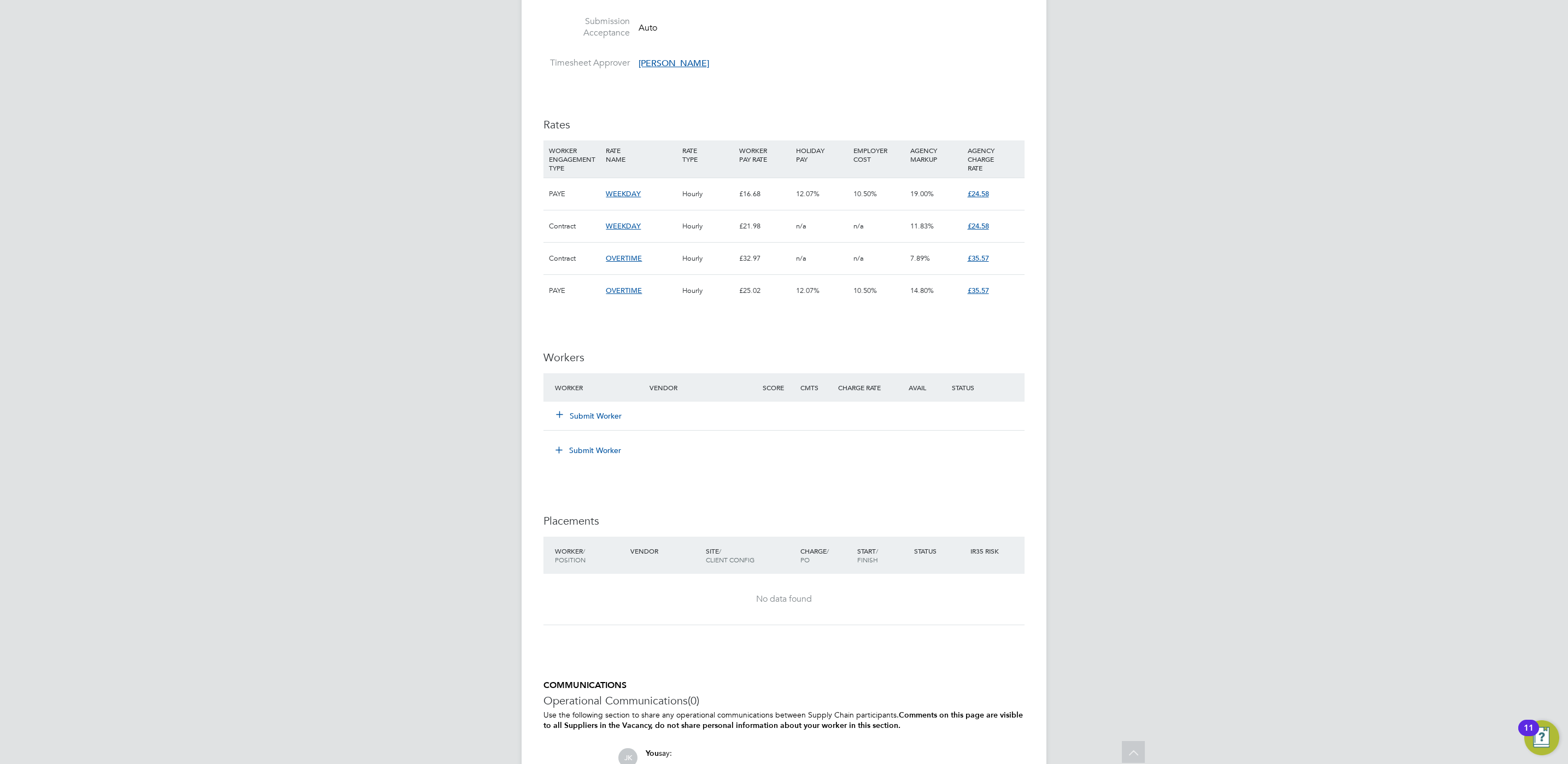
click at [603, 420] on button "Submit Worker" at bounding box center [589, 416] width 66 height 11
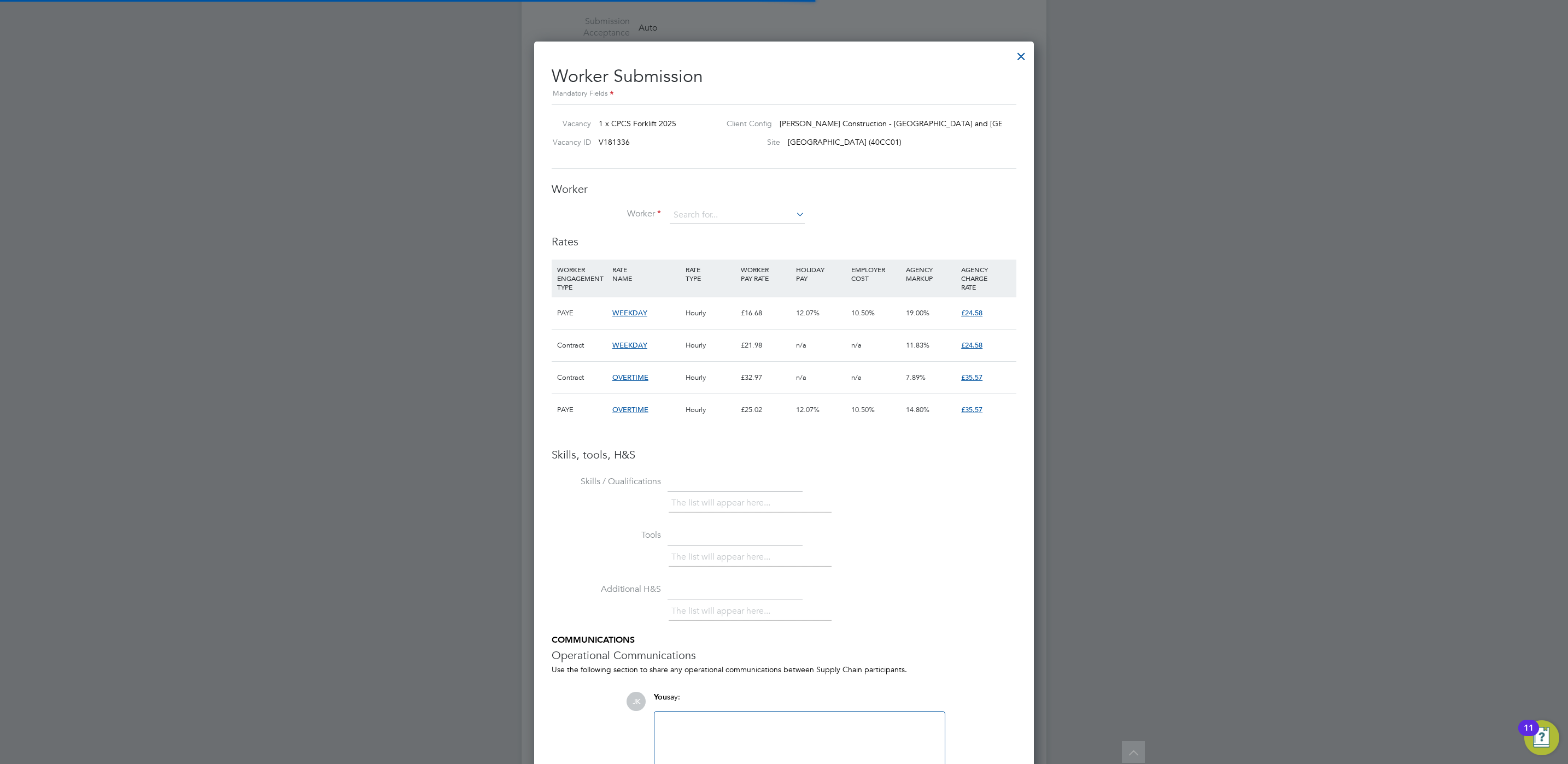
scroll to position [33, 75]
click at [704, 207] on input at bounding box center [737, 215] width 135 height 16
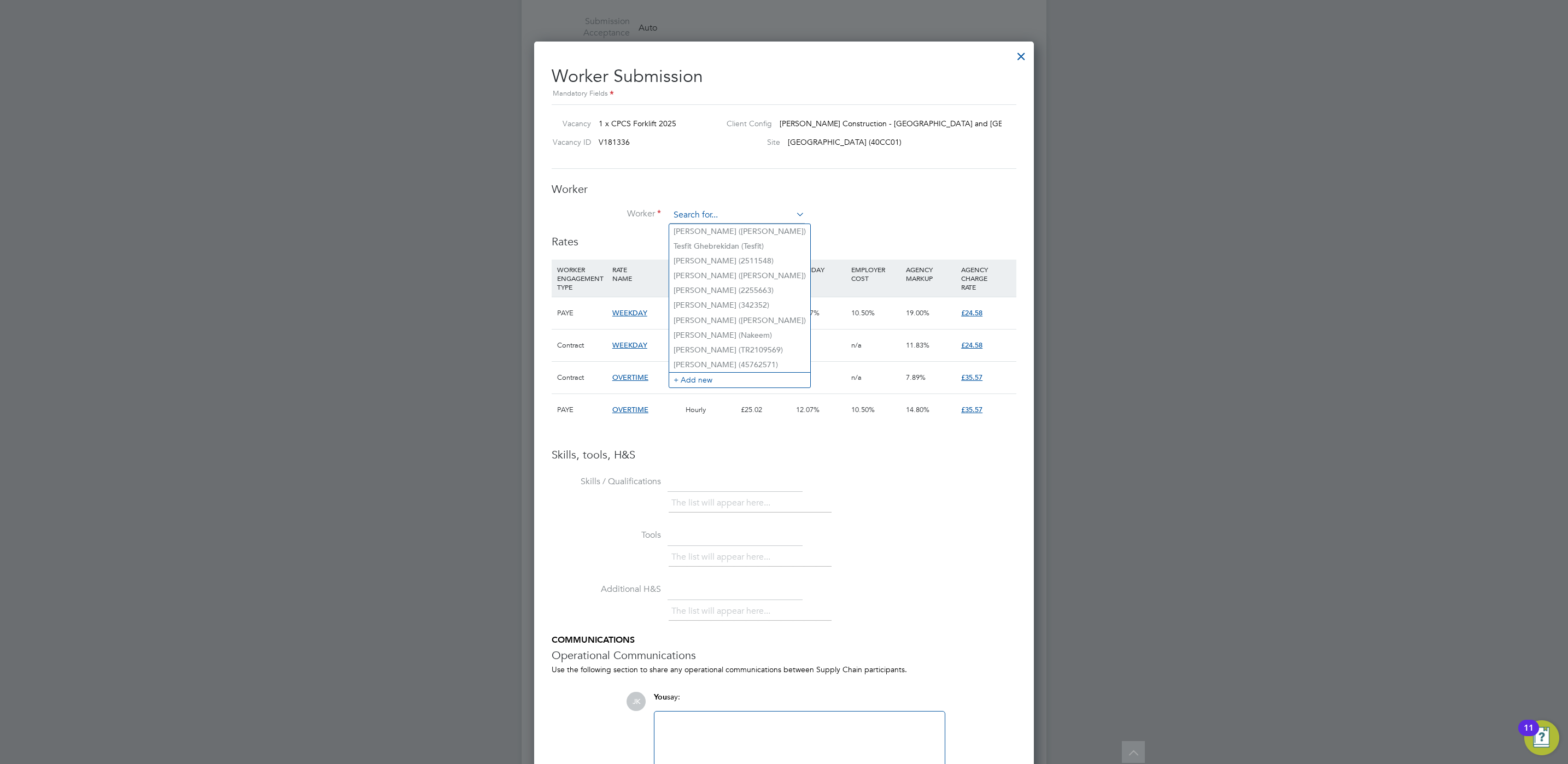
click at [691, 217] on input at bounding box center [737, 215] width 135 height 16
click at [708, 231] on li "[PERSON_NAME] mb (TR2658232)" at bounding box center [737, 231] width 136 height 15
type input "[PERSON_NAME] (TR2658232)"
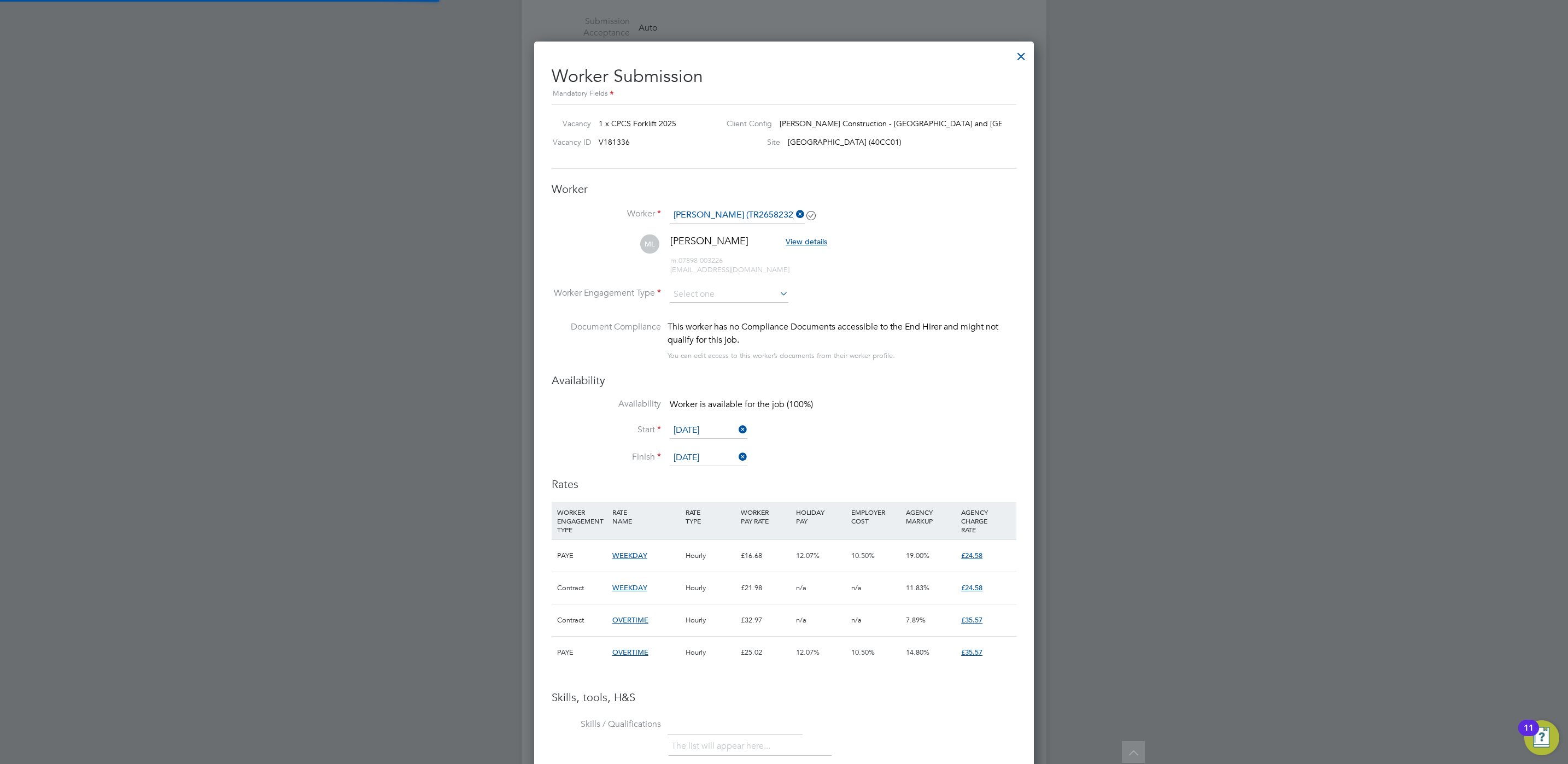
click at [936, 228] on li "Worker [PERSON_NAME] (TR2658232)" at bounding box center [784, 220] width 465 height 27
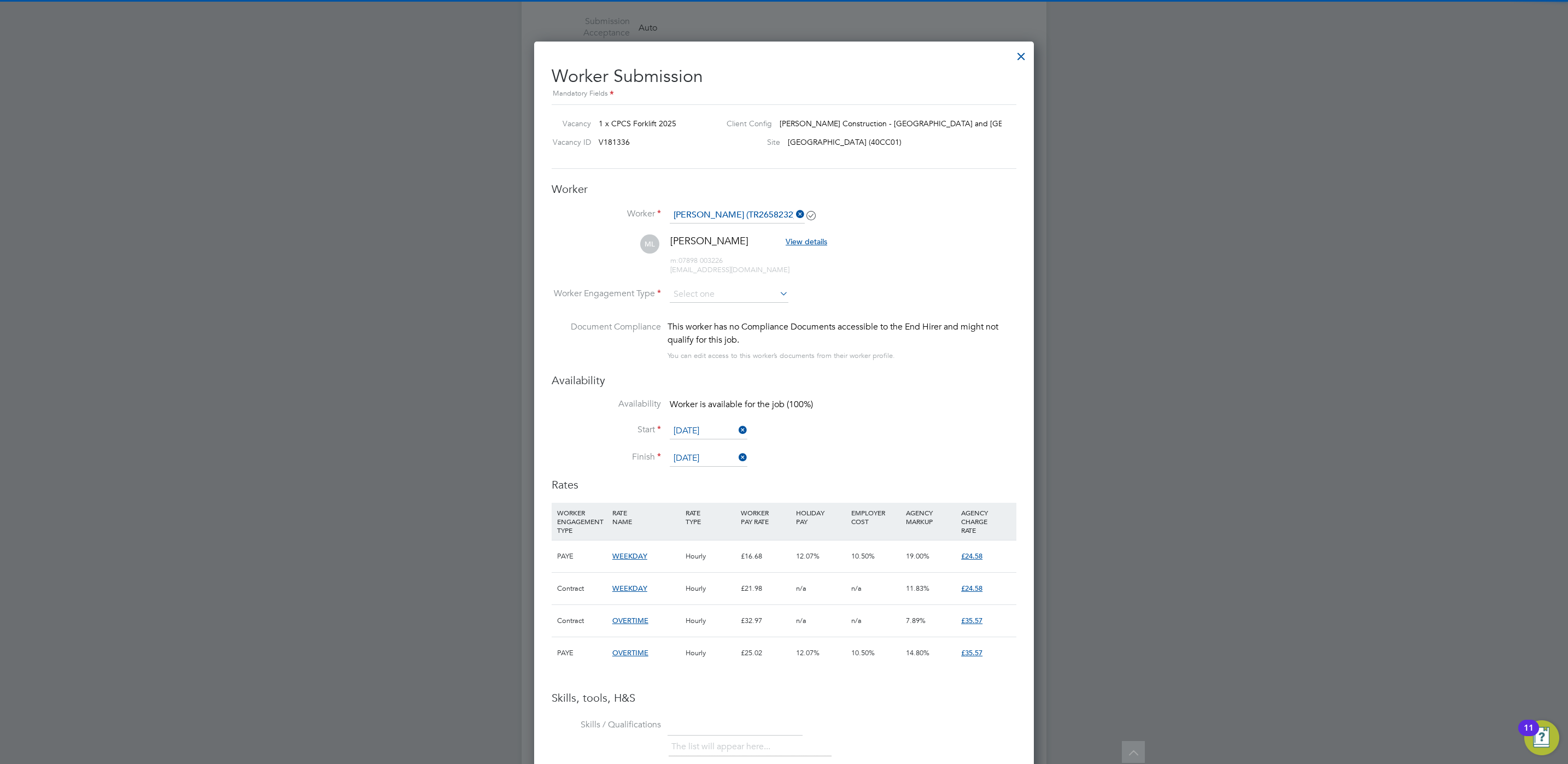
click at [730, 307] on li "Worker Engagement Type" at bounding box center [784, 303] width 465 height 34
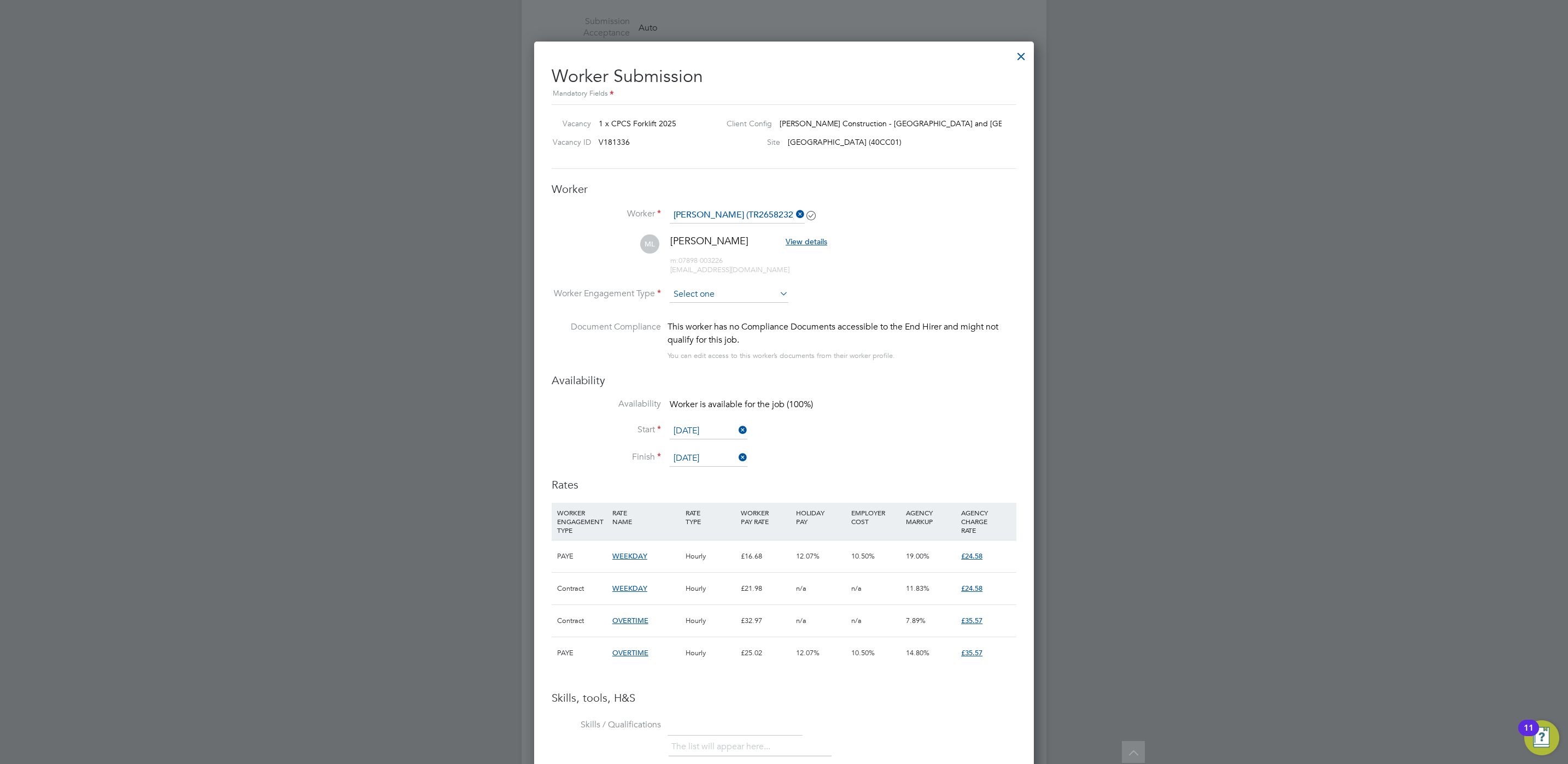
click at [727, 293] on input at bounding box center [728, 294] width 119 height 16
click at [714, 309] on li "Contract" at bounding box center [729, 310] width 120 height 14
type input "Contract"
click at [746, 305] on li "Worker Engagement Type Contract" at bounding box center [784, 303] width 465 height 34
click at [750, 304] on li "Worker Engagement Type Contract" at bounding box center [784, 303] width 465 height 34
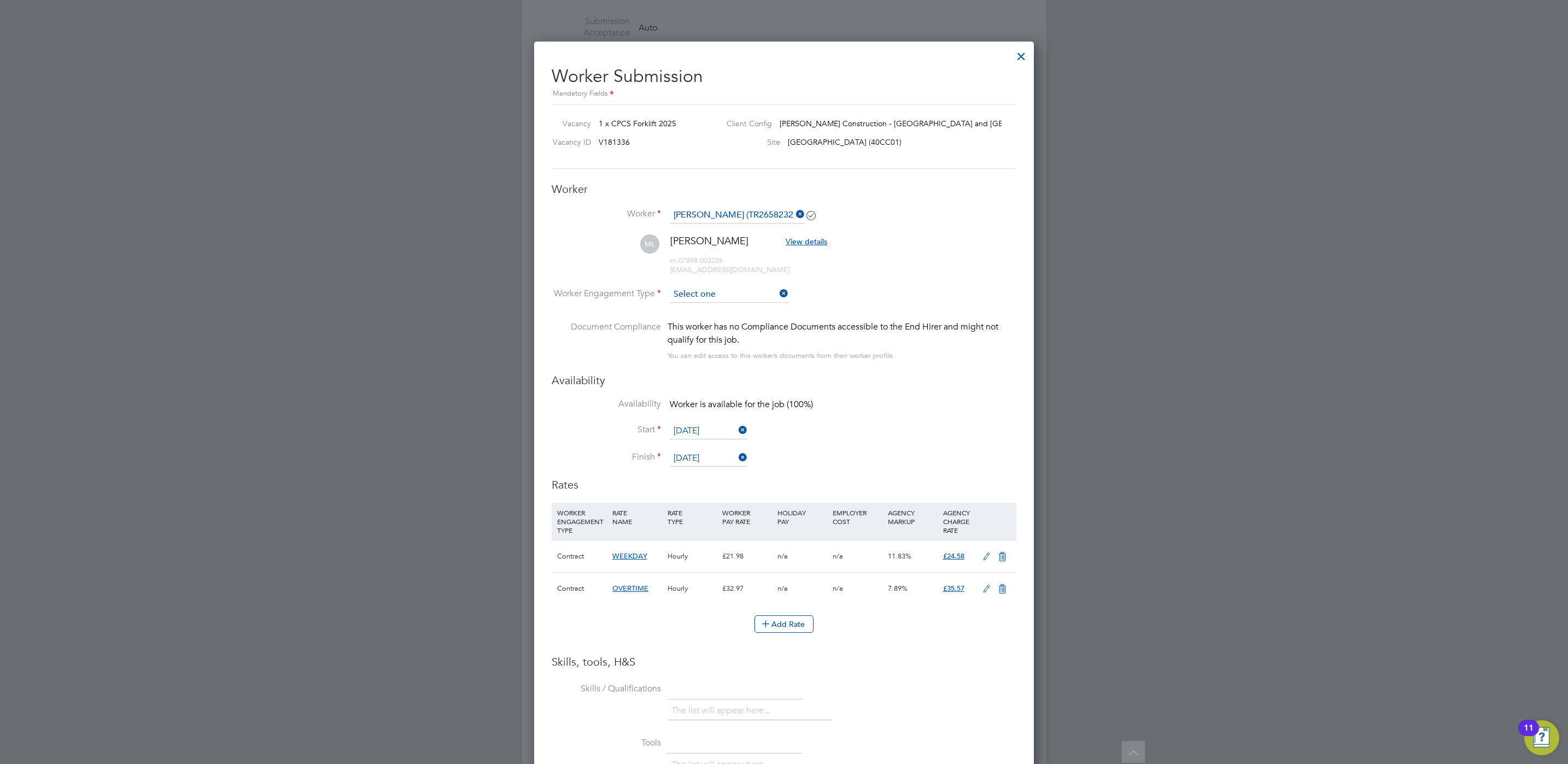
click at [746, 299] on input at bounding box center [728, 294] width 119 height 16
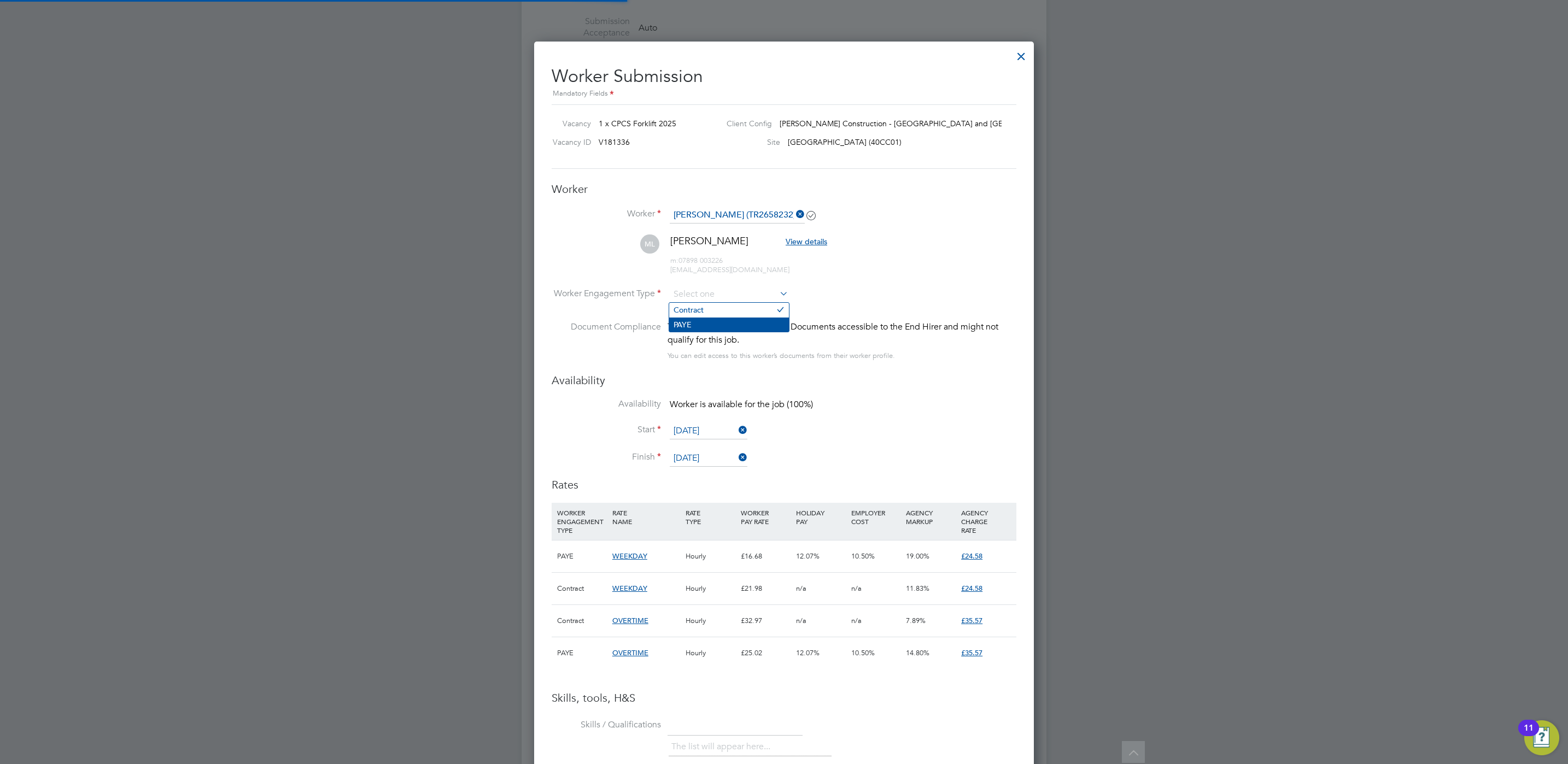
click at [724, 325] on li "PAYE" at bounding box center [729, 325] width 120 height 14
type input "PAYE"
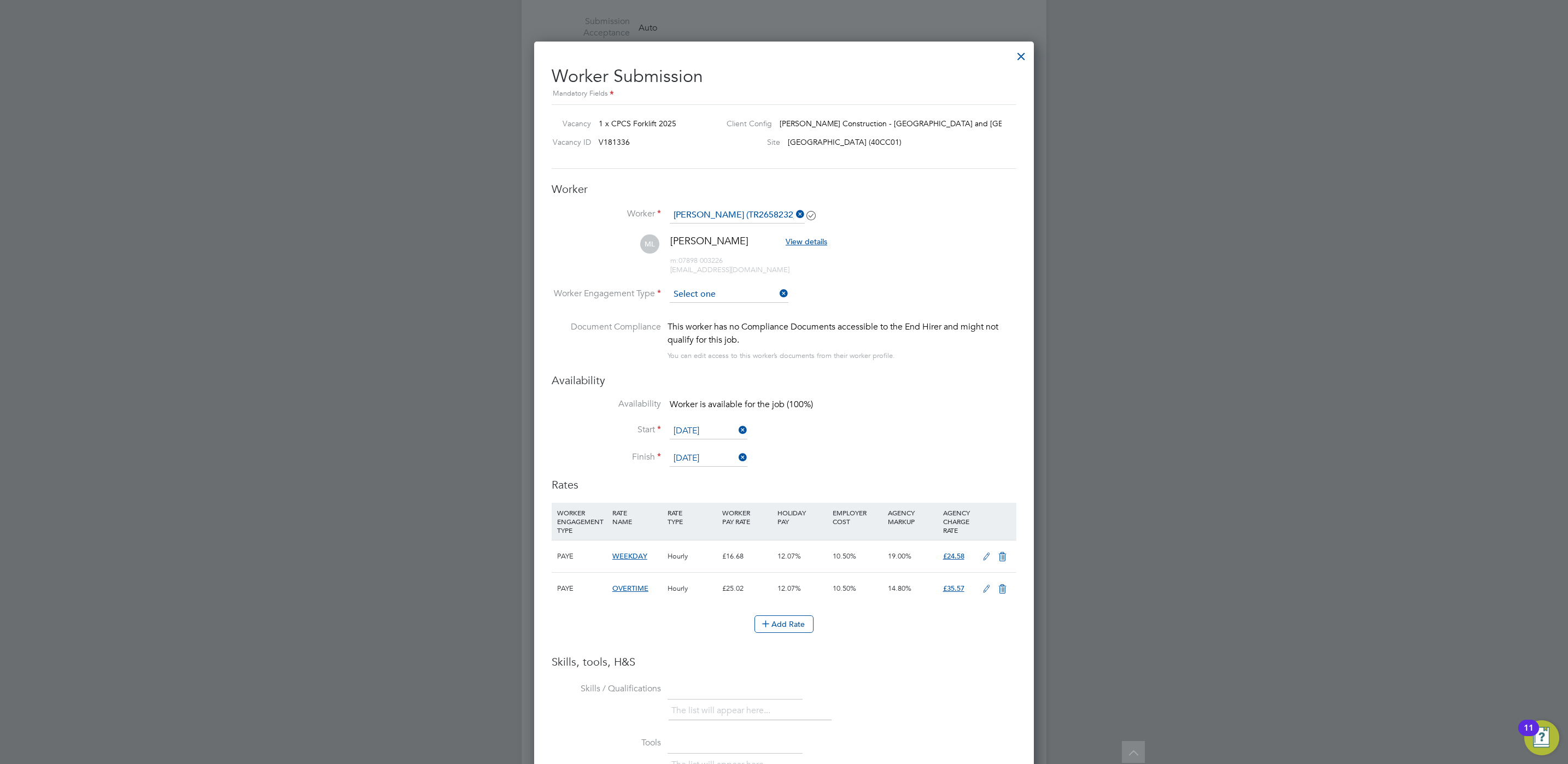
click at [726, 298] on input at bounding box center [728, 294] width 119 height 16
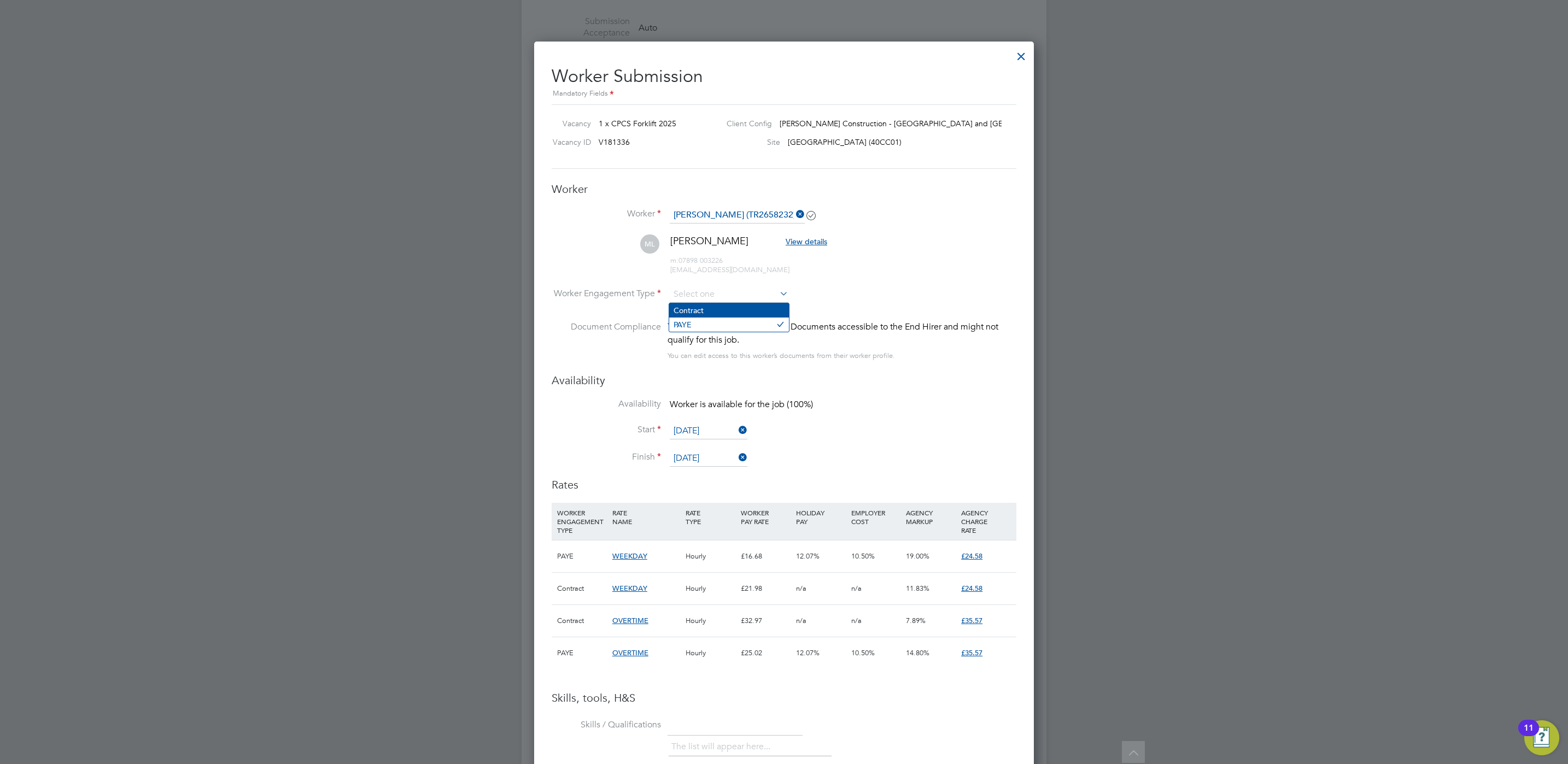
click at [724, 307] on li "Contract" at bounding box center [729, 311] width 120 height 14
type input "Contract"
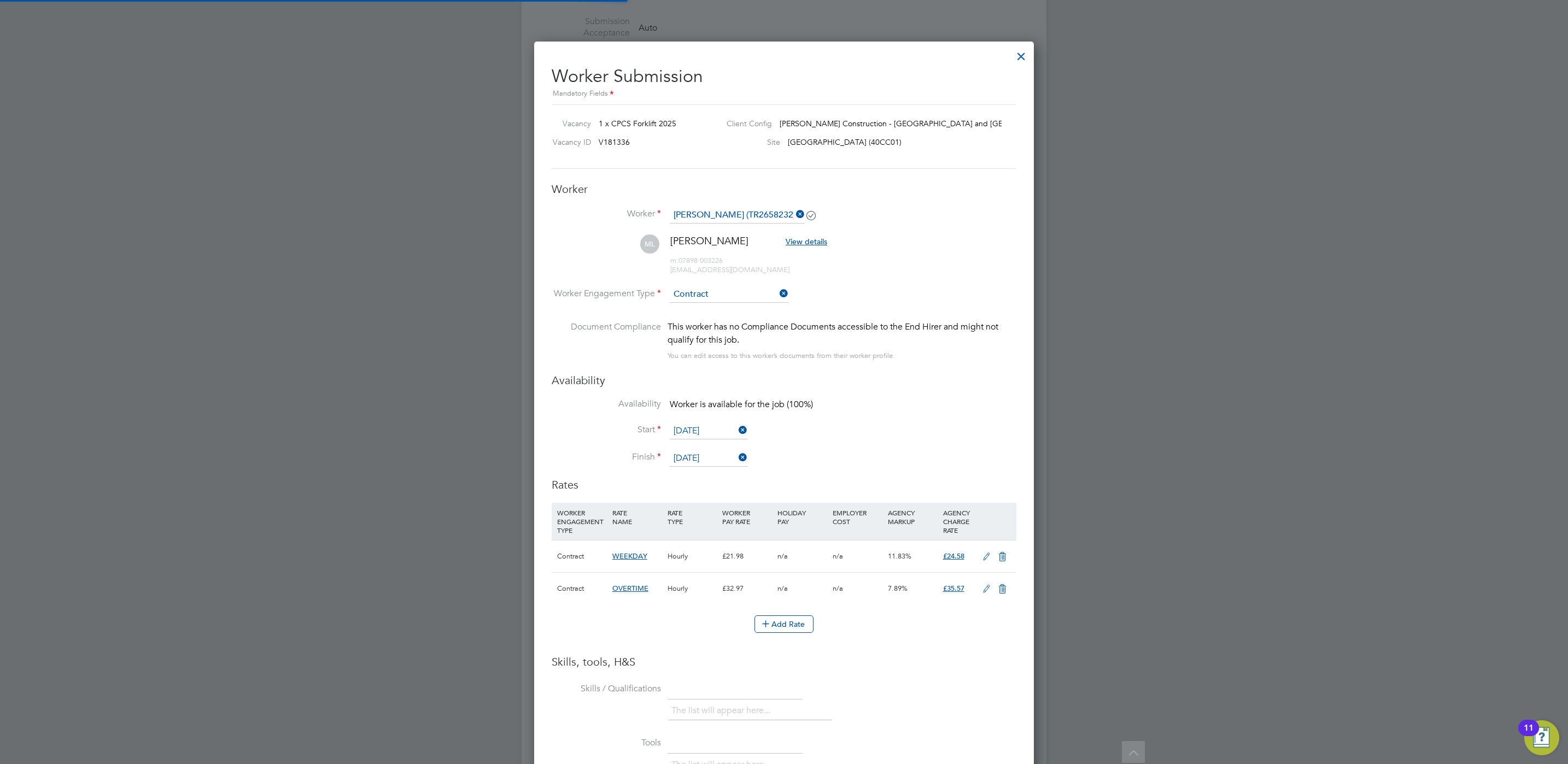
click at [889, 289] on li "Worker Engagement Type Contract" at bounding box center [784, 303] width 465 height 34
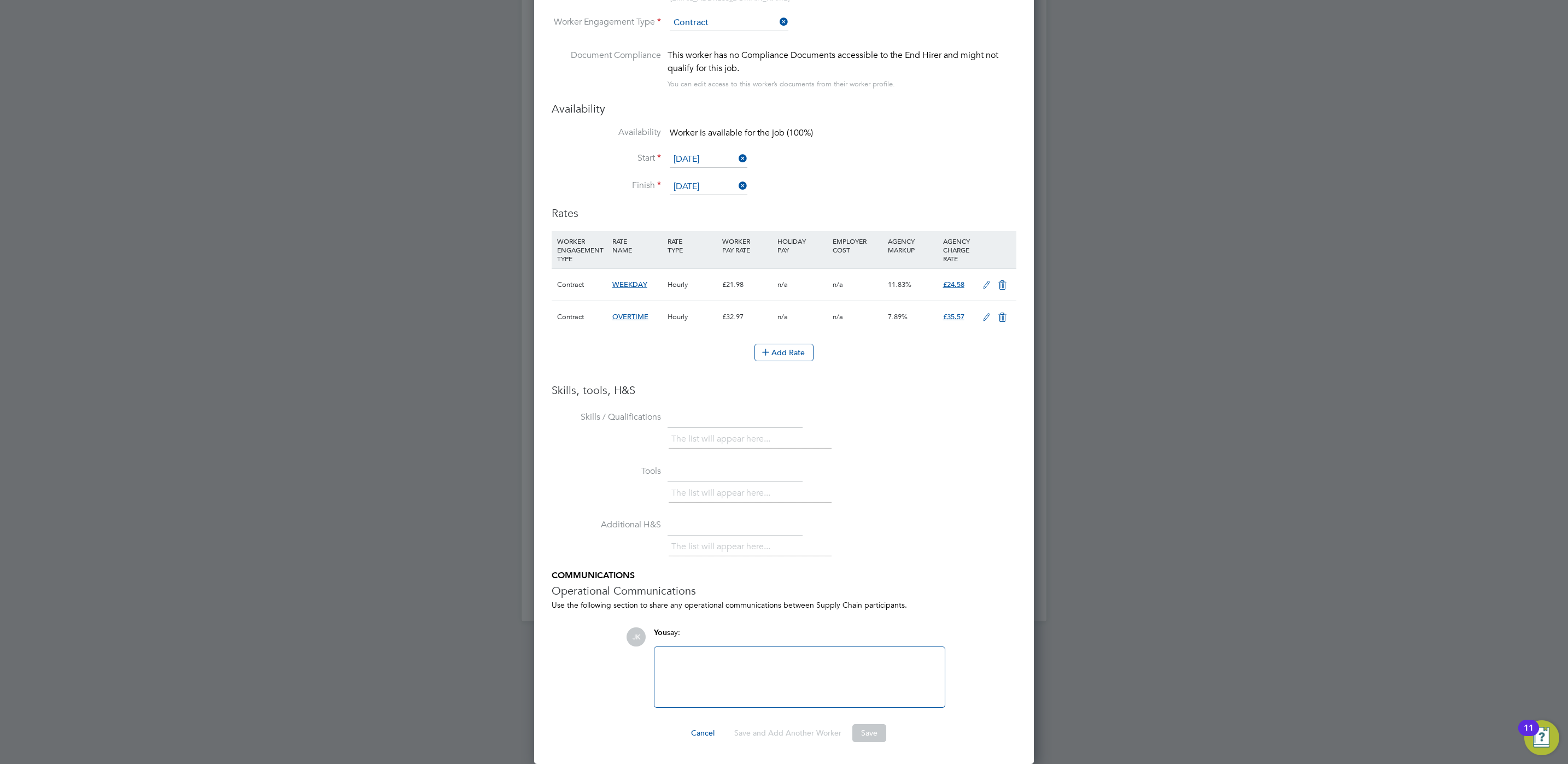
click at [742, 693] on div at bounding box center [799, 677] width 277 height 47
click at [709, 431] on li "The list will appear here..." at bounding box center [724, 438] width 104 height 15
click at [729, 438] on li "The list will appear here..." at bounding box center [724, 438] width 104 height 15
click at [829, 441] on ul "The list will appear here..." at bounding box center [750, 439] width 163 height 20
click at [830, 368] on li "Add Rate" at bounding box center [784, 358] width 465 height 28
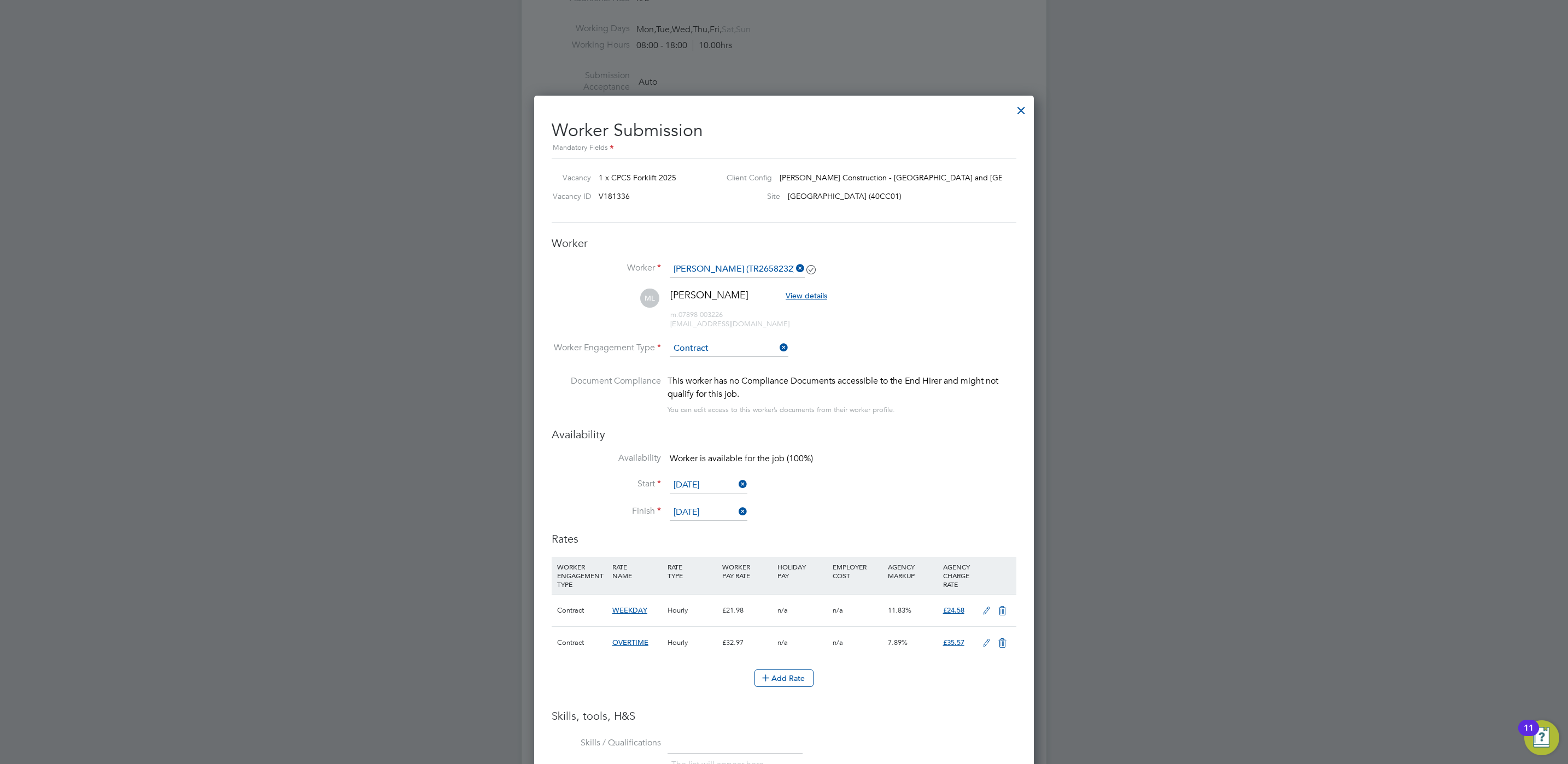
click at [796, 463] on span "Worker is available for the job (100%)" at bounding box center [741, 459] width 144 height 11
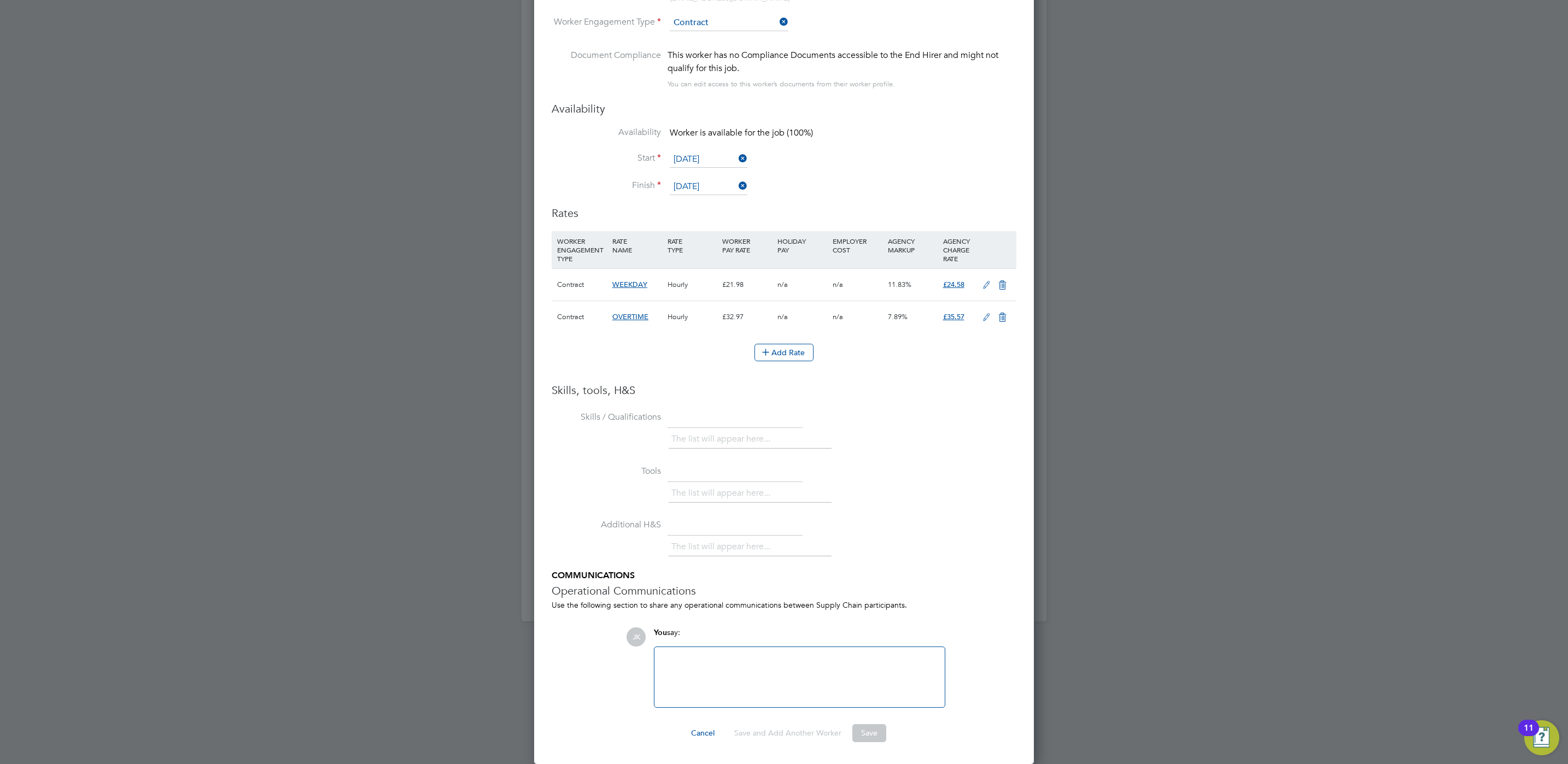
click at [731, 660] on div at bounding box center [799, 677] width 277 height 47
click at [823, 182] on li "Finish 10 Oct 2025" at bounding box center [784, 192] width 465 height 27
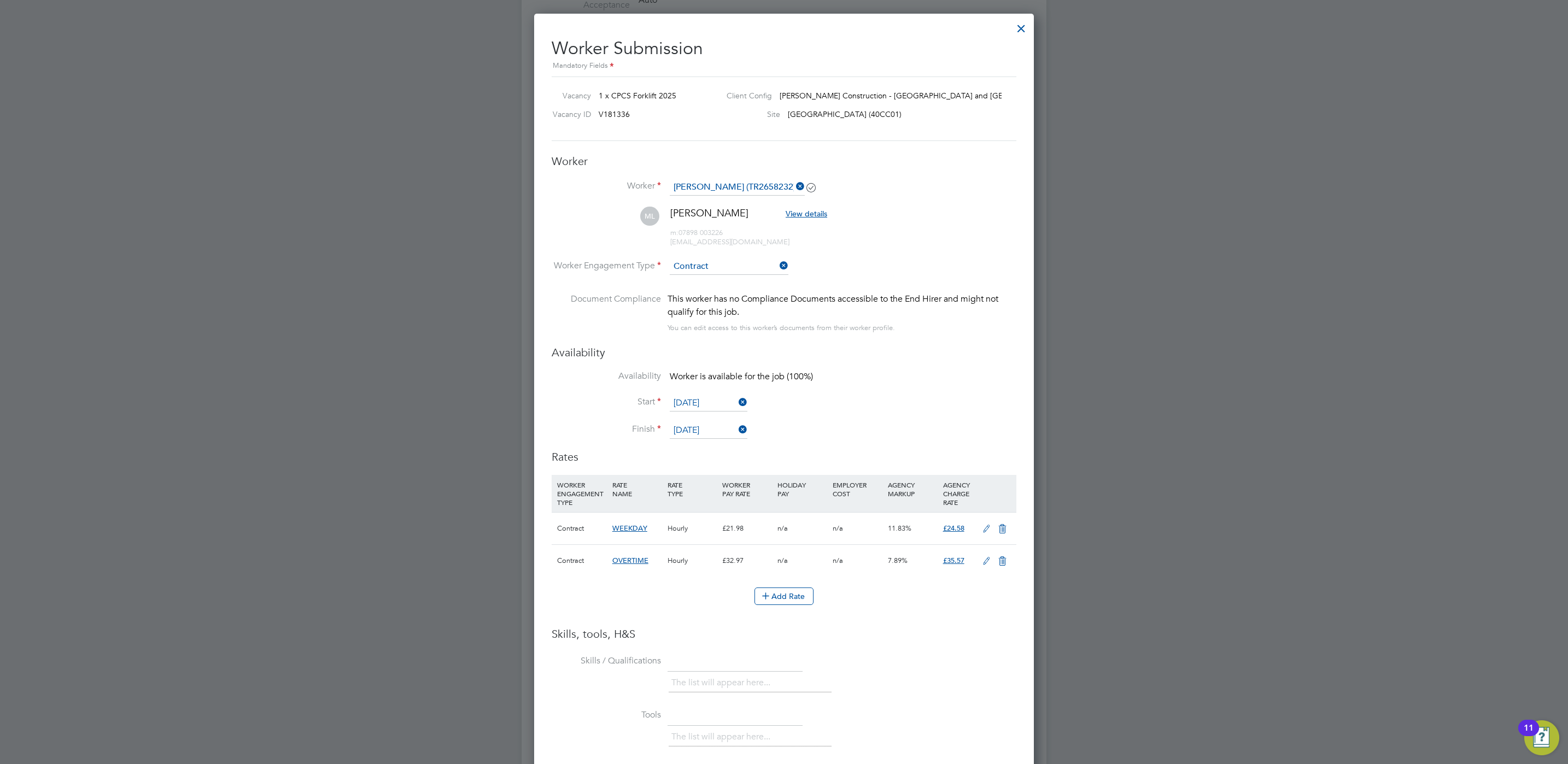
click at [778, 266] on icon at bounding box center [778, 266] width 0 height 16
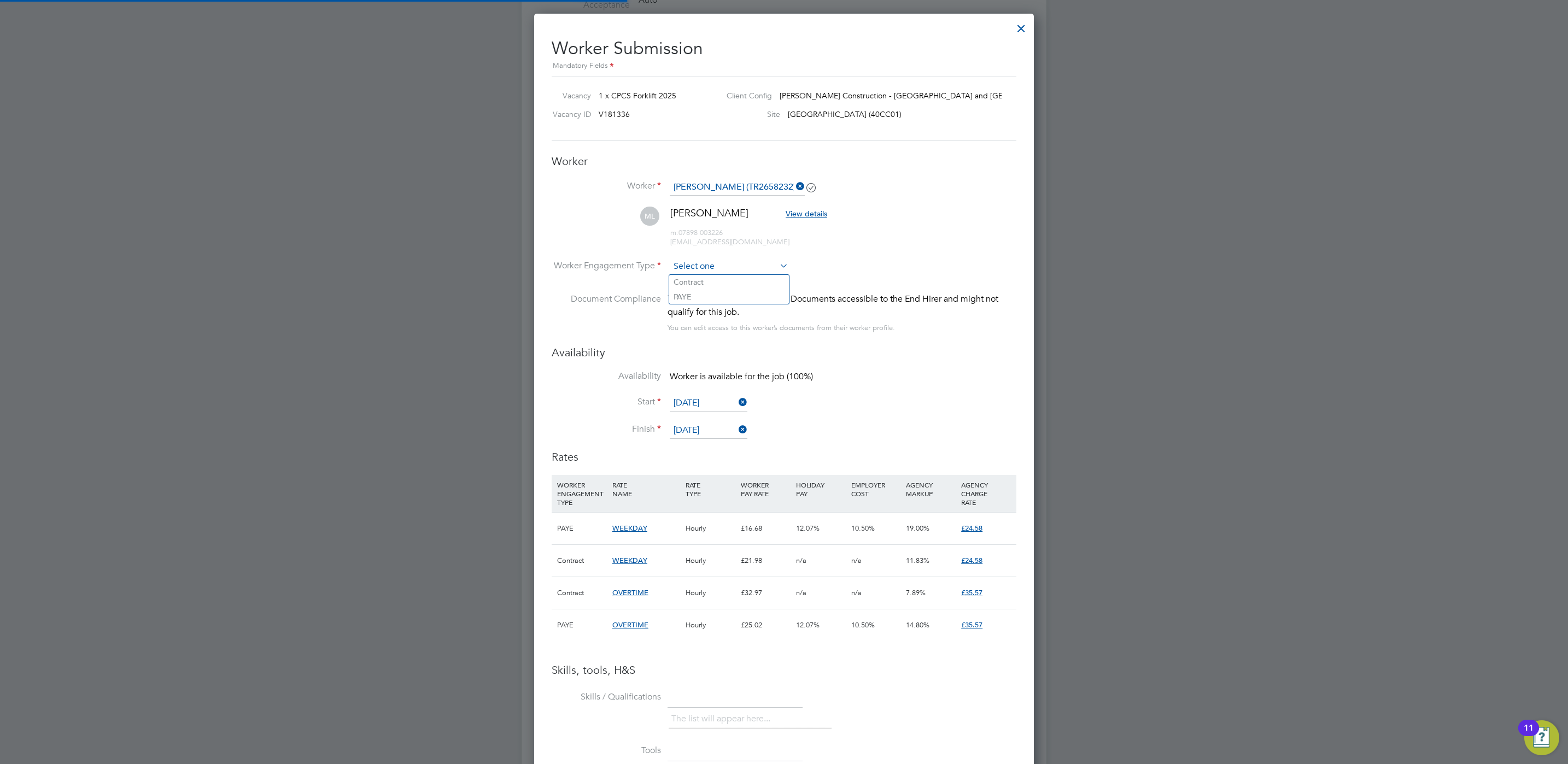
click at [746, 266] on input at bounding box center [728, 267] width 119 height 16
click at [732, 286] on li "Contract" at bounding box center [729, 282] width 120 height 14
type input "Contract"
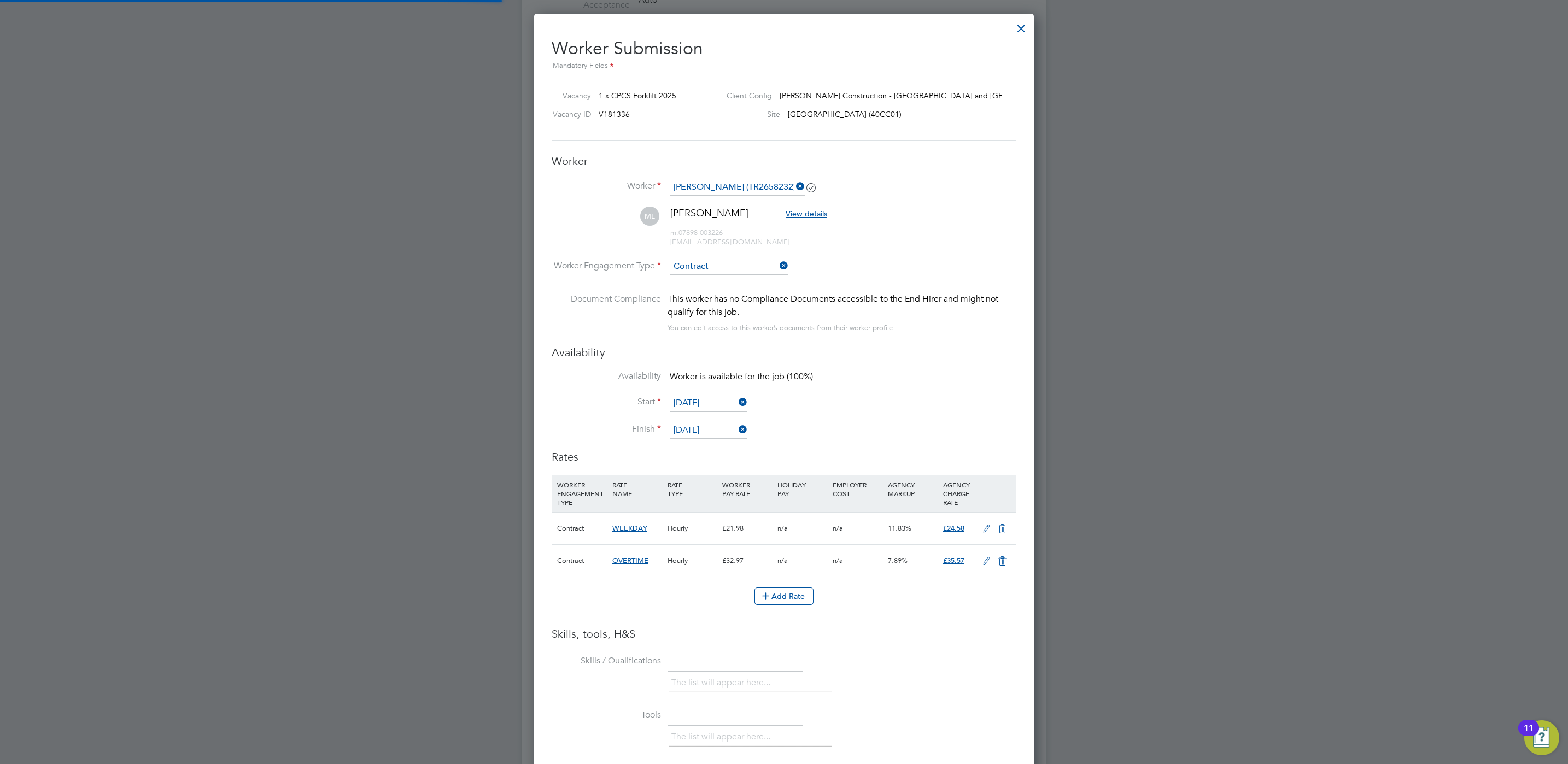
click at [935, 279] on li "Worker Engagement Type Contract" at bounding box center [784, 275] width 465 height 34
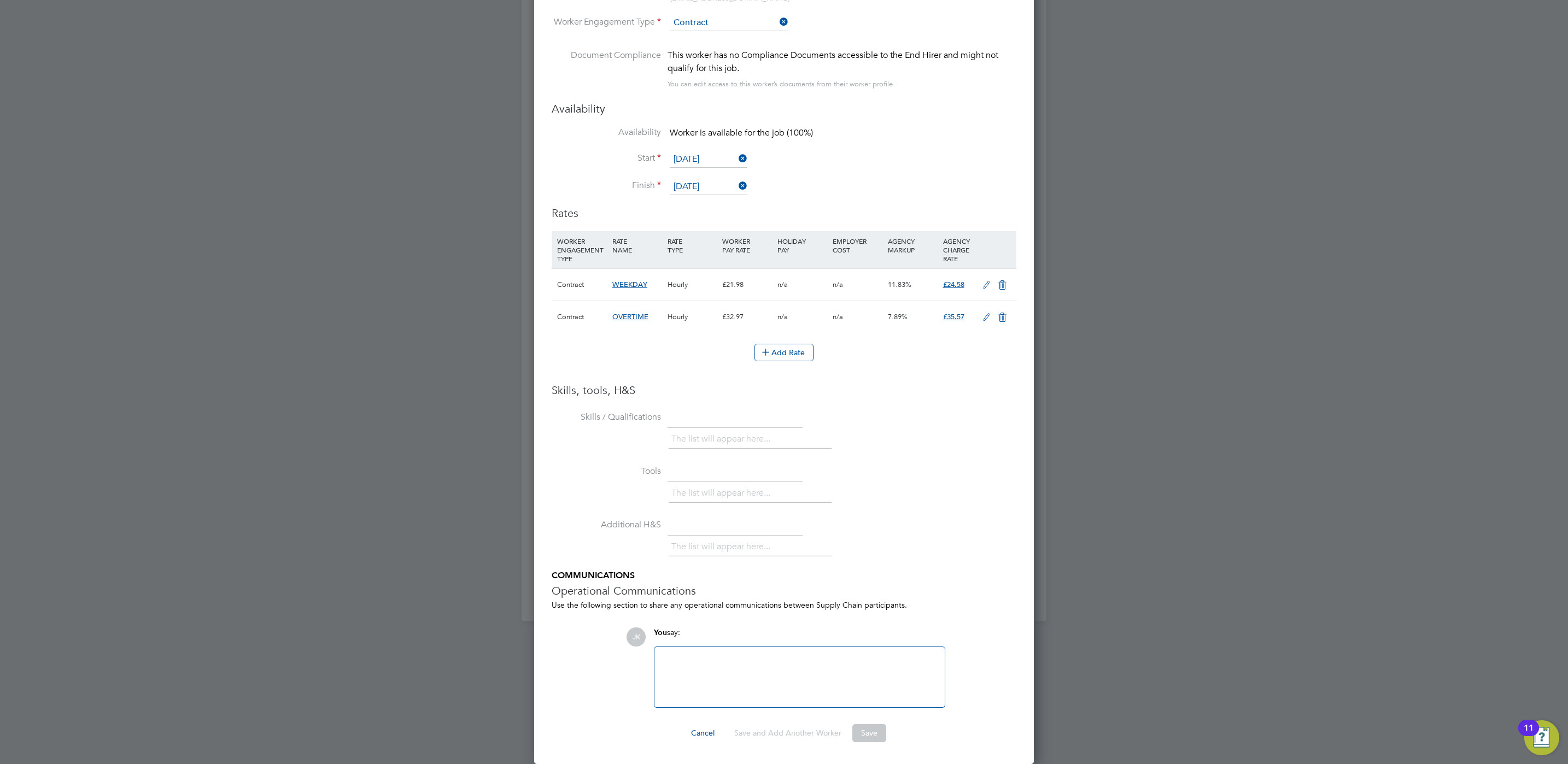
click at [850, 723] on ng-form "Worker Worker Mark Lamb (TR2658232) ML Mark Lamb View details m: 07898 003226 m…" at bounding box center [784, 326] width 465 height 831
click at [866, 734] on button "Save" at bounding box center [869, 733] width 34 height 17
click at [874, 356] on div "Add Rate" at bounding box center [784, 352] width 465 height 17
click at [789, 453] on li "Skills / Qualifications The list will appear here..." at bounding box center [784, 435] width 465 height 54
click at [766, 442] on li "The list will appear here..." at bounding box center [724, 438] width 104 height 15
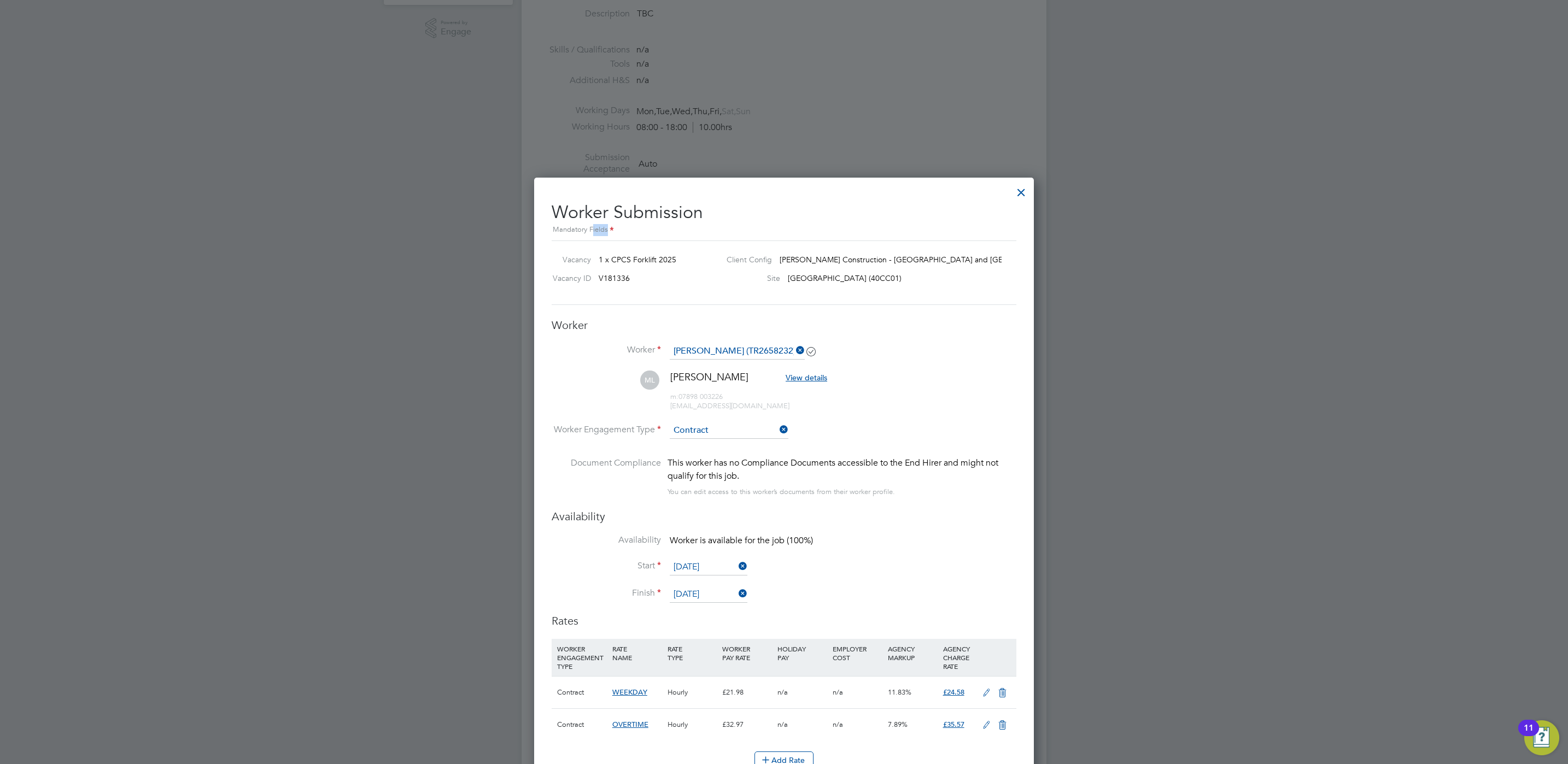
drag, startPoint x: 591, startPoint y: 228, endPoint x: 718, endPoint y: 230, distance: 127.0
click at [718, 230] on div "Mandatory Fields" at bounding box center [784, 230] width 465 height 12
click at [878, 421] on li "ML Mark Lamb View details m: 07898 003226 marklamb312@gmail.com" at bounding box center [784, 396] width 465 height 52
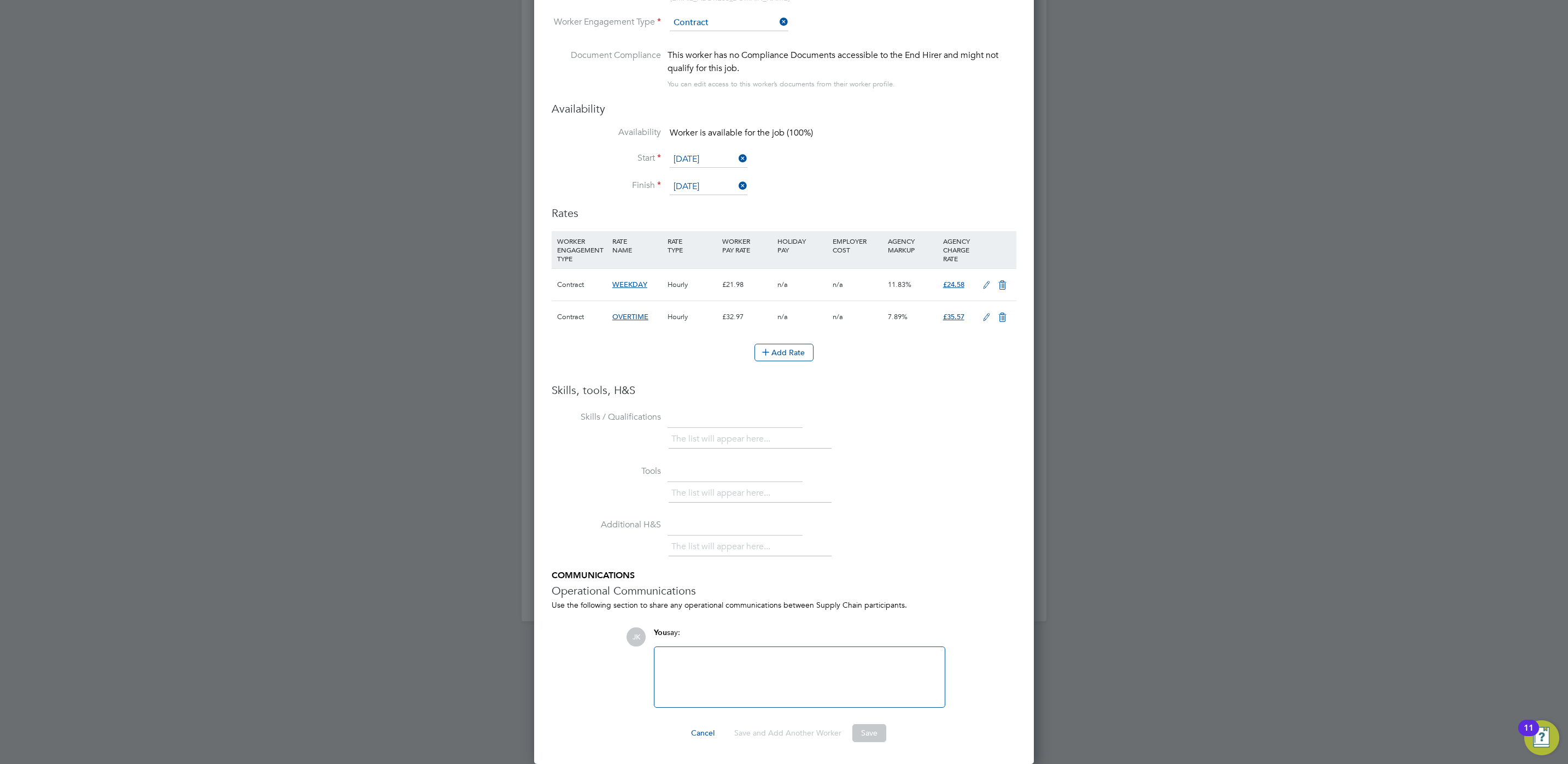
click at [717, 682] on div at bounding box center [799, 677] width 277 height 47
click at [855, 646] on div "ATTACHED Attachments are not supported" at bounding box center [799, 677] width 291 height 61
click at [958, 588] on h3 "Operational Communications" at bounding box center [784, 591] width 465 height 14
drag, startPoint x: 734, startPoint y: 659, endPoint x: 507, endPoint y: 601, distance: 234.3
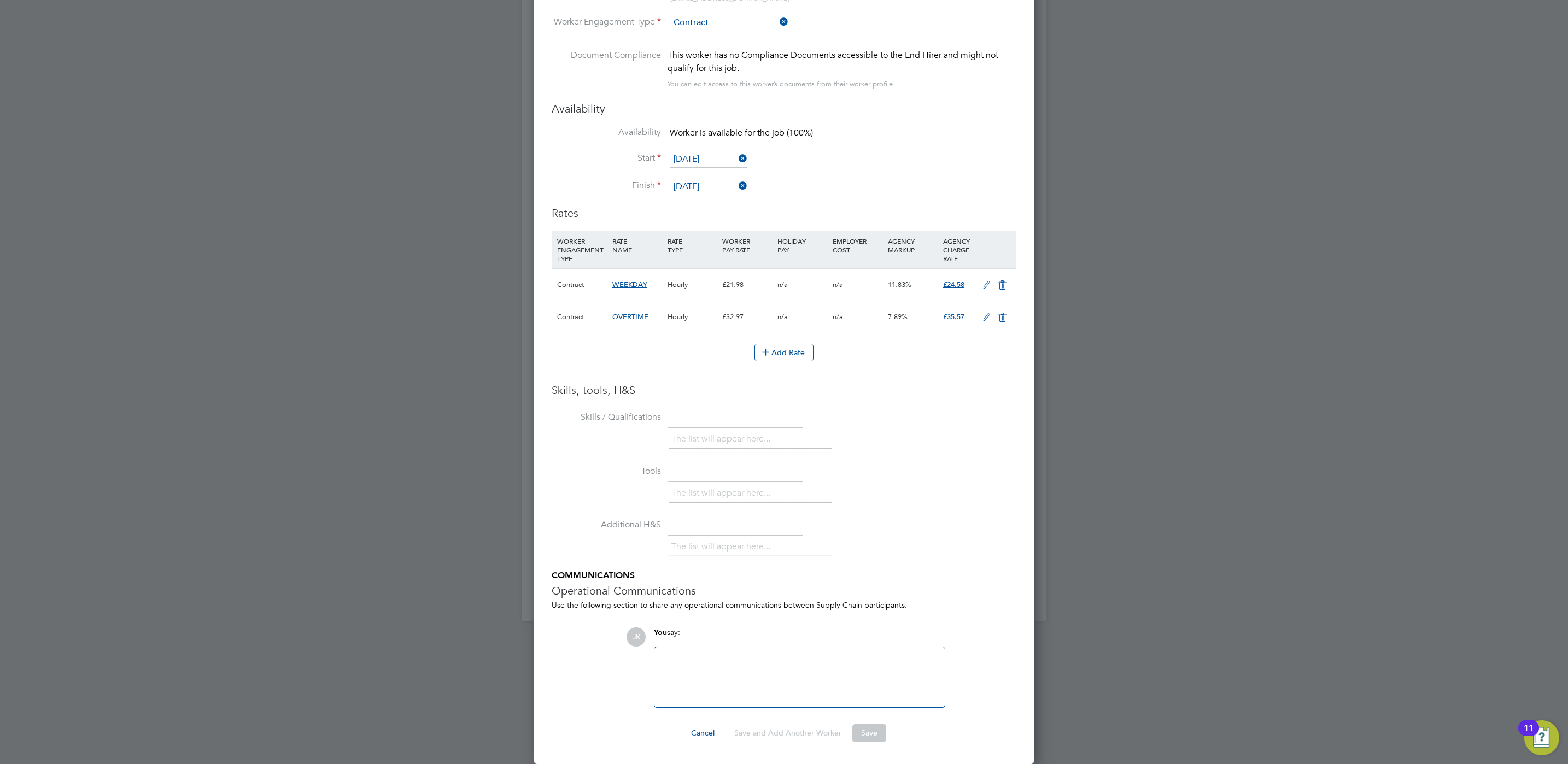
click at [775, 741] on button "Save and Add Another Worker" at bounding box center [788, 733] width 125 height 17
click at [782, 741] on button "Save and Add Another Worker" at bounding box center [788, 733] width 125 height 17
click at [844, 741] on button "Save and Add Another Worker" at bounding box center [788, 733] width 125 height 17
click at [862, 733] on button "Save" at bounding box center [869, 733] width 34 height 17
click at [985, 284] on icon at bounding box center [986, 285] width 13 height 9
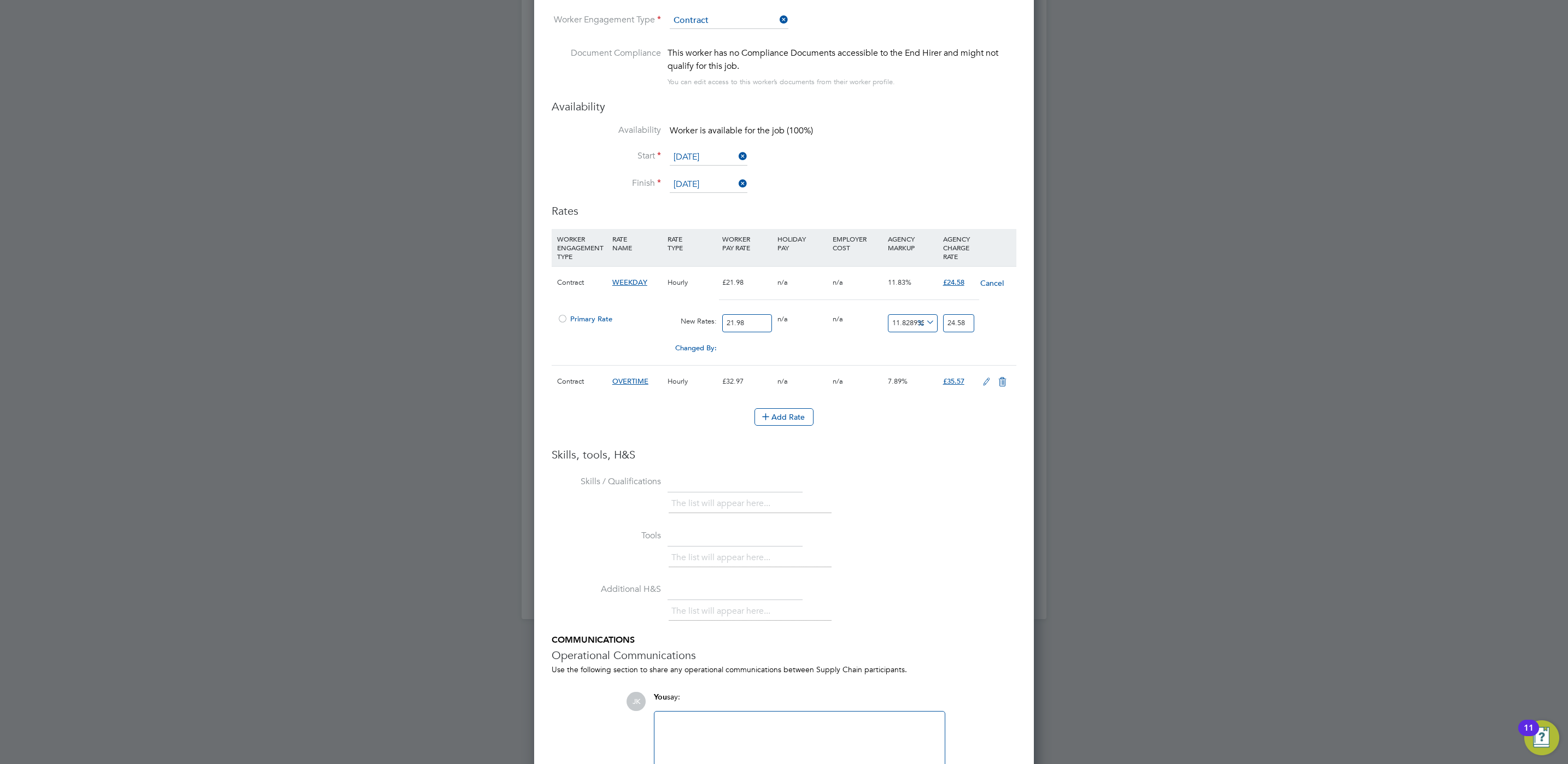
click at [584, 317] on span "Primary Rate" at bounding box center [585, 319] width 55 height 9
click at [917, 474] on li "Skills / Qualifications The list will appear here..." at bounding box center [784, 500] width 465 height 54
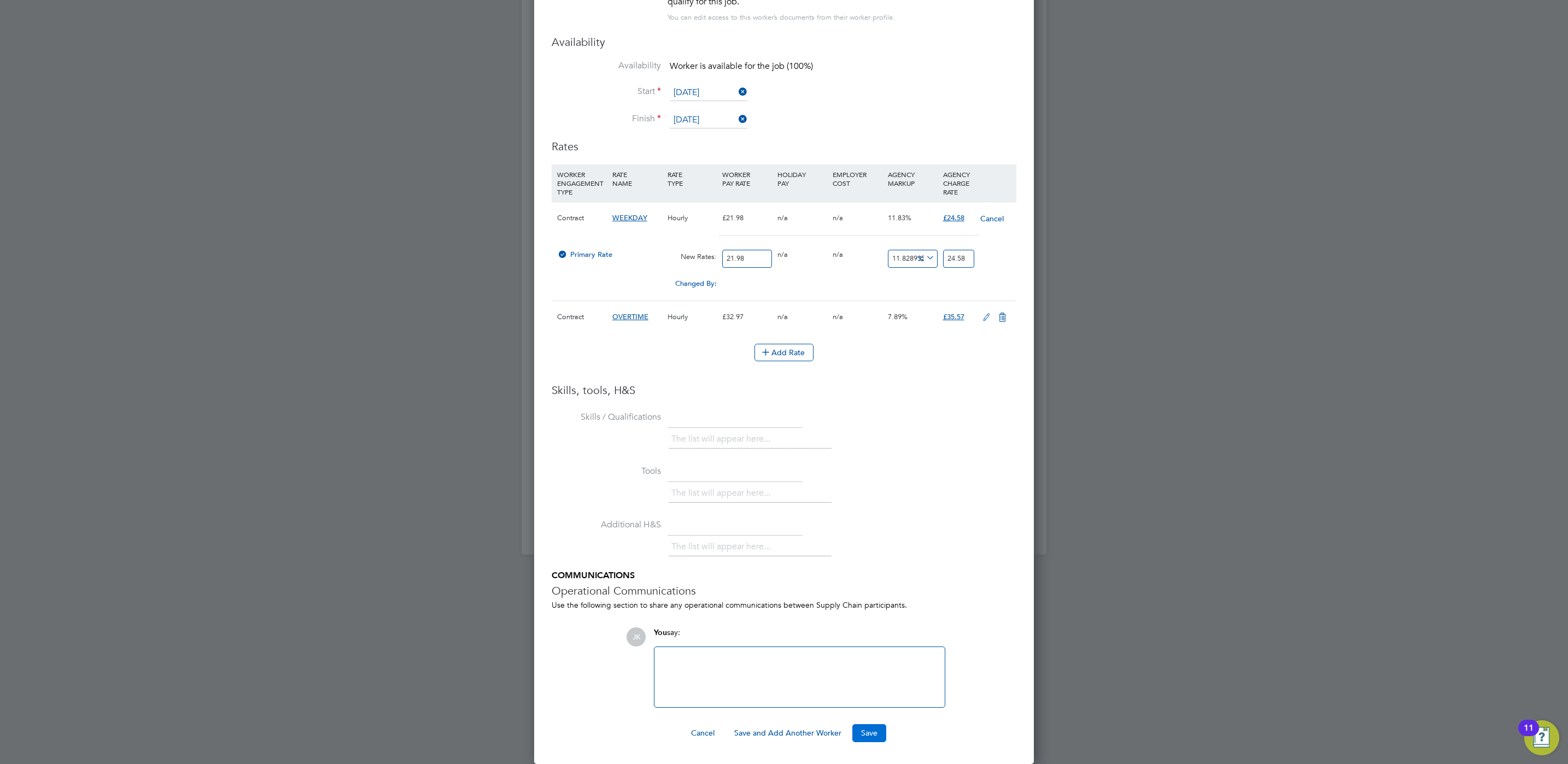
click at [881, 733] on button "Save" at bounding box center [869, 733] width 34 height 17
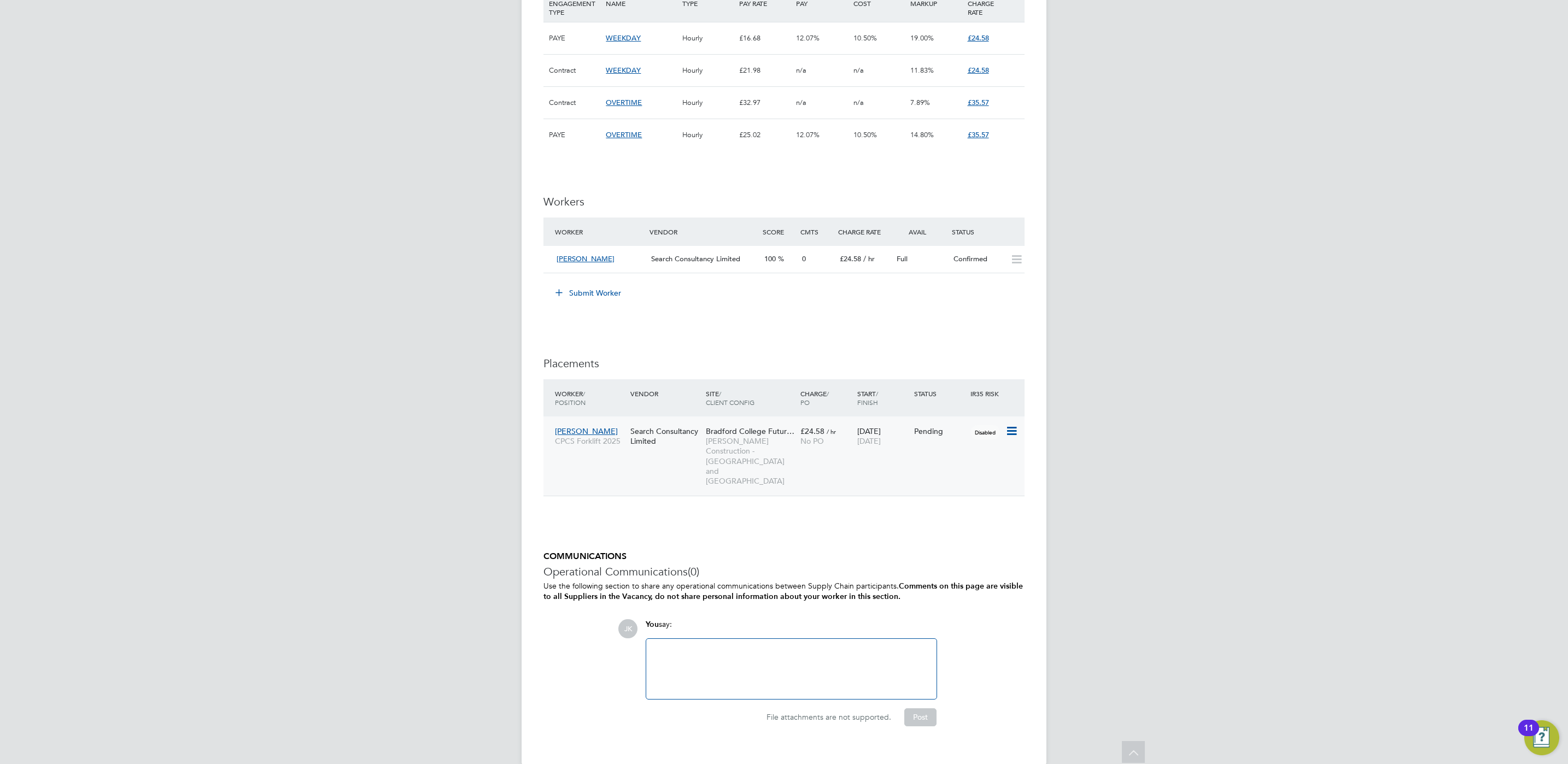
click at [1003, 435] on div "Disabled" at bounding box center [986, 431] width 38 height 20
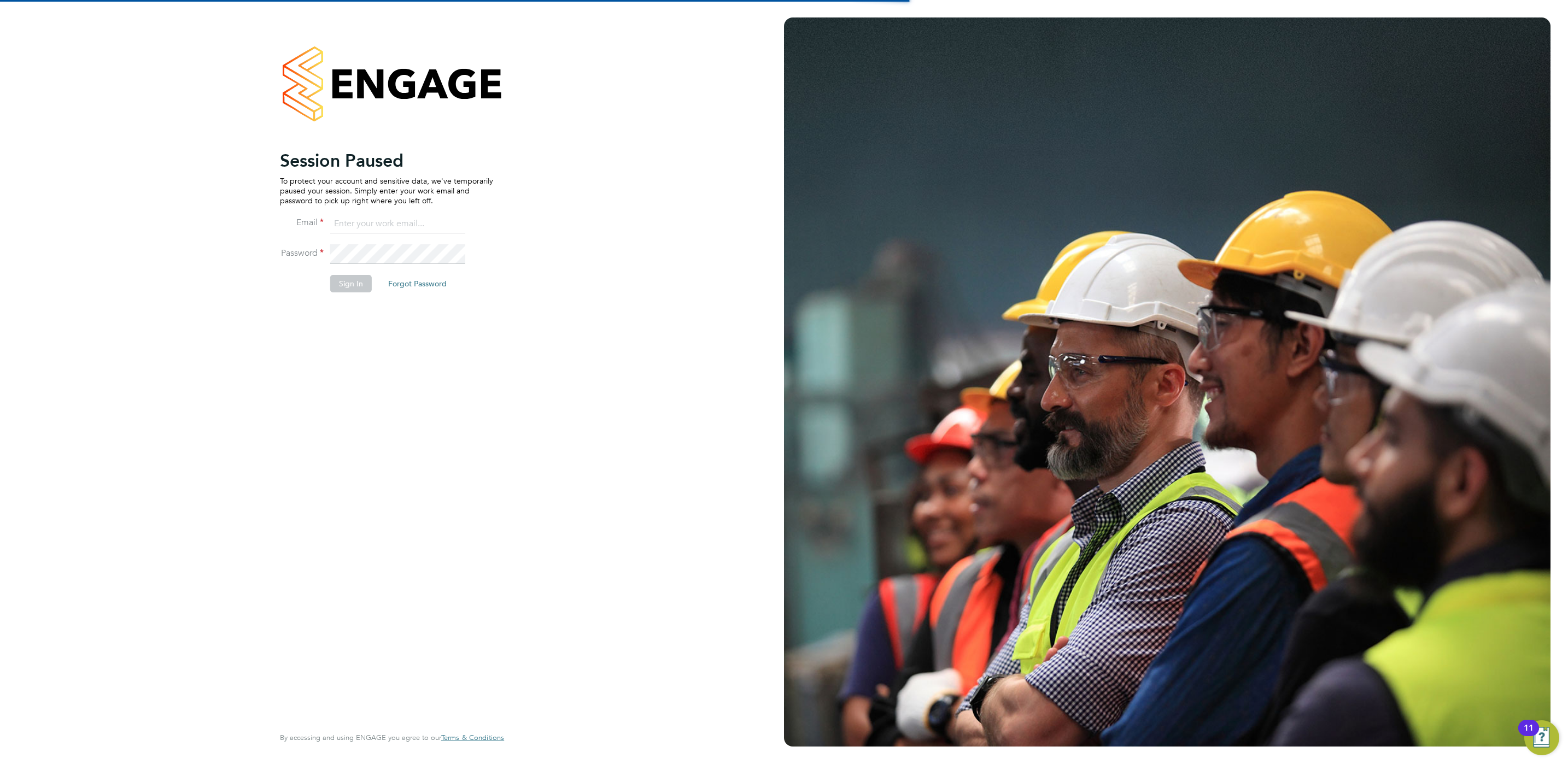
type input "[PERSON_NAME][EMAIL_ADDRESS][PERSON_NAME][DOMAIN_NAME]"
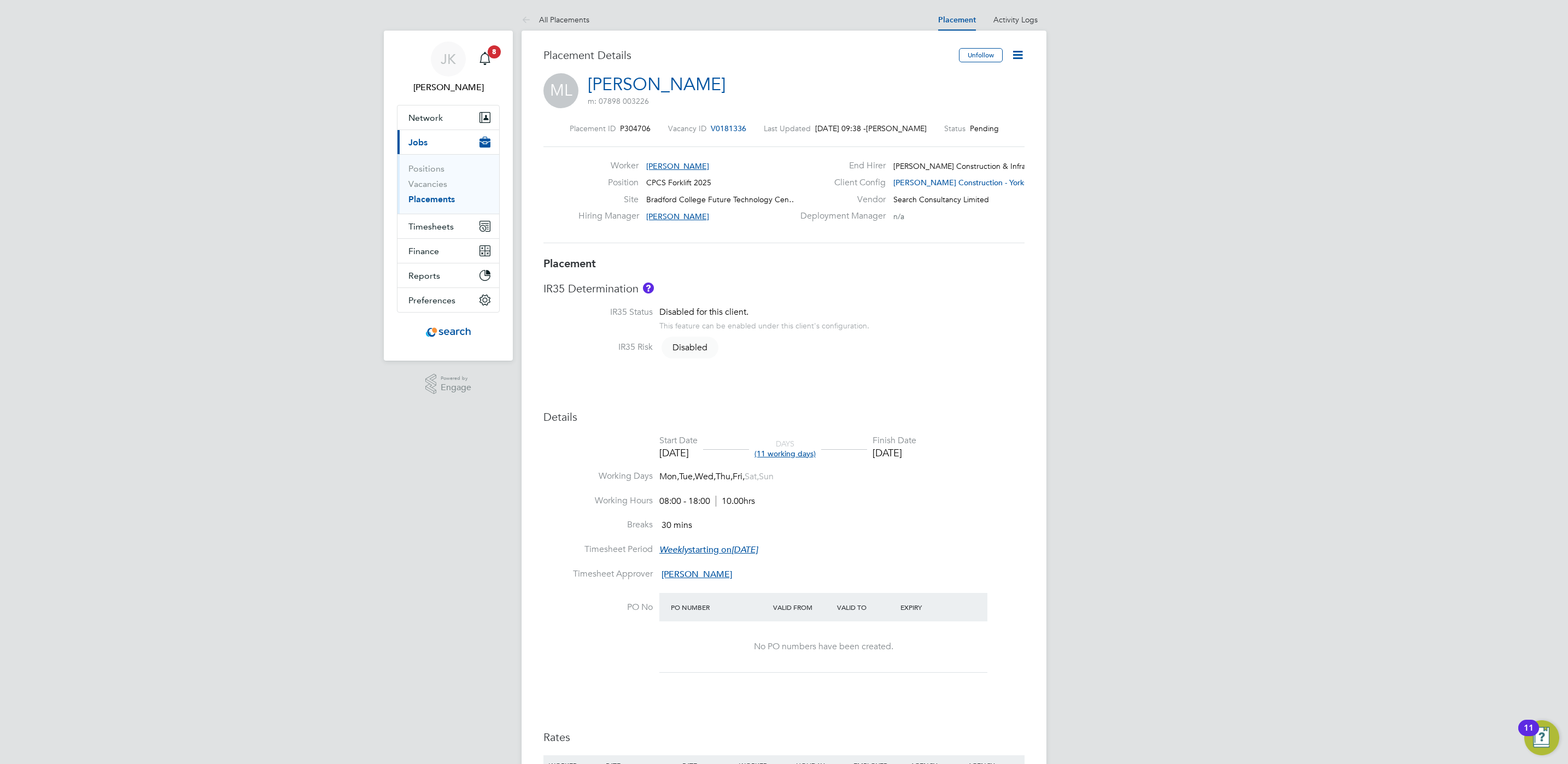
click at [1011, 53] on icon at bounding box center [1017, 54] width 13 height 13
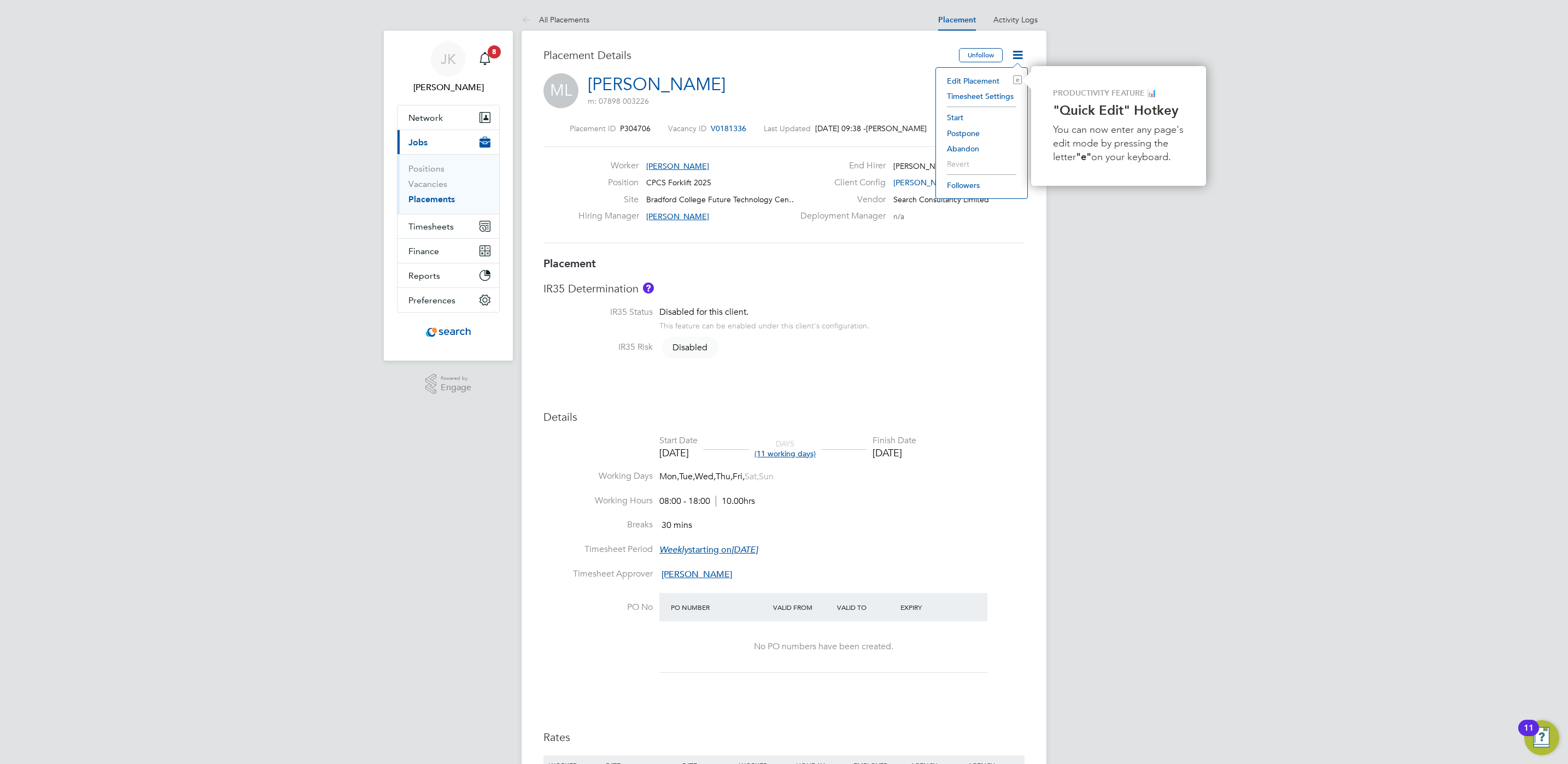
click at [960, 115] on li "Start" at bounding box center [982, 118] width 80 height 16
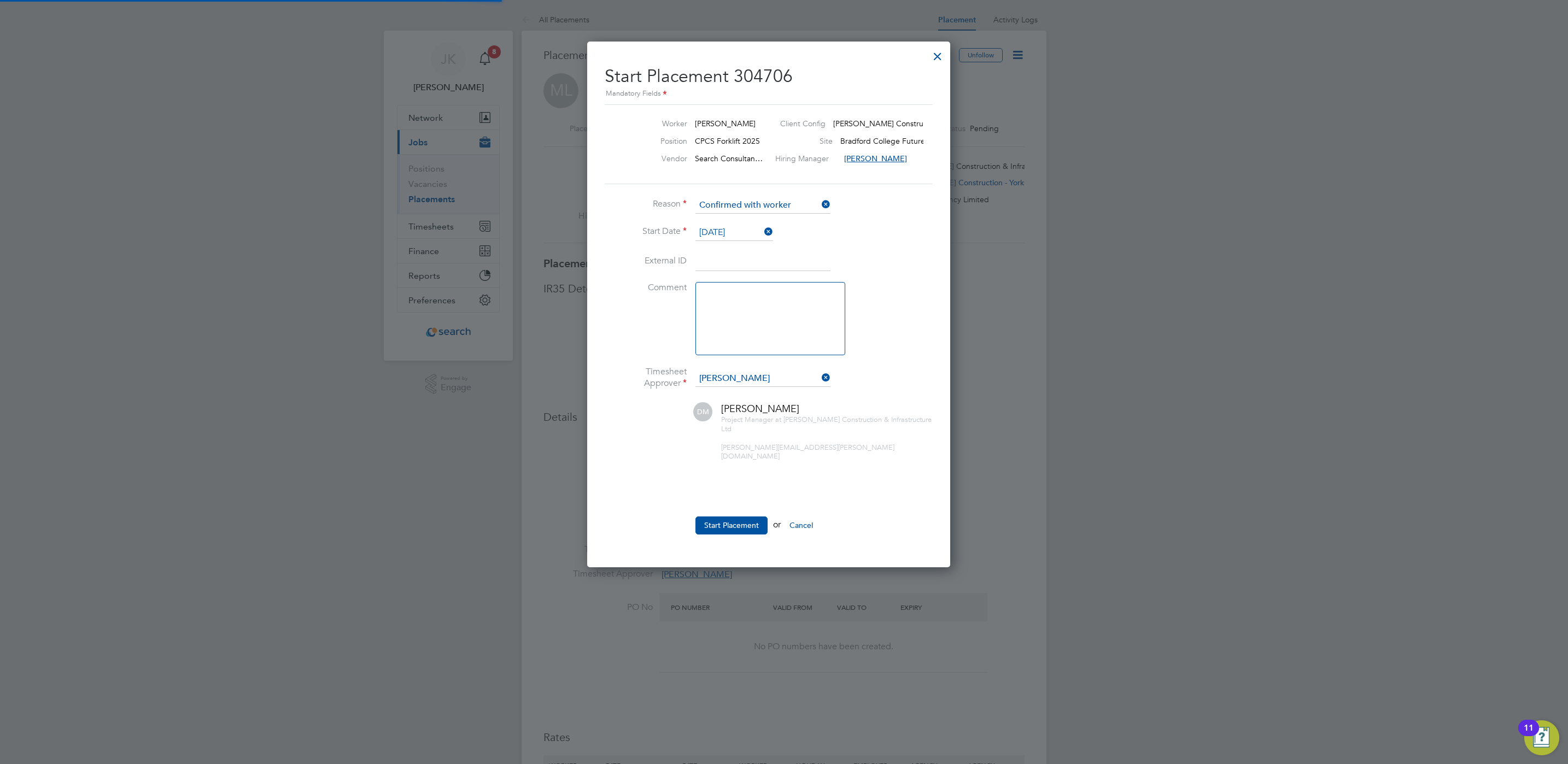
scroll to position [5, 5]
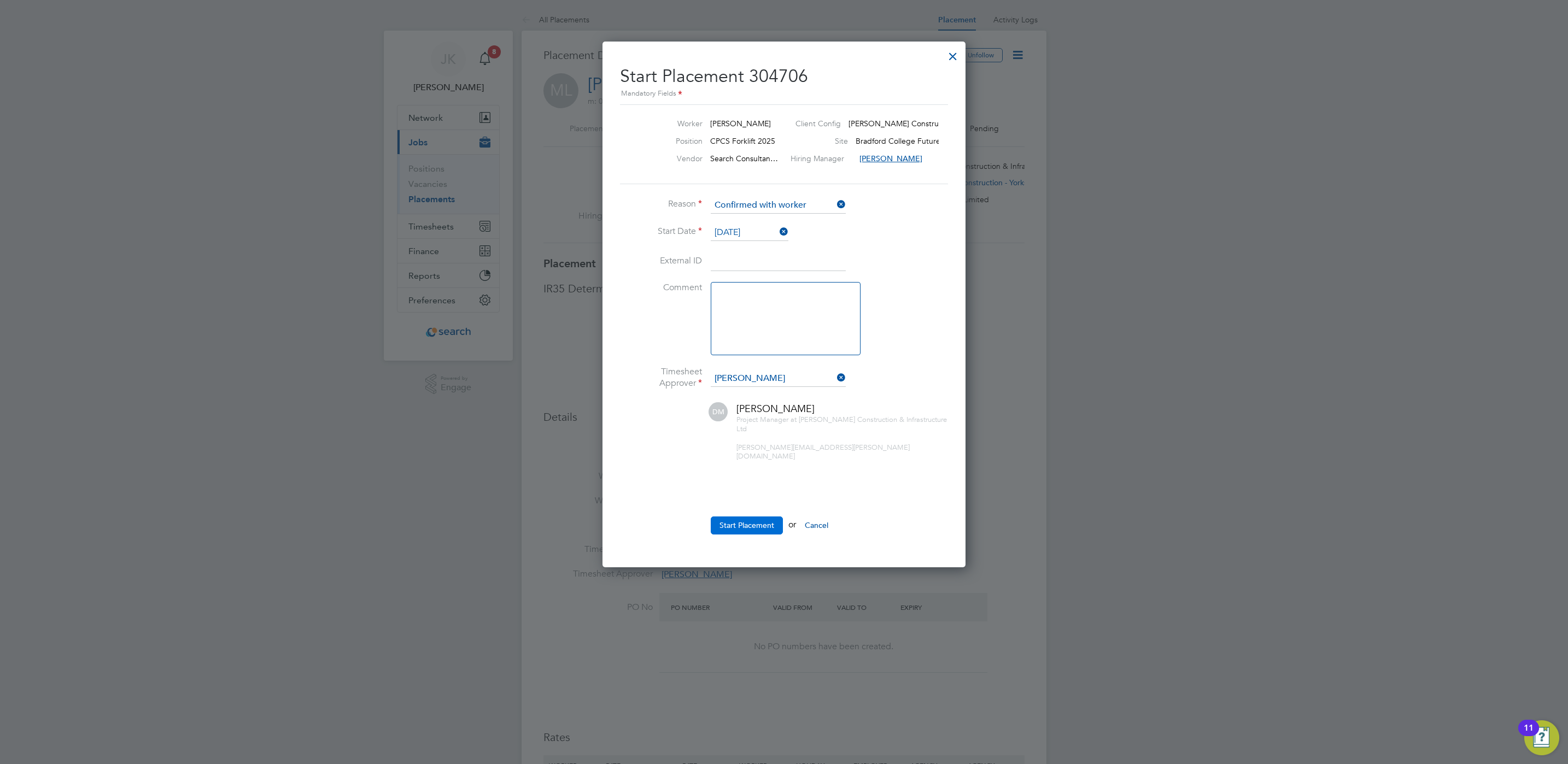
click at [749, 516] on button "Start Placement" at bounding box center [747, 525] width 72 height 17
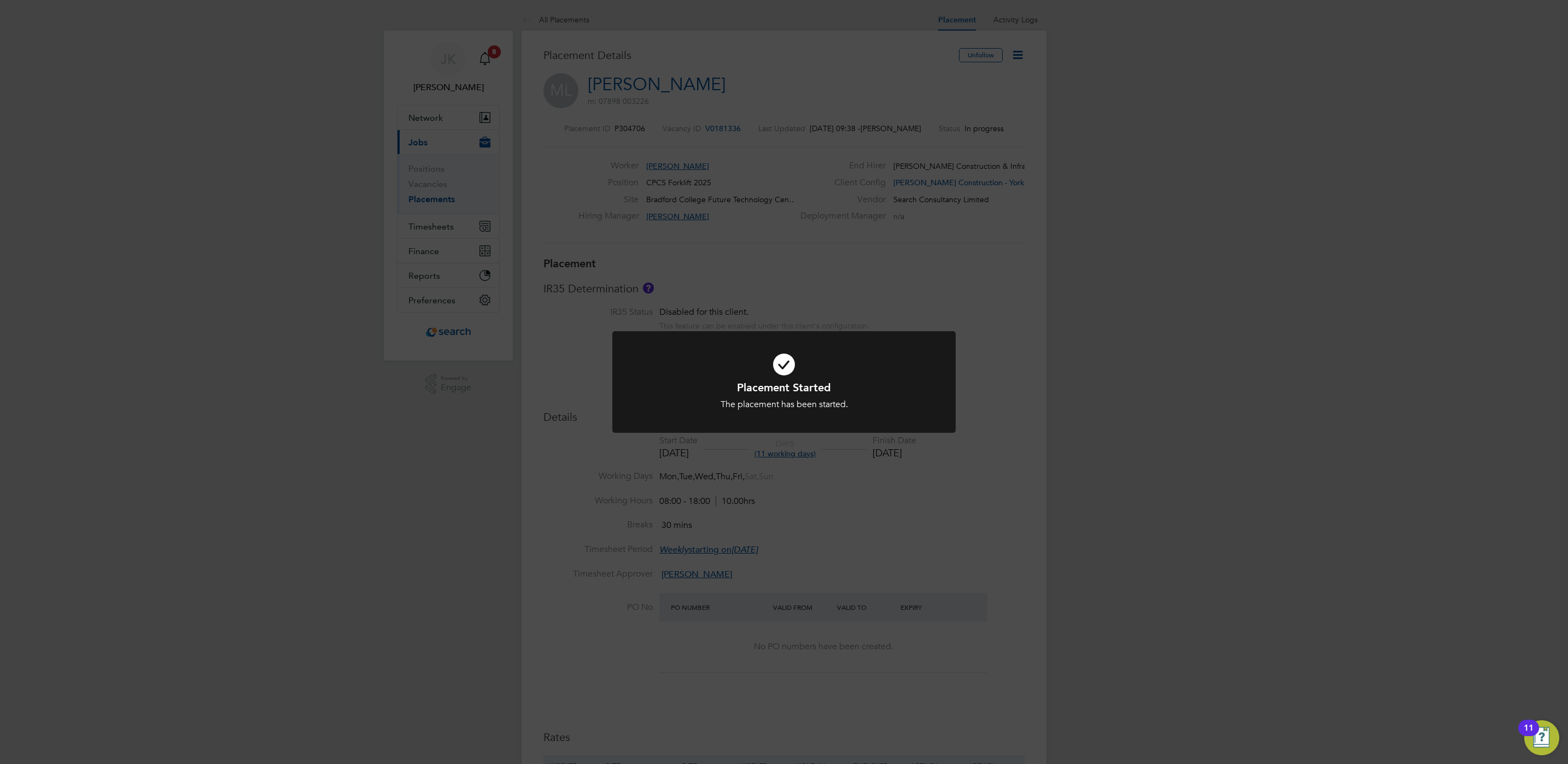
click at [1052, 194] on div "Placement Started The placement has been started. Cancel Okay" at bounding box center [784, 382] width 1568 height 764
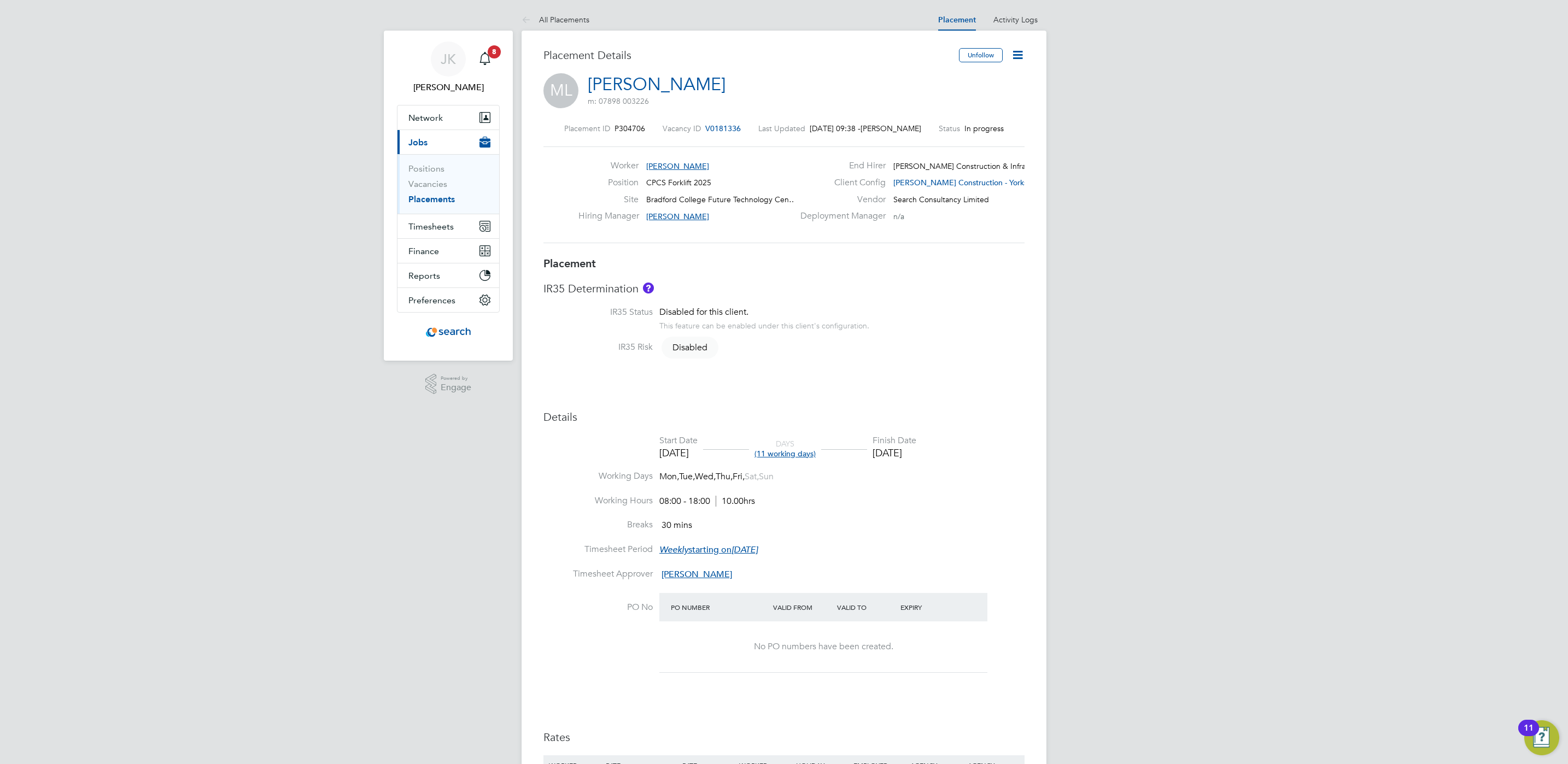
click at [448, 201] on link "Placements" at bounding box center [431, 198] width 46 height 10
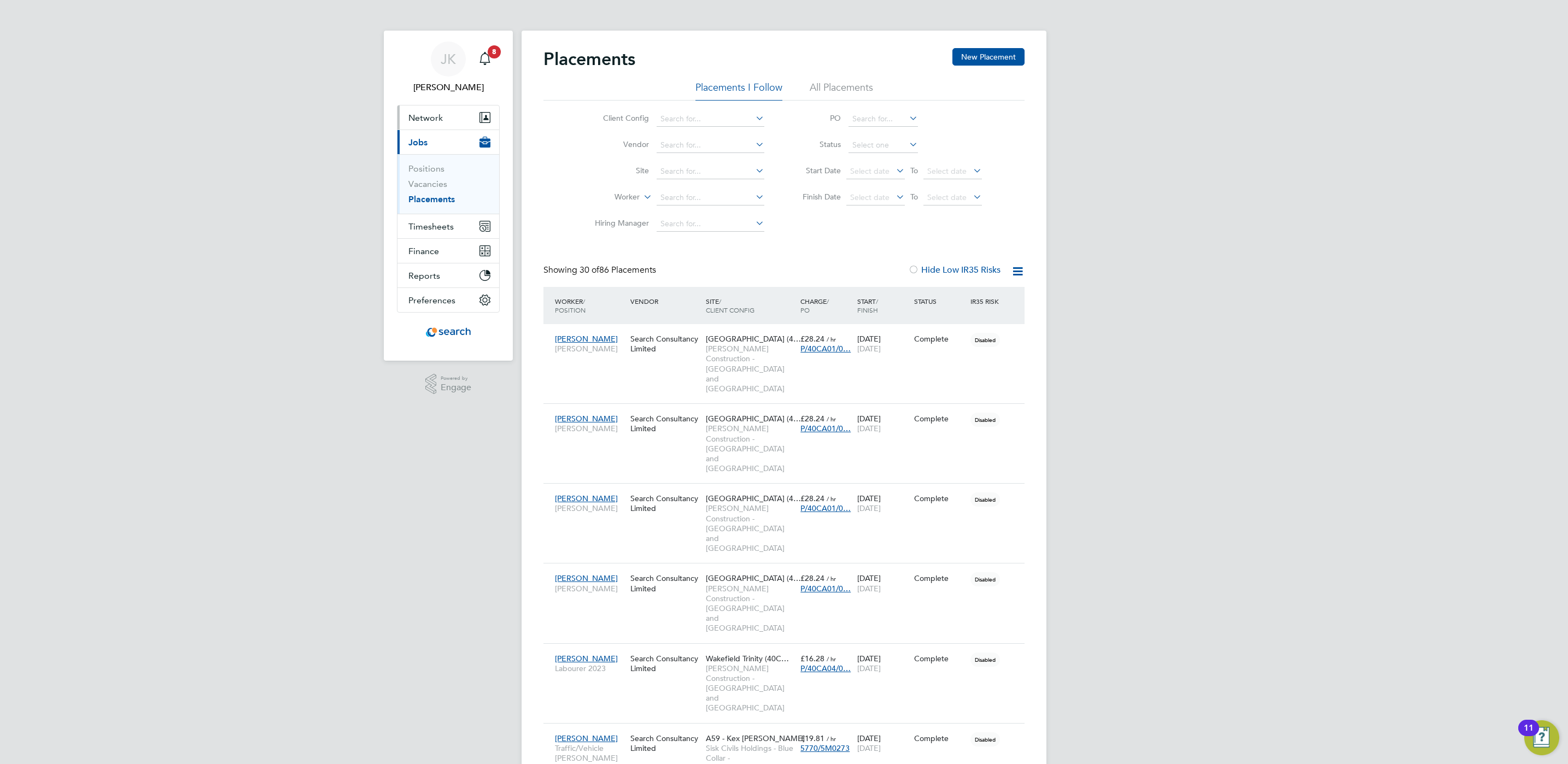
click at [447, 117] on button "Network" at bounding box center [449, 117] width 102 height 24
click at [436, 248] on button "Timesheets" at bounding box center [449, 256] width 102 height 24
click at [442, 118] on button "Network" at bounding box center [449, 117] width 102 height 24
click at [421, 171] on link "Sites" at bounding box center [418, 174] width 19 height 10
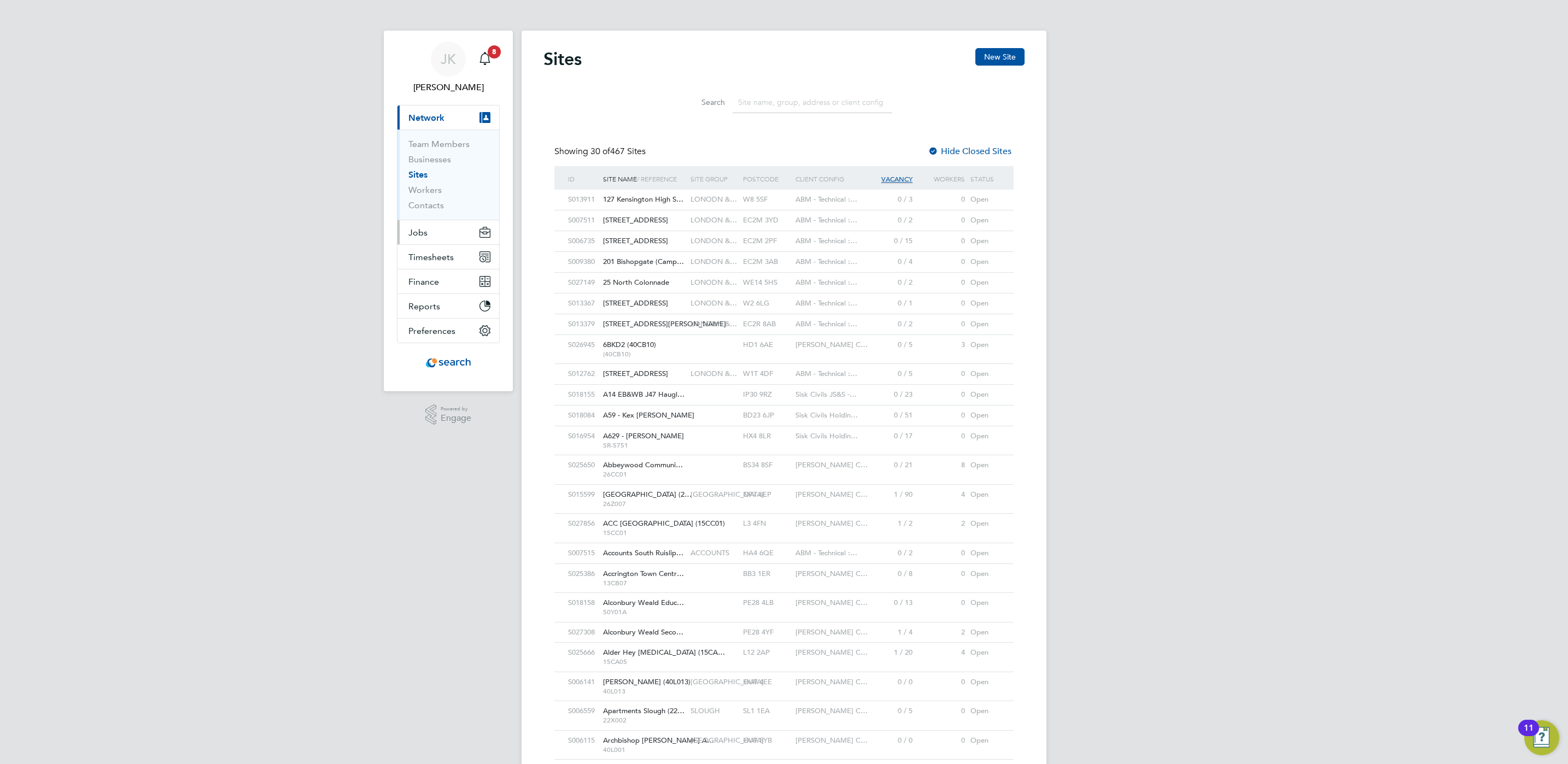
click at [454, 239] on button "Jobs" at bounding box center [449, 232] width 102 height 24
click at [438, 165] on link "Positions" at bounding box center [426, 168] width 36 height 10
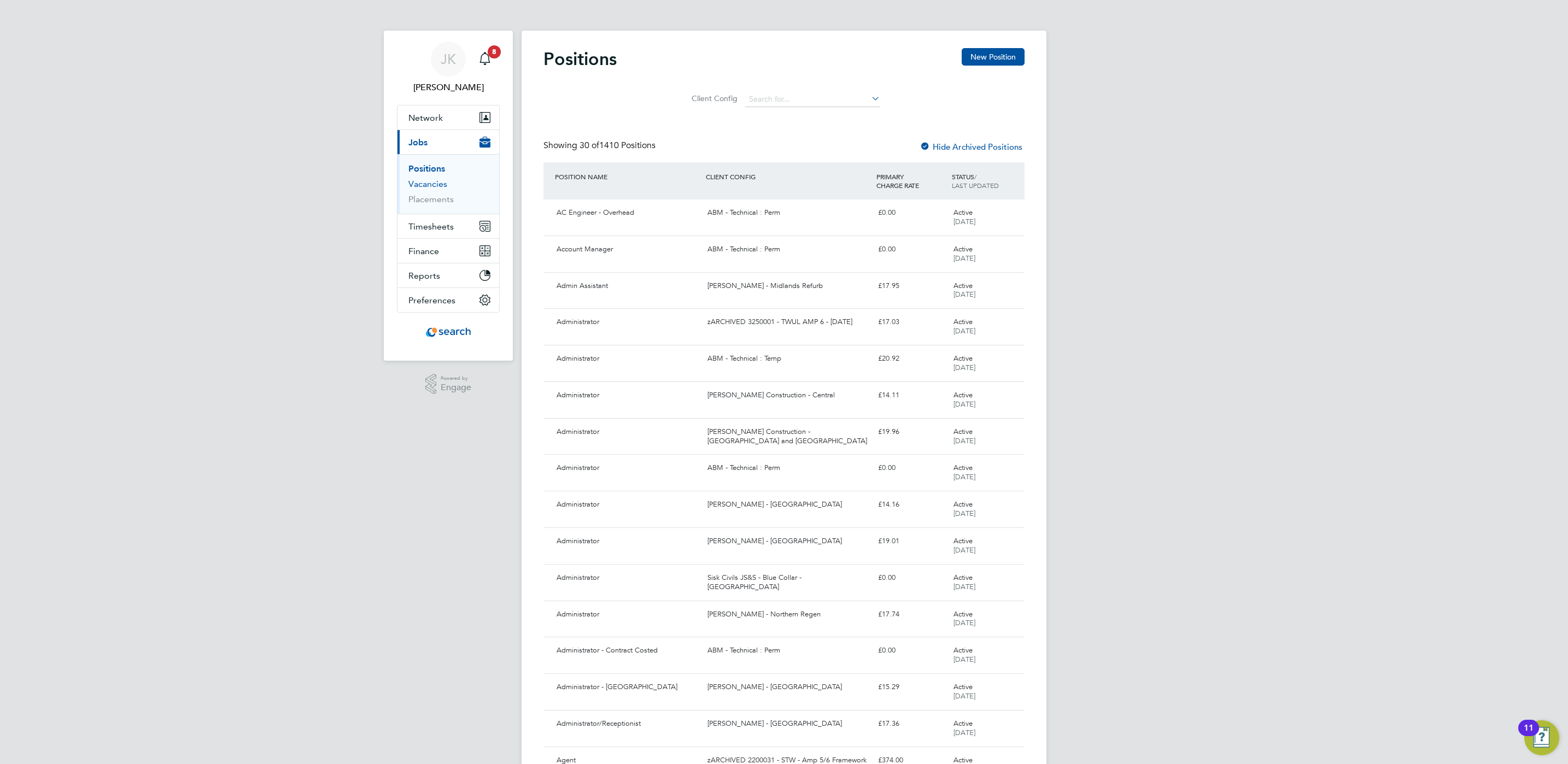
click at [432, 186] on link "Vacancies" at bounding box center [427, 184] width 38 height 10
